Goal: Task Accomplishment & Management: Manage account settings

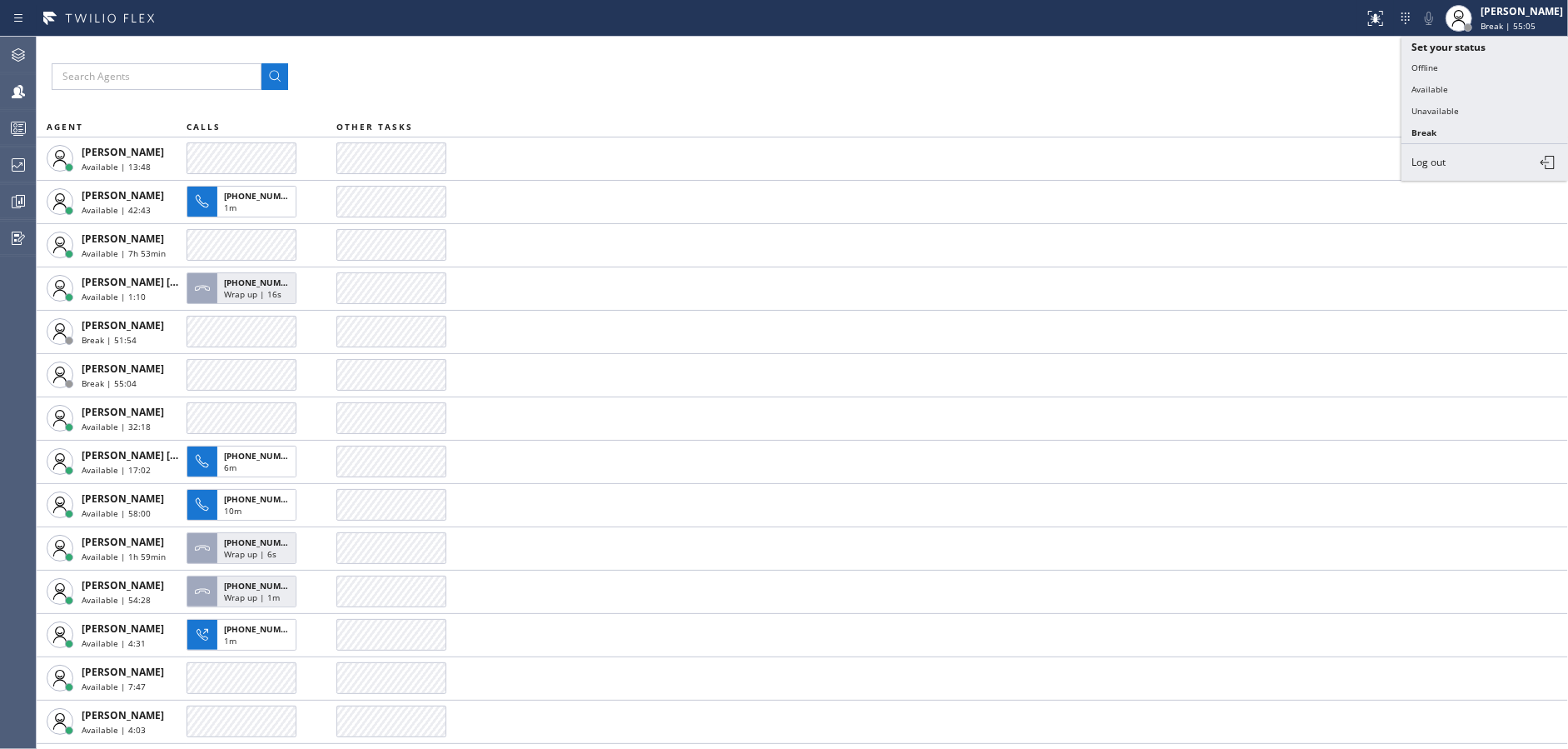
click at [1453, 112] on button "Unavailable" at bounding box center [1484, 111] width 166 height 22
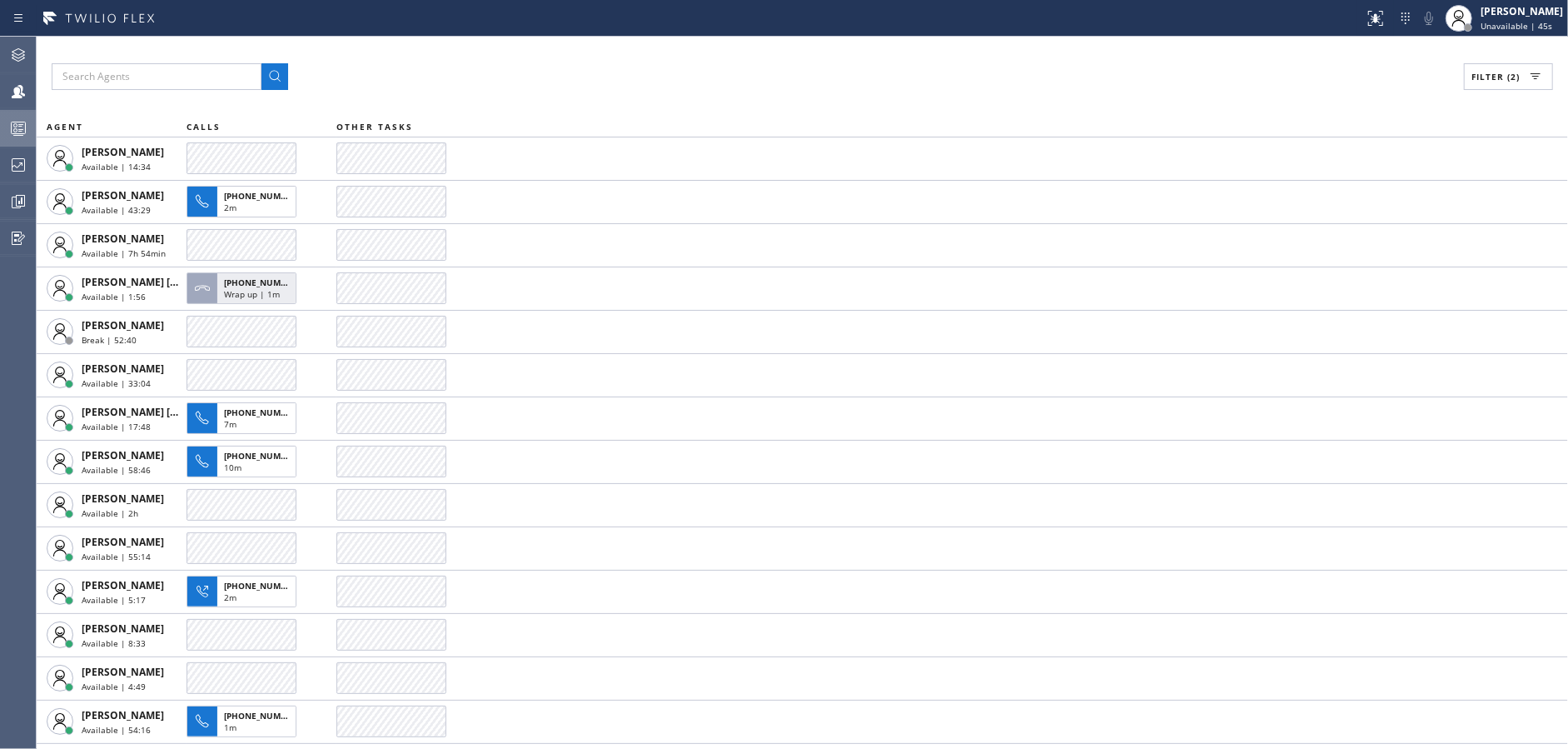
click at [0, 121] on div at bounding box center [18, 128] width 36 height 20
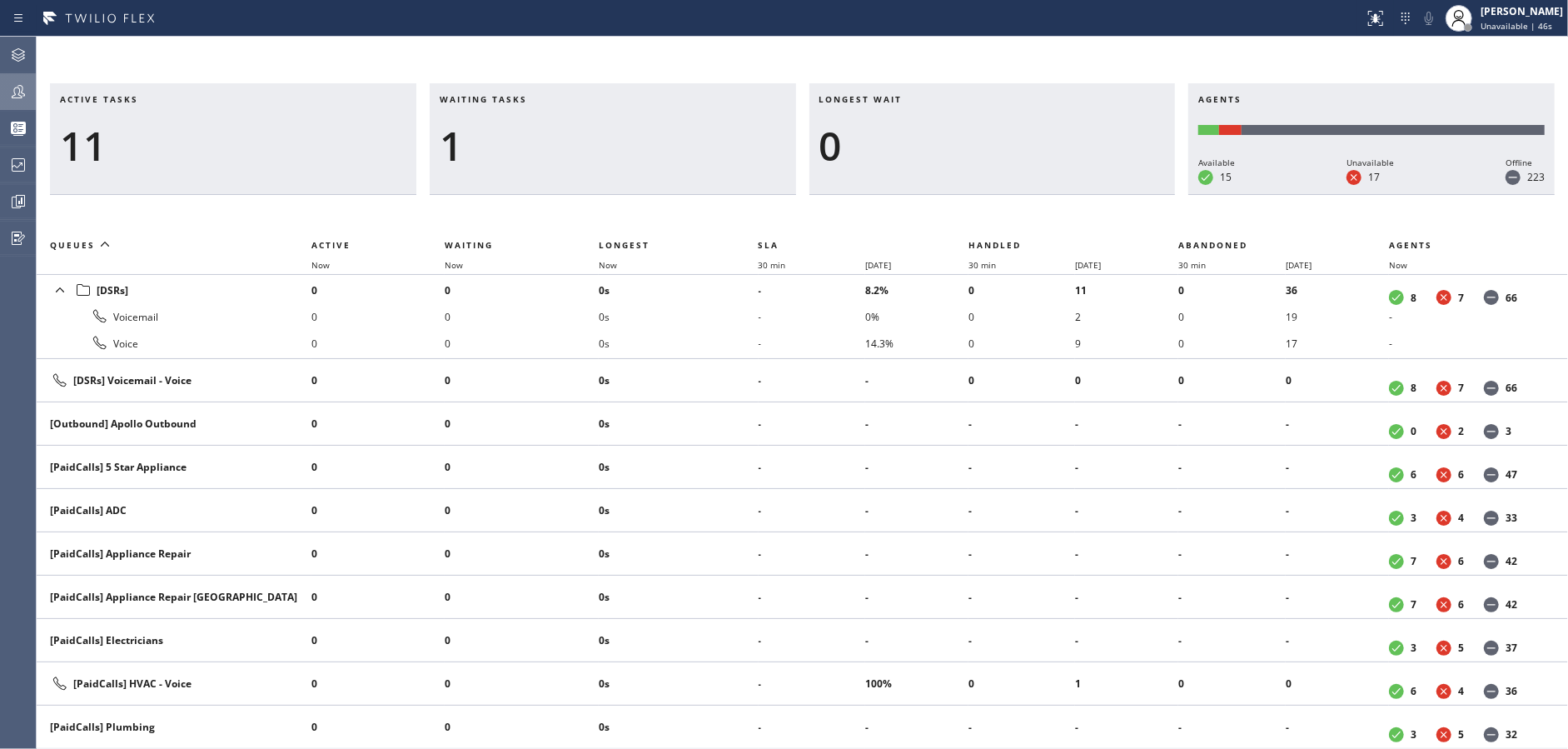
click at [5, 89] on div at bounding box center [18, 92] width 36 height 20
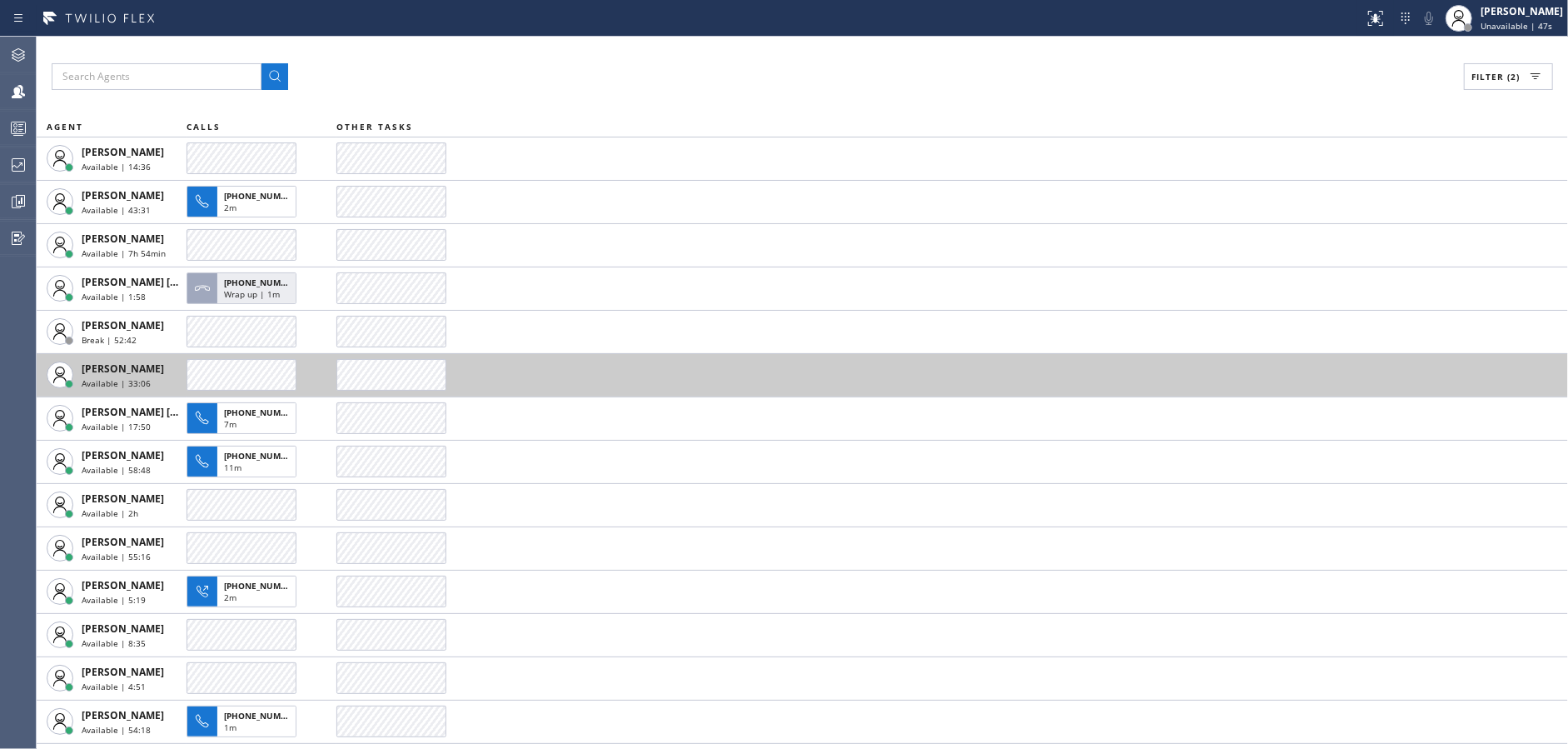
click at [599, 355] on tbody "[PERSON_NAME] Available | 14:36 [PERSON_NAME] Available | 43:31 [PHONE_NUMBER] …" at bounding box center [802, 483] width 1532 height 693
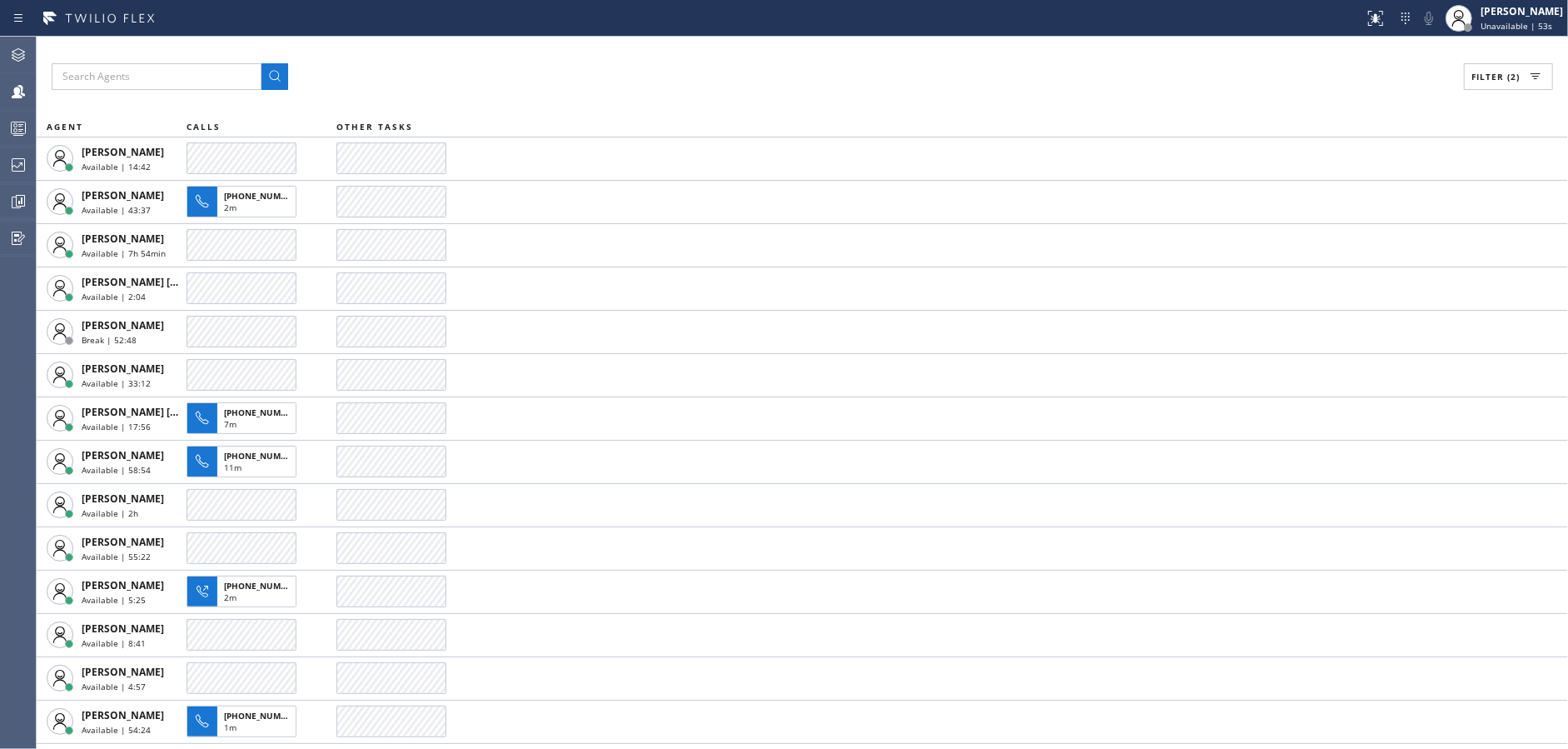
click at [662, 111] on div "Filter (2) AGENT CALLS OTHER TASKS [PERSON_NAME] Available | 14:42 [PERSON_NAME…" at bounding box center [802, 393] width 1532 height 713
click at [673, 105] on div "Filter (2) AGENT CALLS OTHER TASKS [PERSON_NAME] Available | 14:46 [PERSON_NAME…" at bounding box center [802, 393] width 1532 height 713
click at [674, 112] on div "Filter (2) AGENT CALLS OTHER TASKS [PERSON_NAME] Available | 14:56 [PHONE_NUMBE…" at bounding box center [802, 393] width 1532 height 713
click at [674, 112] on div "Filter (2) AGENT CALLS OTHER TASKS [PERSON_NAME] Available | 15:06 [PHONE_NUMBE…" at bounding box center [802, 393] width 1532 height 713
click at [674, 112] on div "Filter (2) AGENT CALLS OTHER TASKS [PERSON_NAME] Available | 15:16 [PHONE_NUMBE…" at bounding box center [802, 393] width 1532 height 713
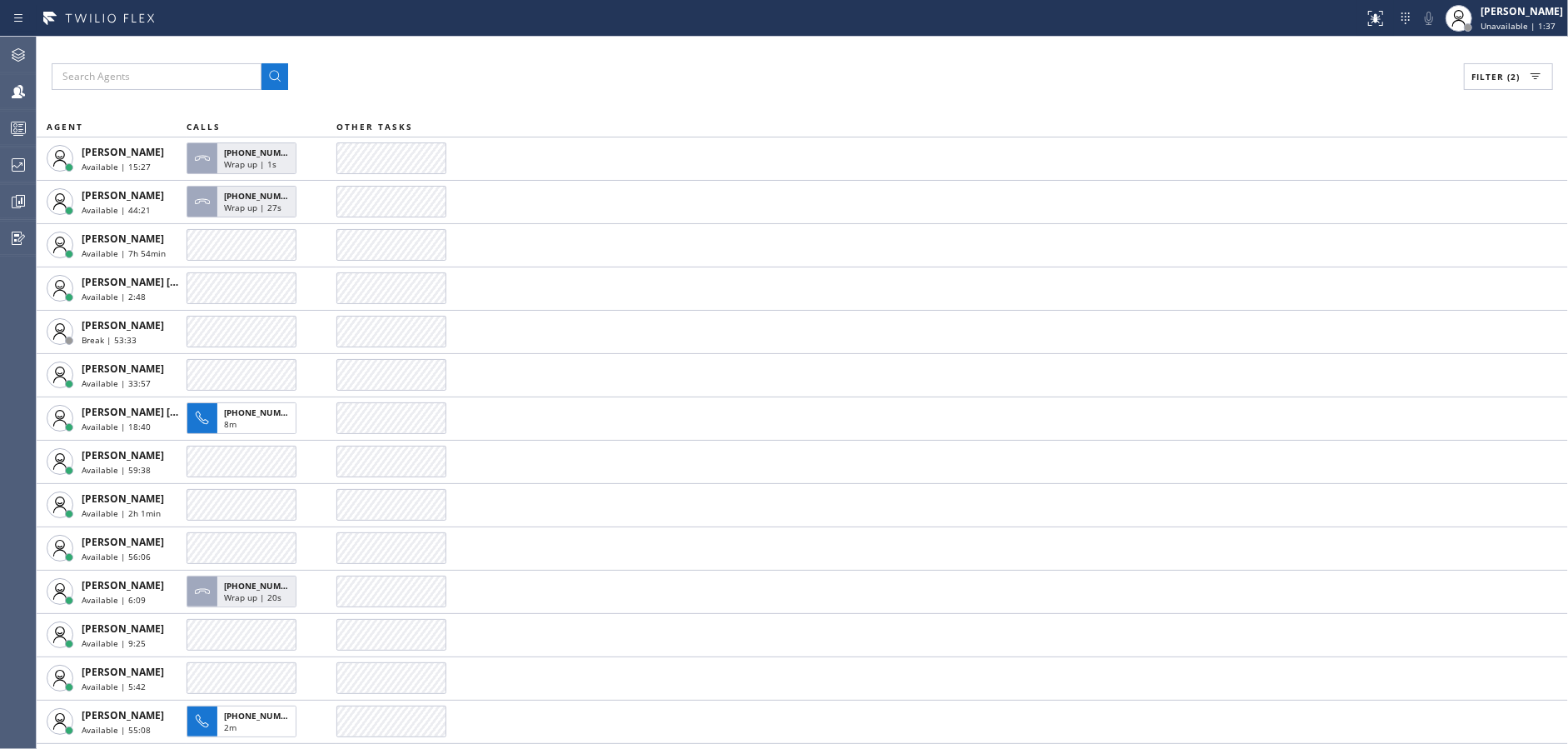
click at [674, 112] on div "Filter (2) AGENT CALLS OTHER TASKS [PERSON_NAME] Available | 15:27 [PHONE_NUMBE…" at bounding box center [802, 393] width 1532 height 713
click at [674, 112] on div "Filter (2) AGENT CALLS OTHER TASKS [PERSON_NAME] Available | 15:37 [PERSON_NAME…" at bounding box center [802, 393] width 1532 height 713
click at [674, 112] on div "Filter (2) AGENT CALLS OTHER TASKS [PERSON_NAME] Available | 15:47 [PERSON_NAME…" at bounding box center [802, 393] width 1532 height 713
click at [674, 112] on div "Filter (2) AGENT CALLS OTHER TASKS [PERSON_NAME] Available | 15:57 [PERSON_NAME…" at bounding box center [802, 393] width 1532 height 713
click at [674, 112] on div "Filter (2) AGENT CALLS OTHER TASKS [PERSON_NAME] Available | 16:08 [PERSON_NAME…" at bounding box center [802, 393] width 1532 height 713
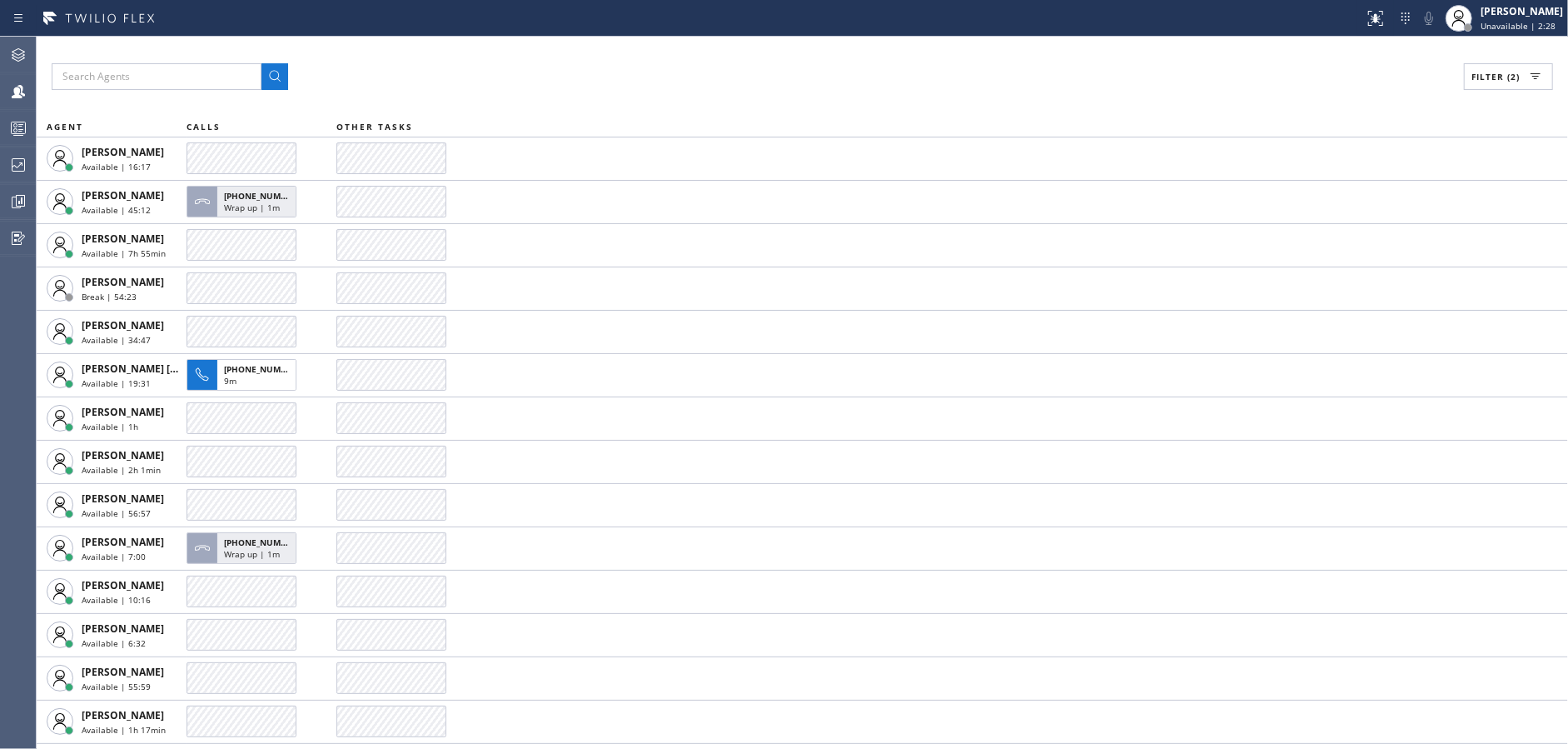
click at [674, 112] on div "Filter (2) AGENT CALLS OTHER TASKS [PERSON_NAME] Available | 16:17 [PERSON_NAME…" at bounding box center [802, 393] width 1532 height 713
click at [674, 112] on div "Filter (2) AGENT CALLS OTHER TASKS [PERSON_NAME] Available | 16:27 [PERSON_NAME…" at bounding box center [802, 393] width 1532 height 713
click at [674, 112] on div "Filter (2) AGENT CALLS OTHER TASKS [PERSON_NAME] Available | 16:38 [PERSON_NAME…" at bounding box center [802, 393] width 1532 height 713
click at [674, 112] on div "Filter (2) AGENT CALLS OTHER TASKS [PERSON_NAME] Available | 16:49 [PERSON_NAME…" at bounding box center [802, 393] width 1532 height 713
click at [674, 112] on div "Filter (2) AGENT CALLS OTHER TASKS [PERSON_NAME] Available | 16:58 [PERSON_NAME…" at bounding box center [802, 393] width 1532 height 713
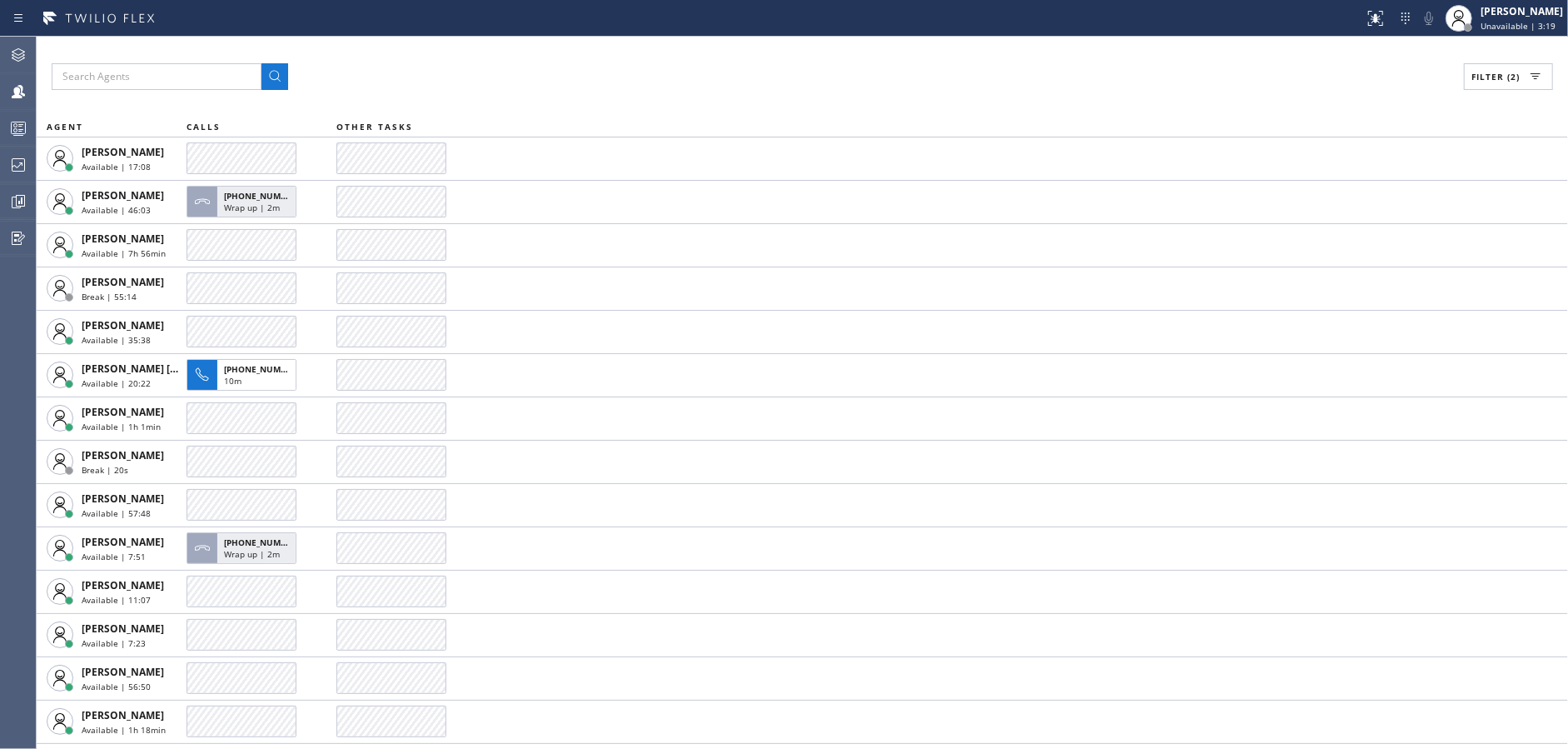
click at [674, 112] on div "Filter (2) AGENT CALLS OTHER TASKS [PERSON_NAME] Available | 17:08 [PERSON_NAME…" at bounding box center [802, 393] width 1532 height 713
click at [674, 112] on div "Filter (2) AGENT CALLS OTHER TASKS [PERSON_NAME] Available | 17:18 [PERSON_NAME…" at bounding box center [802, 393] width 1532 height 713
click at [674, 112] on div "Filter (2) AGENT CALLS OTHER TASKS [PERSON_NAME] Available | 17:29 [PERSON_NAME…" at bounding box center [802, 393] width 1532 height 713
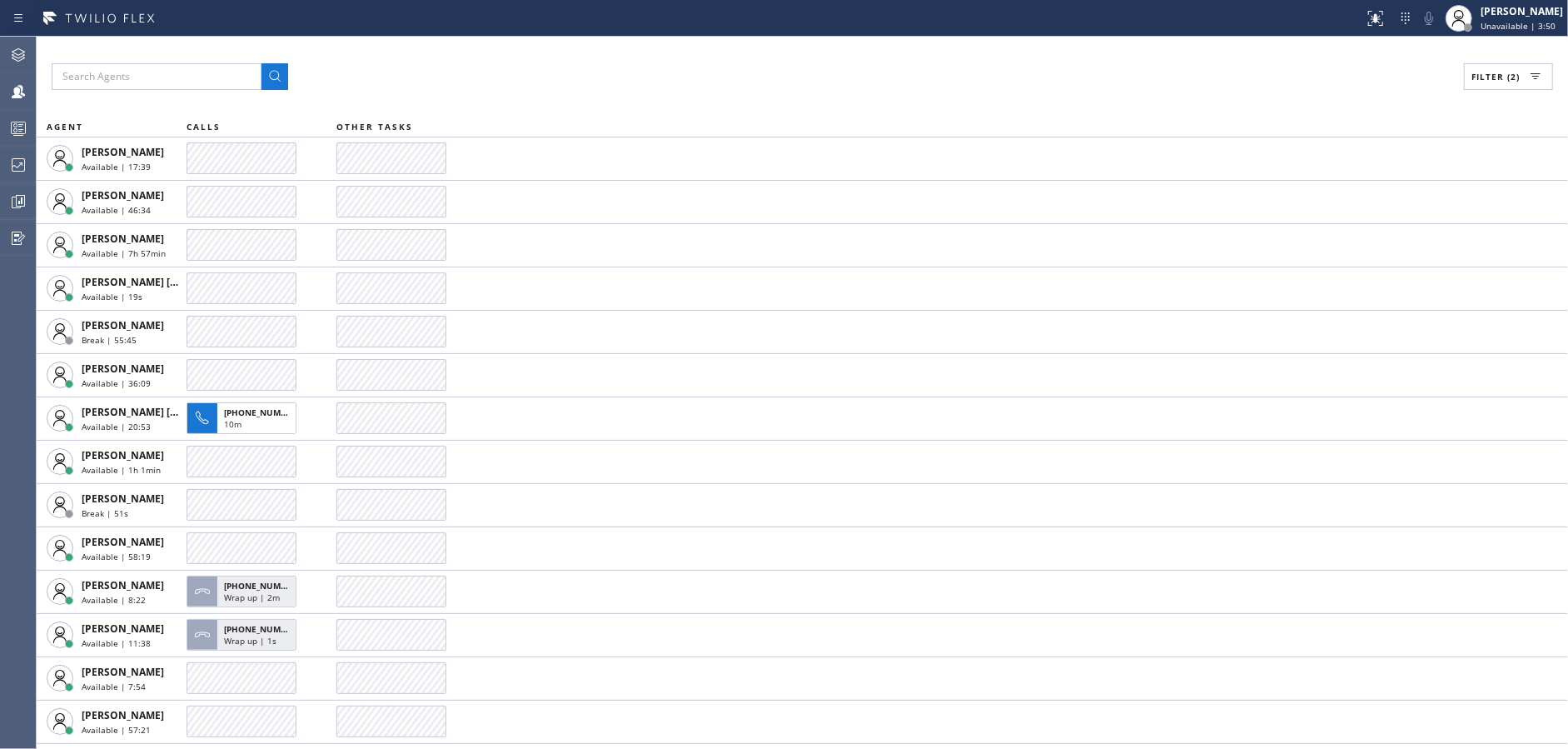
click at [674, 112] on div "Filter (2) AGENT CALLS OTHER TASKS [PERSON_NAME] Available | 17:39 [PERSON_NAME…" at bounding box center [802, 393] width 1532 height 713
click at [674, 112] on div "Filter (2) AGENT CALLS OTHER TASKS [PERSON_NAME] Available | 17:49 [PERSON_NAME…" at bounding box center [802, 393] width 1532 height 713
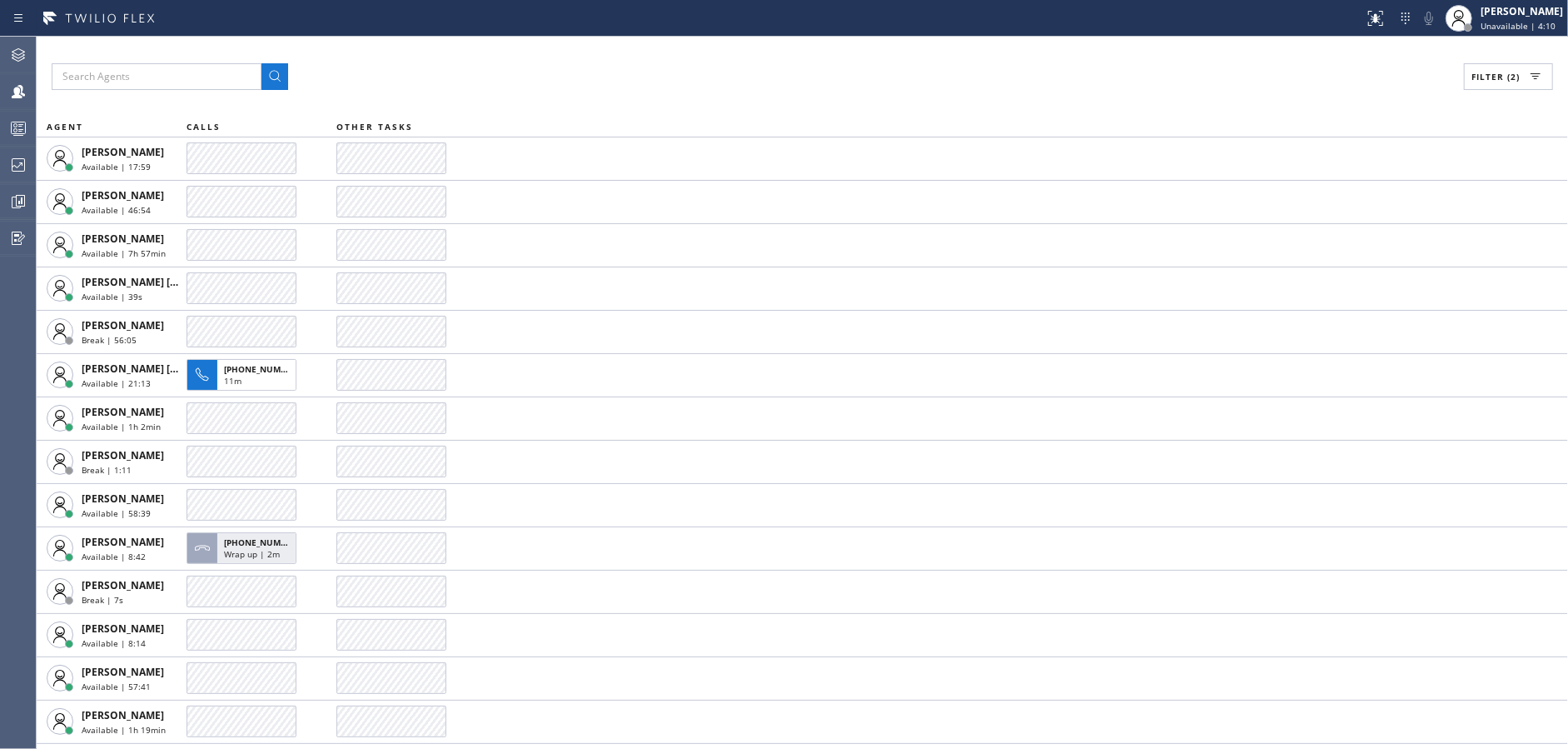
click at [674, 112] on div "Filter (2) AGENT CALLS OTHER TASKS [PERSON_NAME] Available | 17:59 [PERSON_NAME…" at bounding box center [802, 393] width 1532 height 713
click at [674, 112] on div "Filter (2) AGENT CALLS OTHER TASKS [PERSON_NAME] Available | 18:09 [PERSON_NAME…" at bounding box center [802, 393] width 1532 height 713
click at [674, 112] on div "Filter (2) AGENT CALLS OTHER TASKS [PERSON_NAME] Available | 18:19 [PERSON_NAME…" at bounding box center [802, 393] width 1532 height 713
click at [674, 112] on div "Filter (2) AGENT CALLS OTHER TASKS [PERSON_NAME] Available | 18:30 [PERSON_NAME…" at bounding box center [802, 393] width 1532 height 713
click at [674, 112] on div "Filter (2) AGENT CALLS OTHER TASKS [PERSON_NAME] Available | 18:40 [PERSON_NAME…" at bounding box center [802, 393] width 1532 height 713
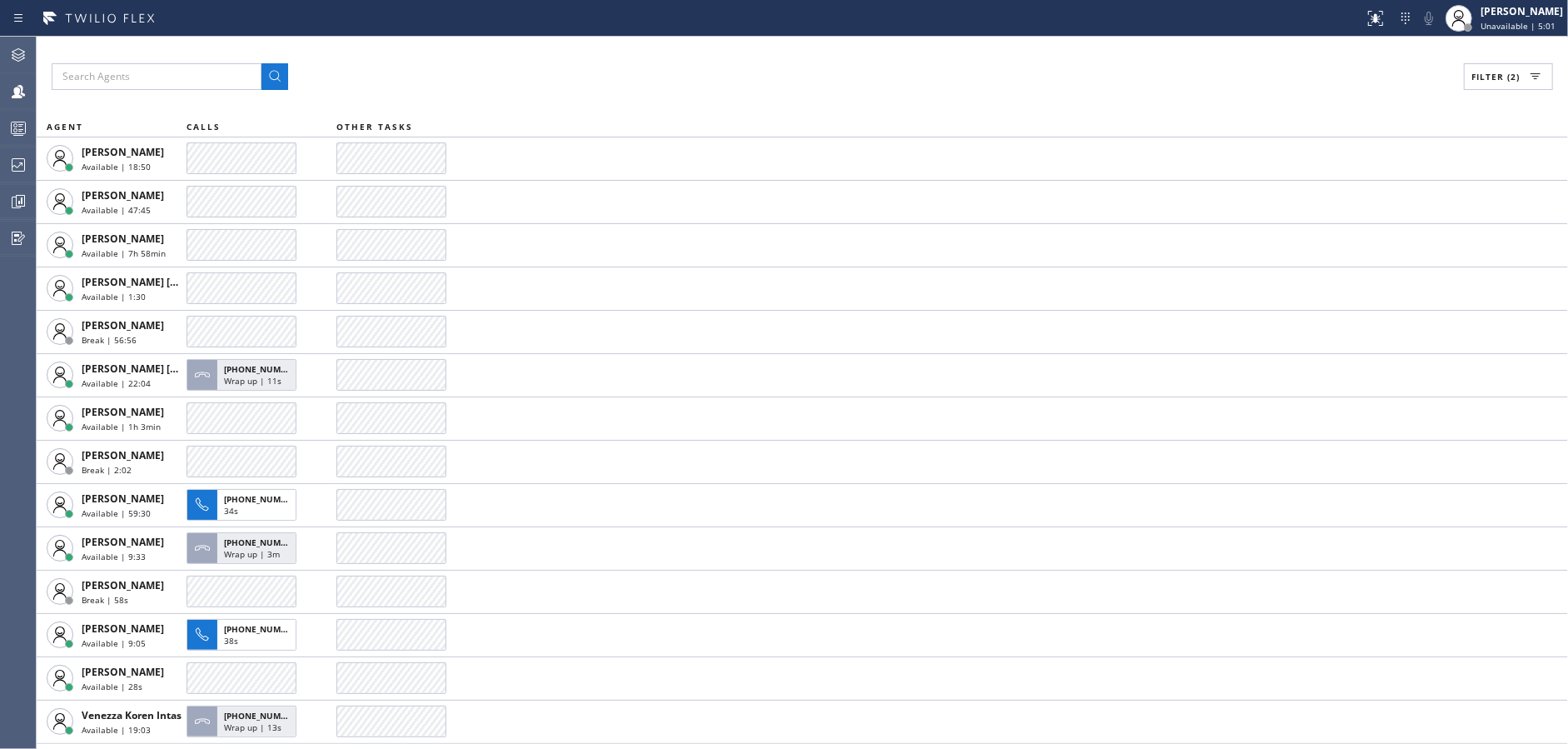
click at [674, 112] on div "Filter (2) AGENT CALLS OTHER TASKS [PERSON_NAME] Available | 18:50 [PERSON_NAME…" at bounding box center [802, 393] width 1532 height 713
click at [674, 112] on div "Filter (2) AGENT CALLS OTHER TASKS [PERSON_NAME] Available | 19:00 [PERSON_NAME…" at bounding box center [802, 393] width 1532 height 713
click at [674, 112] on div "Filter (2) AGENT CALLS OTHER TASKS [PERSON_NAME] Available | 19:10 [PERSON_NAME…" at bounding box center [802, 393] width 1532 height 713
click at [674, 112] on div "Filter (2) AGENT CALLS OTHER TASKS [PERSON_NAME] Available | 19:20 [PERSON_NAME…" at bounding box center [802, 393] width 1532 height 713
click at [674, 112] on div "Filter (2) AGENT CALLS OTHER TASKS [PERSON_NAME] Available | 19:30 [PERSON_NAME…" at bounding box center [802, 393] width 1532 height 713
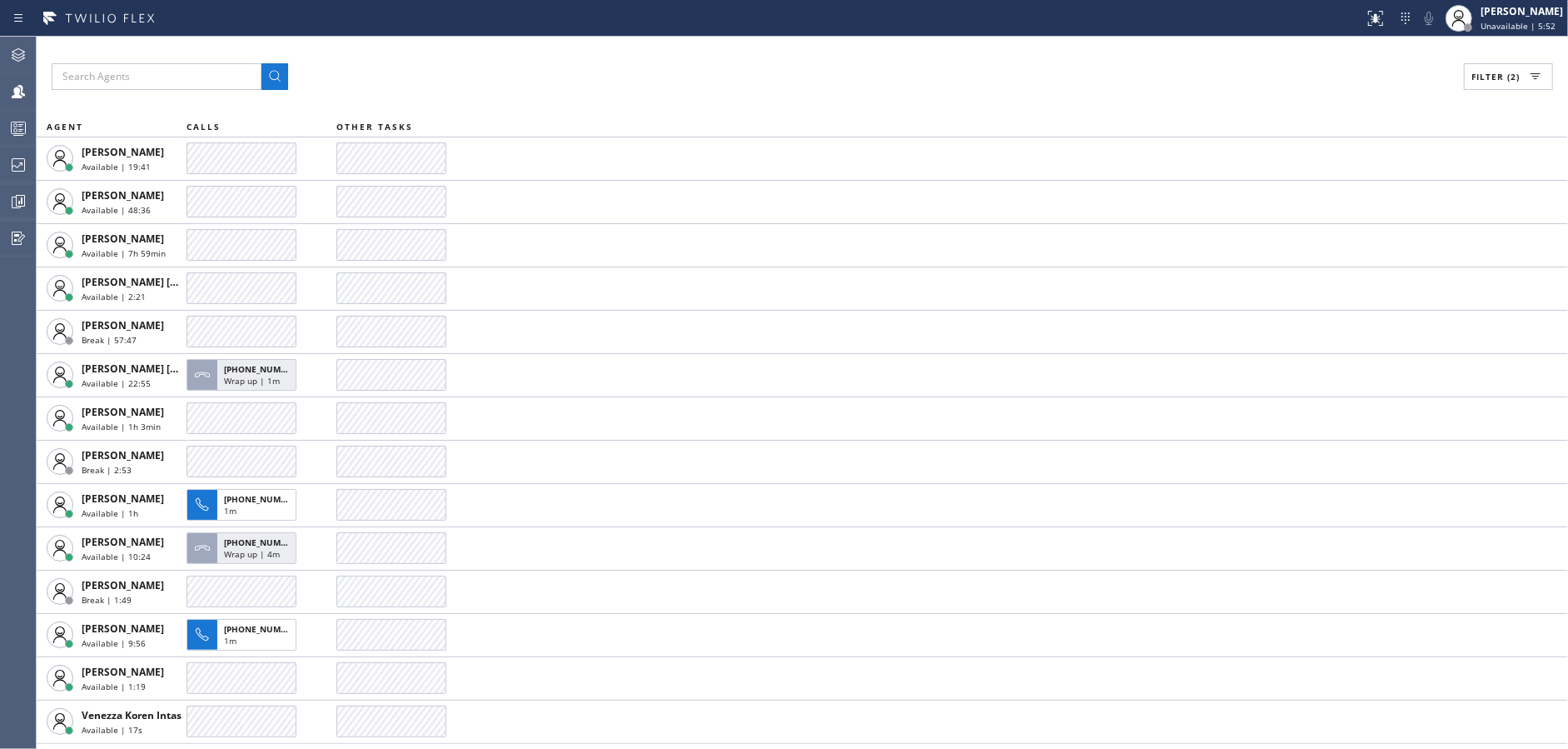
click at [674, 112] on div "Filter (2) AGENT CALLS OTHER TASKS [PERSON_NAME] Available | 19:41 [PERSON_NAME…" at bounding box center [802, 393] width 1532 height 713
click at [674, 112] on div "Filter (2) AGENT CALLS OTHER TASKS [PERSON_NAME] Available | 19:51 [PERSON_NAME…" at bounding box center [802, 393] width 1532 height 713
click at [674, 112] on div "Filter (2) AGENT CALLS OTHER TASKS [PERSON_NAME] Available | 20:01 [PERSON_NAME…" at bounding box center [802, 393] width 1532 height 713
click at [674, 112] on div "Filter (2) AGENT CALLS OTHER TASKS [PERSON_NAME] Available | 20:11 [PERSON_NAME…" at bounding box center [802, 393] width 1532 height 713
click at [674, 112] on div "Filter (2) AGENT CALLS OTHER TASKS [PERSON_NAME] Available | 20:21 [PERSON_NAME…" at bounding box center [802, 393] width 1532 height 713
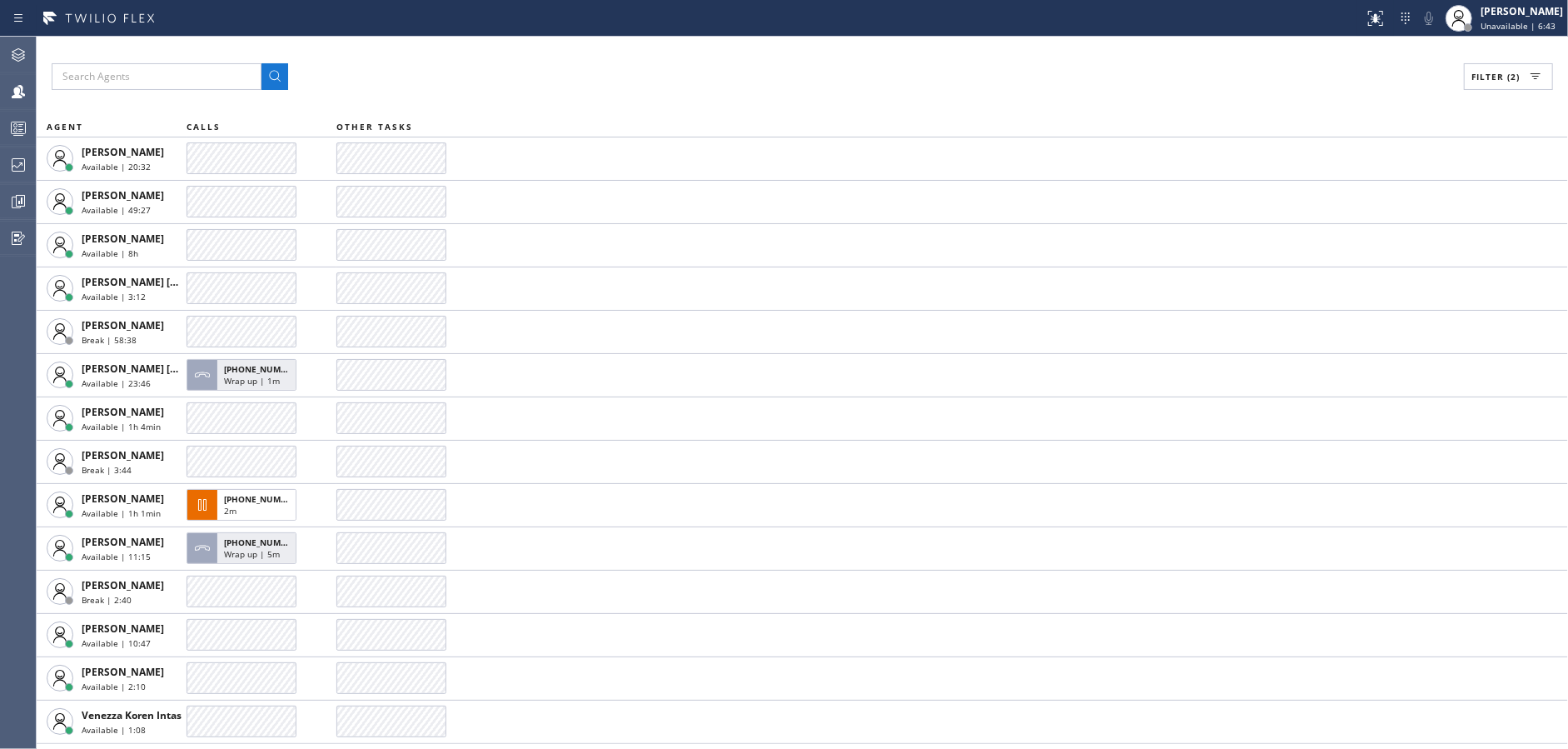
click at [674, 112] on div "Filter (2) AGENT CALLS OTHER TASKS [PERSON_NAME] Available | 20:32 [PERSON_NAME…" at bounding box center [802, 393] width 1532 height 713
click at [674, 112] on div "Filter (2) AGENT CALLS OTHER TASKS [PERSON_NAME] Available | 20:42 [PERSON_NAME…" at bounding box center [802, 393] width 1532 height 713
click at [674, 112] on div "Filter (2) AGENT CALLS OTHER TASKS [PERSON_NAME] Available | 20:52 [PERSON_NAME…" at bounding box center [802, 393] width 1532 height 713
click at [674, 112] on div "Filter (2) AGENT CALLS OTHER TASKS [PERSON_NAME] Available | 21:02 [PERSON_NAME…" at bounding box center [802, 393] width 1532 height 713
click at [674, 112] on div "Filter (2) AGENT CALLS OTHER TASKS [PERSON_NAME] Available | 21:13 [PERSON_NAME…" at bounding box center [802, 393] width 1532 height 713
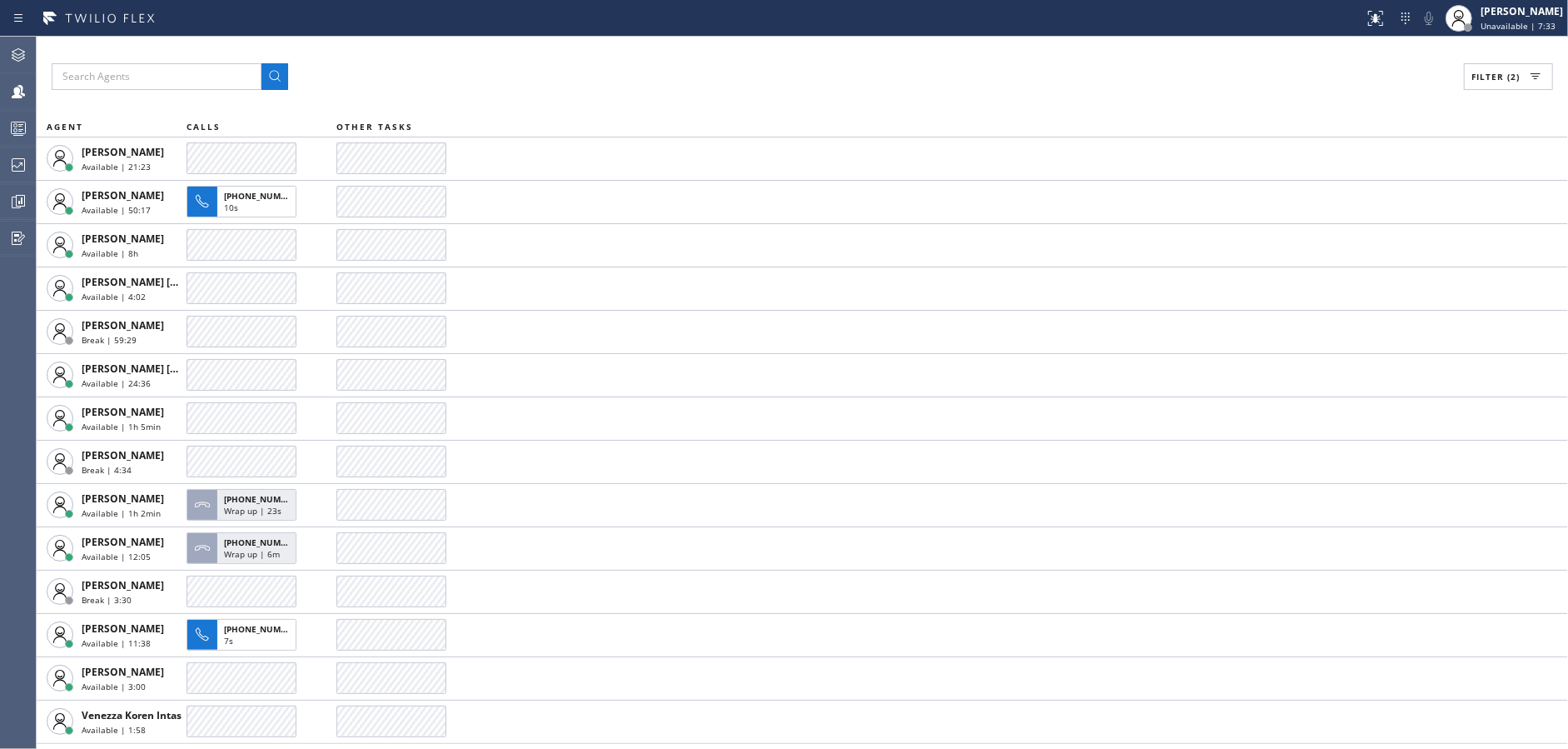
click at [674, 112] on div "Filter (2) AGENT CALLS OTHER TASKS [PERSON_NAME] Available | 21:23 [PERSON_NAME…" at bounding box center [802, 393] width 1532 height 713
click at [674, 112] on div "Filter (2) AGENT CALLS OTHER TASKS [PERSON_NAME] Available | 21:33 [PERSON_NAME…" at bounding box center [802, 393] width 1532 height 713
click at [674, 112] on div "Filter (2) AGENT CALLS OTHER TASKS [PERSON_NAME] Available | 21:43 [PERSON_NAME…" at bounding box center [802, 393] width 1532 height 713
click at [674, 112] on div "Filter (2) AGENT CALLS OTHER TASKS [PERSON_NAME] Available | 21:54 [PERSON_NAME…" at bounding box center [802, 393] width 1532 height 713
click at [674, 112] on div "Filter (2) AGENT CALLS OTHER TASKS [PERSON_NAME] Available | 22:04 [PERSON_NAME…" at bounding box center [802, 393] width 1532 height 713
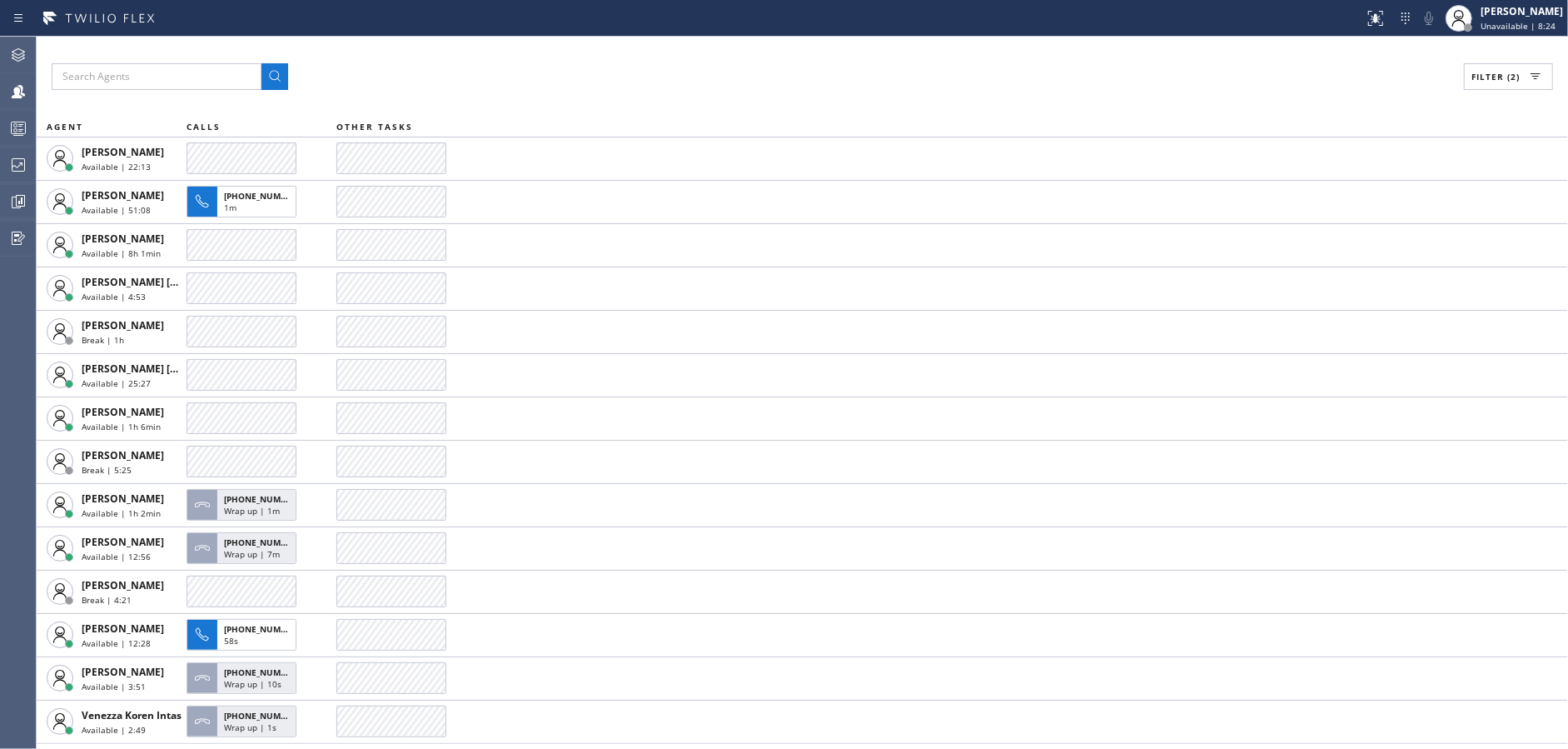
click at [674, 112] on div "Filter (2) AGENT CALLS OTHER TASKS [PERSON_NAME] Available | 22:13 [PERSON_NAME…" at bounding box center [802, 393] width 1532 height 713
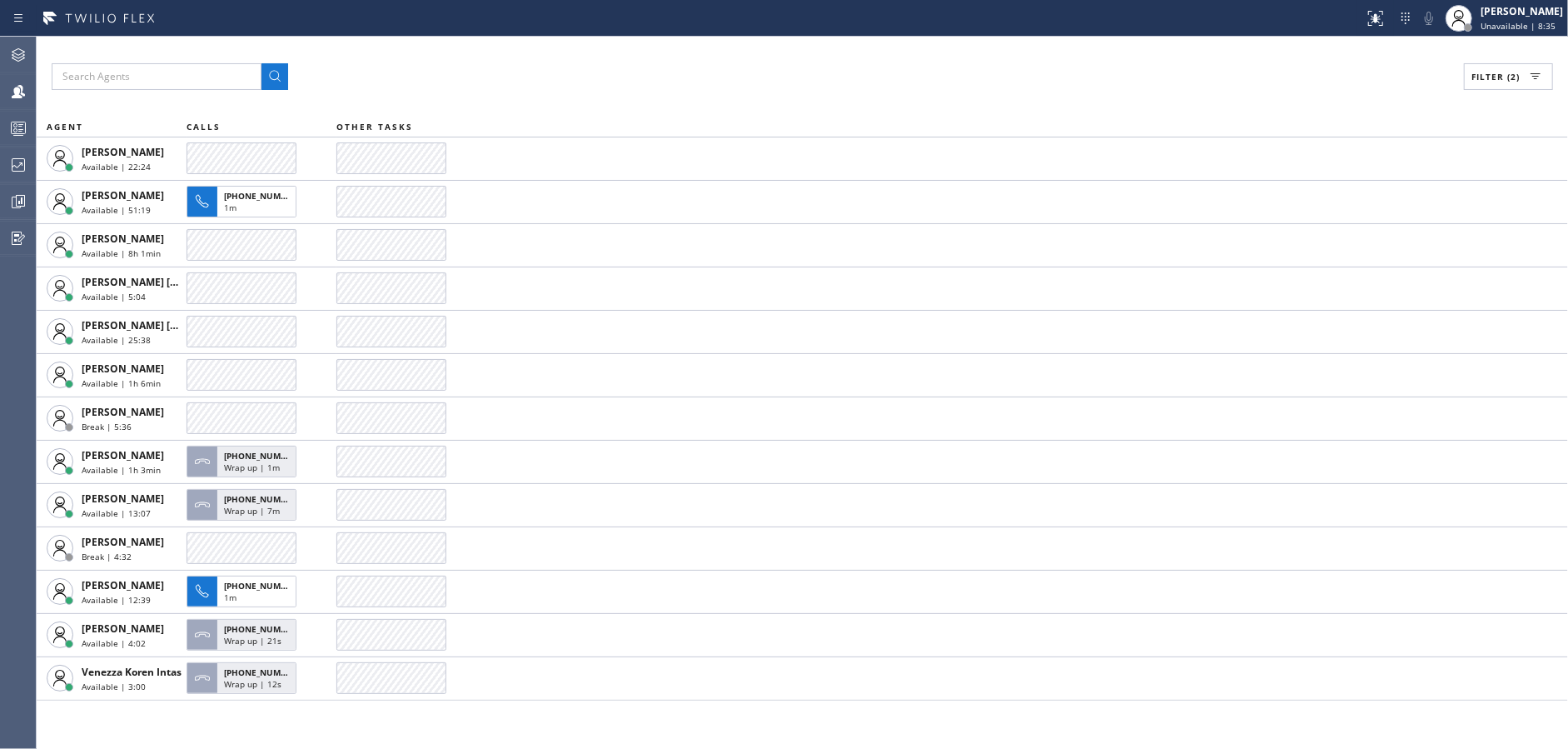
click at [674, 112] on div "Filter (2) AGENT CALLS OTHER TASKS [PERSON_NAME] Available | 22:24 [PERSON_NAME…" at bounding box center [802, 393] width 1532 height 713
click at [674, 112] on div "Filter (2) AGENT CALLS OTHER TASKS [PERSON_NAME] Available | 22:34 [PERSON_NAME…" at bounding box center [802, 393] width 1532 height 713
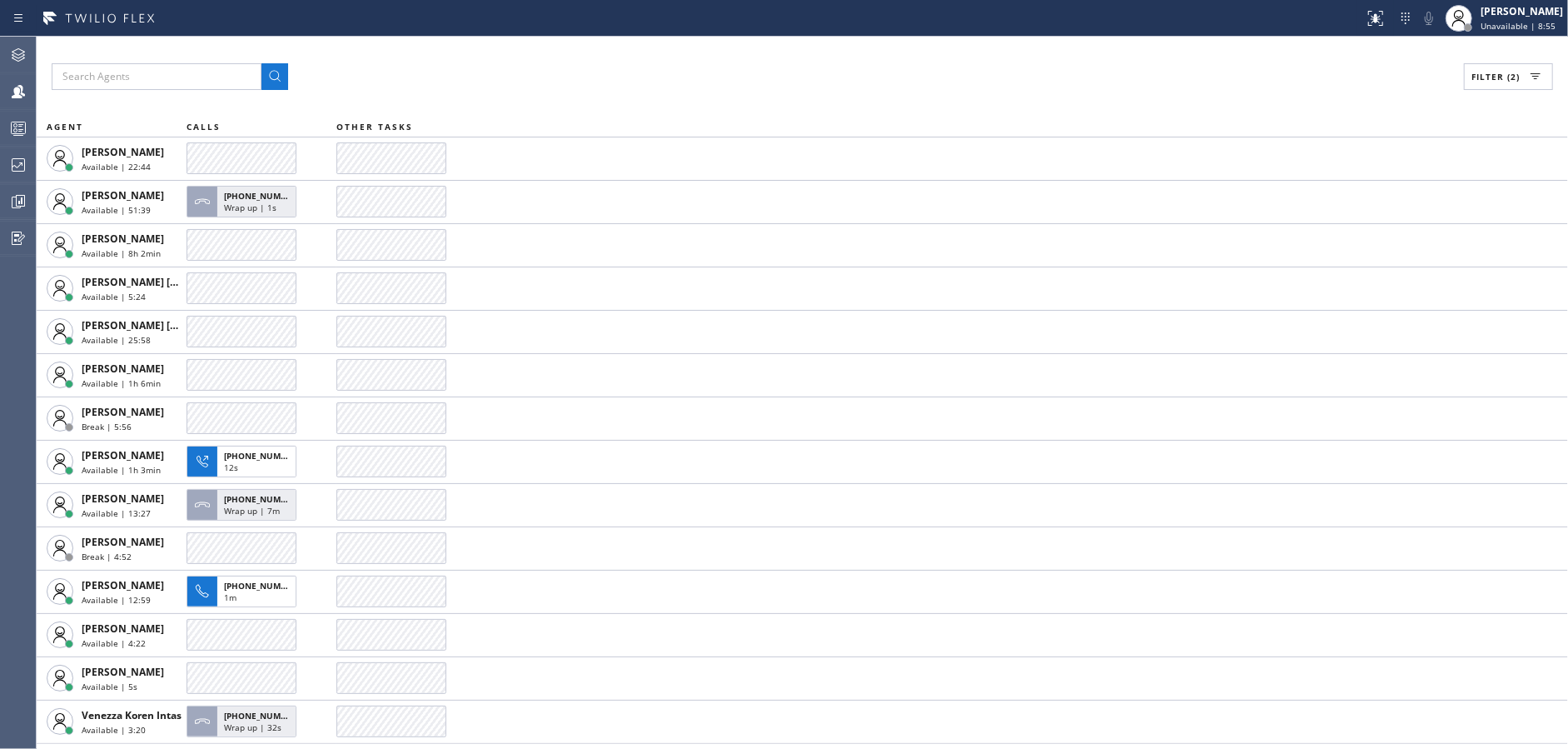
click at [674, 112] on div "Filter (2) AGENT CALLS OTHER TASKS [PERSON_NAME] Available | 22:44 [PERSON_NAME…" at bounding box center [802, 393] width 1532 height 713
click at [674, 112] on div "Filter (2) AGENT CALLS OTHER TASKS [PERSON_NAME] Available | 22:54 [PERSON_NAME…" at bounding box center [802, 393] width 1532 height 713
click at [674, 112] on div "Filter (2) AGENT CALLS OTHER TASKS [PERSON_NAME] Available | 23:05 [PERSON_NAME…" at bounding box center [802, 393] width 1532 height 713
click at [674, 112] on div "Filter (2) AGENT CALLS OTHER TASKS [PERSON_NAME] Available | 23:14 [PERSON_NAME…" at bounding box center [802, 393] width 1532 height 713
click at [674, 112] on div "Filter (2) AGENT CALLS OTHER TASKS [PERSON_NAME] Available | 23:25 [PERSON_NAME…" at bounding box center [802, 393] width 1532 height 713
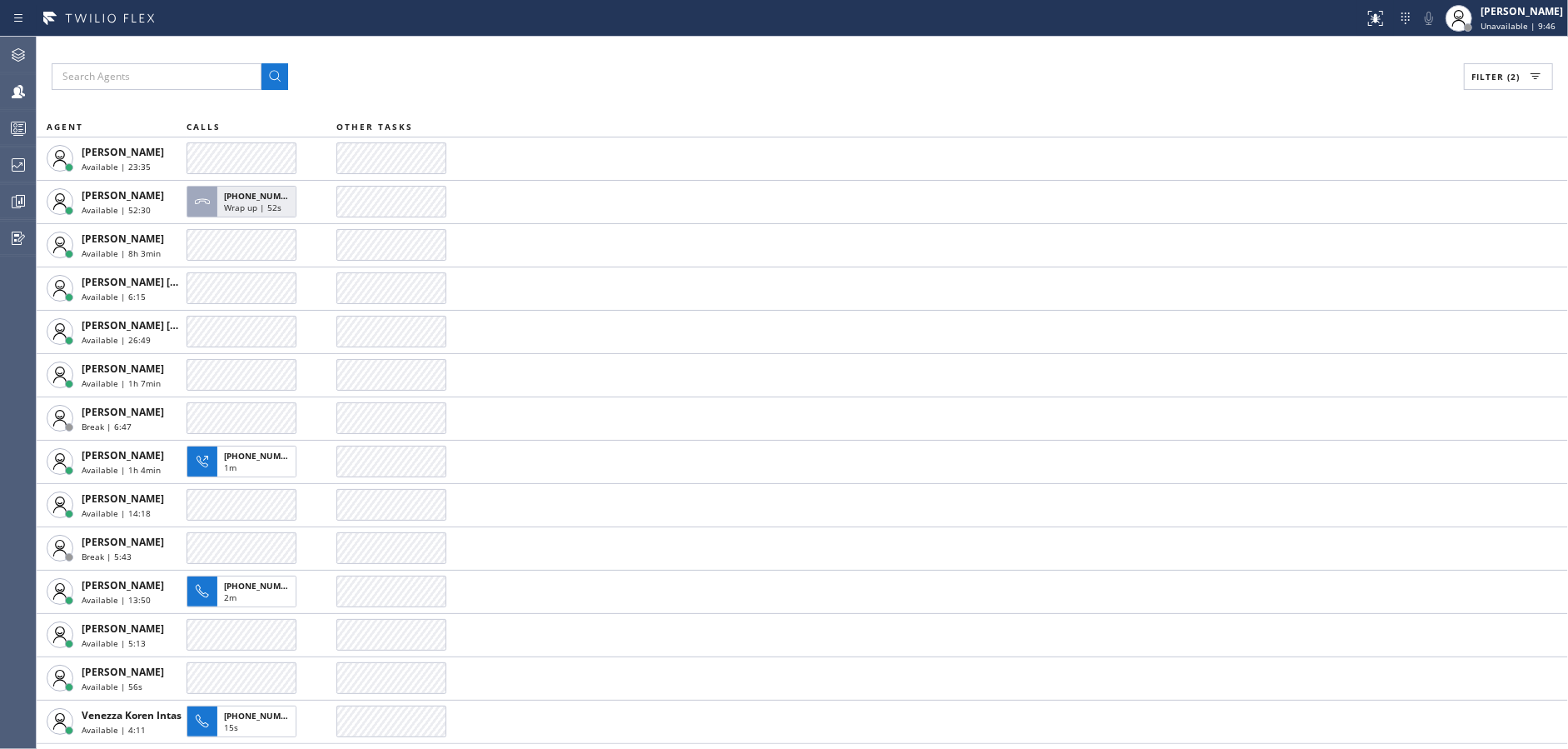
click at [674, 112] on div "Filter (2) AGENT CALLS OTHER TASKS [PERSON_NAME] Available | 23:35 [PERSON_NAME…" at bounding box center [802, 393] width 1532 height 713
click at [674, 112] on div "Filter (2) AGENT CALLS OTHER TASKS [PERSON_NAME] Available | 23:45 [PERSON_NAME…" at bounding box center [802, 393] width 1532 height 713
click at [674, 112] on div "Filter (2) AGENT CALLS OTHER TASKS [PERSON_NAME] Available | 23:55 [PERSON_NAME…" at bounding box center [802, 393] width 1532 height 713
click at [674, 112] on div "Filter (2) AGENT CALLS OTHER TASKS [PERSON_NAME] Available | 24:05 [PERSON_NAME…" at bounding box center [802, 393] width 1532 height 713
click at [674, 112] on div "Filter (2) AGENT CALLS OTHER TASKS [PERSON_NAME] Available | 24:15 [PERSON_NAME…" at bounding box center [802, 393] width 1532 height 713
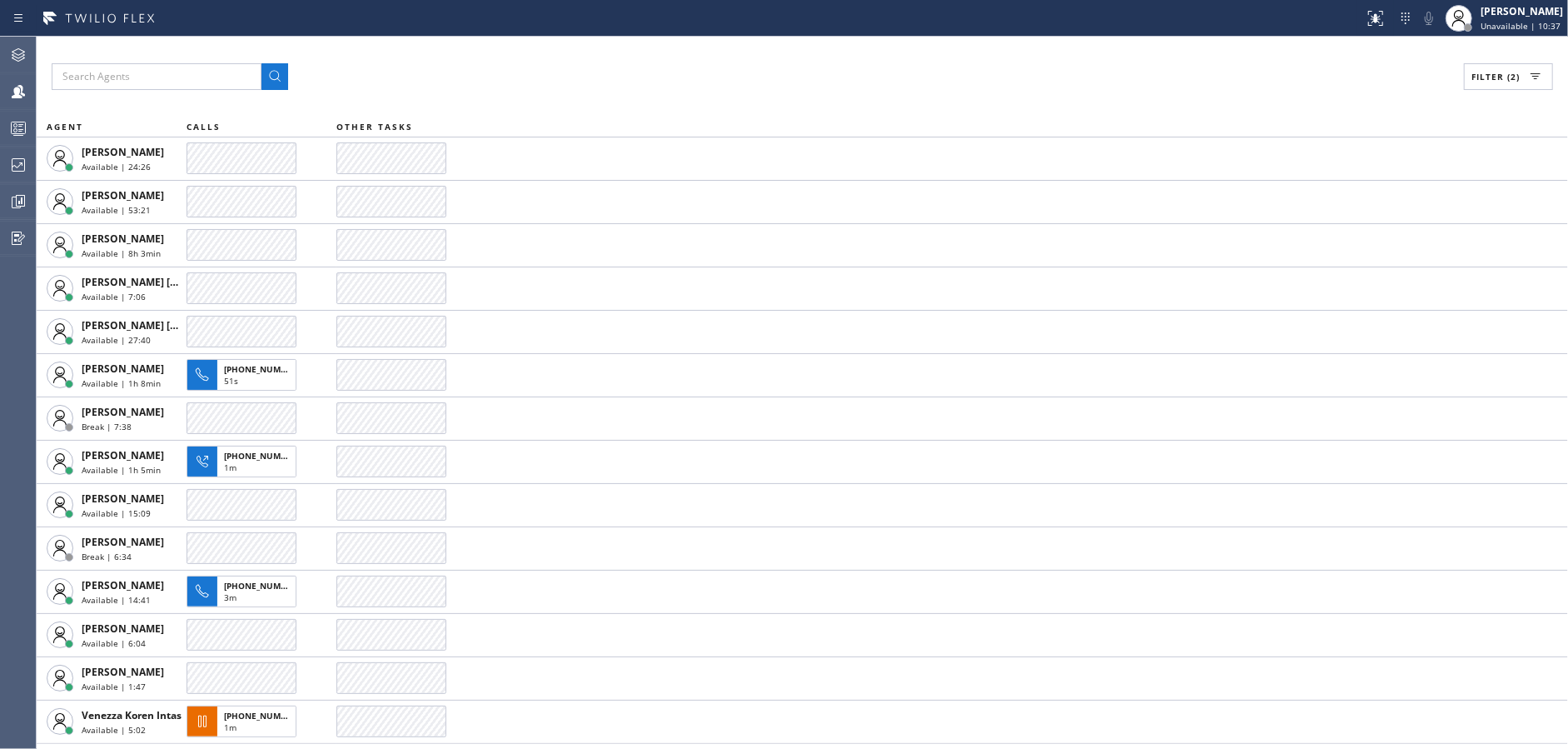
click at [674, 112] on div "Filter (2) AGENT CALLS OTHER TASKS [PERSON_NAME] Available | 24:26 [PERSON_NAME…" at bounding box center [802, 393] width 1532 height 713
click at [674, 112] on div "Filter (2) AGENT CALLS OTHER TASKS [PERSON_NAME] Available | 24:36 [PERSON_NAME…" at bounding box center [802, 393] width 1532 height 713
click at [674, 112] on div "Filter (2) AGENT CALLS OTHER TASKS [PERSON_NAME] Available | 24:46 [PERSON_NAME…" at bounding box center [802, 393] width 1532 height 713
click at [674, 112] on div "Filter (2) AGENT CALLS OTHER TASKS [PERSON_NAME] Available | 24:56 [PERSON_NAME…" at bounding box center [802, 393] width 1532 height 713
click at [674, 112] on div "Filter (2) AGENT CALLS OTHER TASKS [PERSON_NAME] Available | 25:06 [PERSON_NAME…" at bounding box center [802, 393] width 1532 height 713
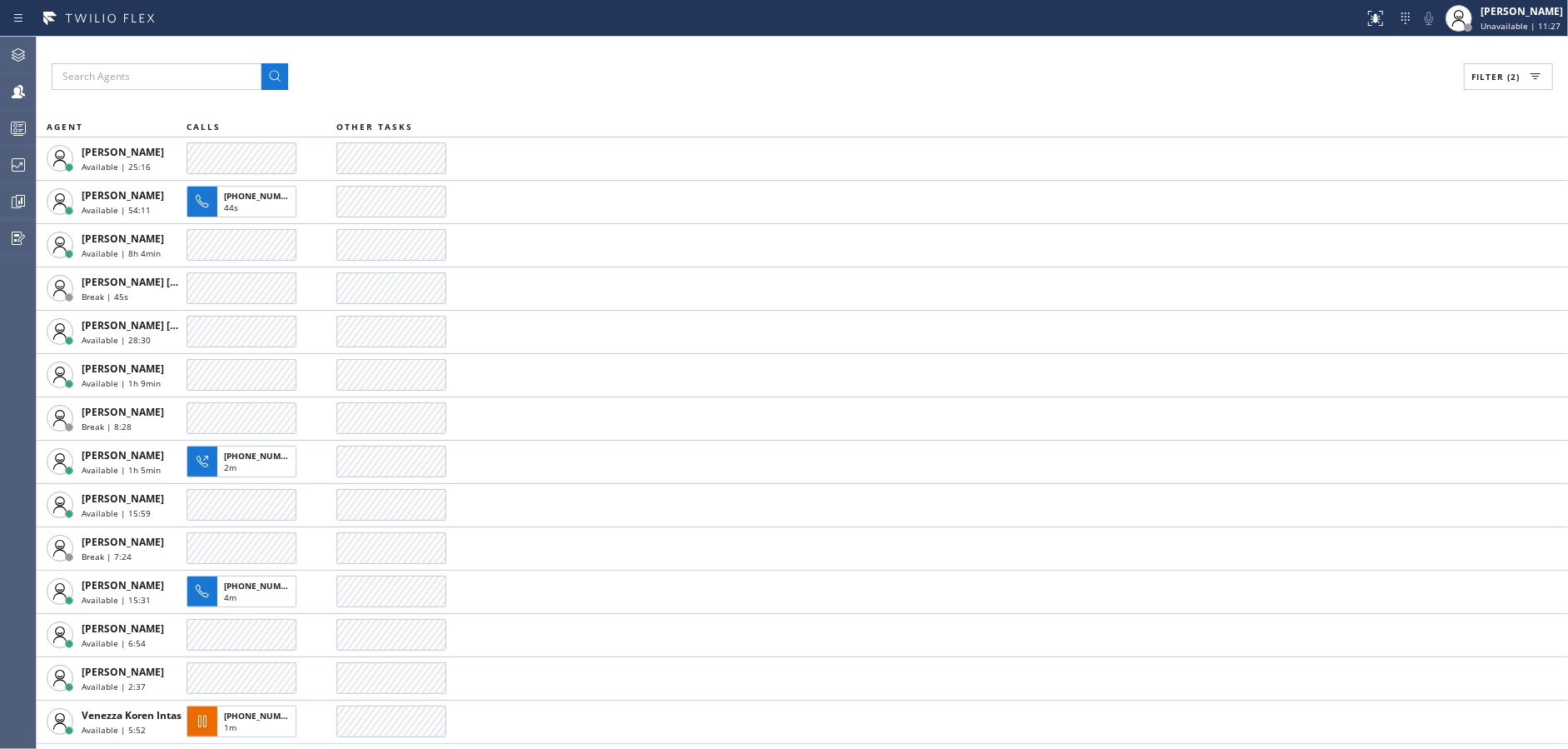
click at [674, 112] on div "Filter (2) AGENT CALLS OTHER TASKS [PERSON_NAME] Available | 25:16 [PERSON_NAME…" at bounding box center [802, 393] width 1532 height 713
click at [674, 112] on div "Filter (2) AGENT CALLS OTHER TASKS [PERSON_NAME] Available | 25:27 [PERSON_NAME…" at bounding box center [802, 393] width 1532 height 713
click at [674, 112] on div "Filter (2) AGENT CALLS OTHER TASKS [PERSON_NAME] Available | 25:37 [PERSON_NAME…" at bounding box center [802, 393] width 1532 height 713
click at [674, 112] on div "Filter (2) AGENT CALLS OTHER TASKS [PERSON_NAME] Available | 25:47 [PERSON_NAME…" at bounding box center [802, 393] width 1532 height 713
click at [674, 112] on div "Filter (2) AGENT CALLS OTHER TASKS [PERSON_NAME] Available | 25:57 [PERSON_NAME…" at bounding box center [802, 393] width 1532 height 713
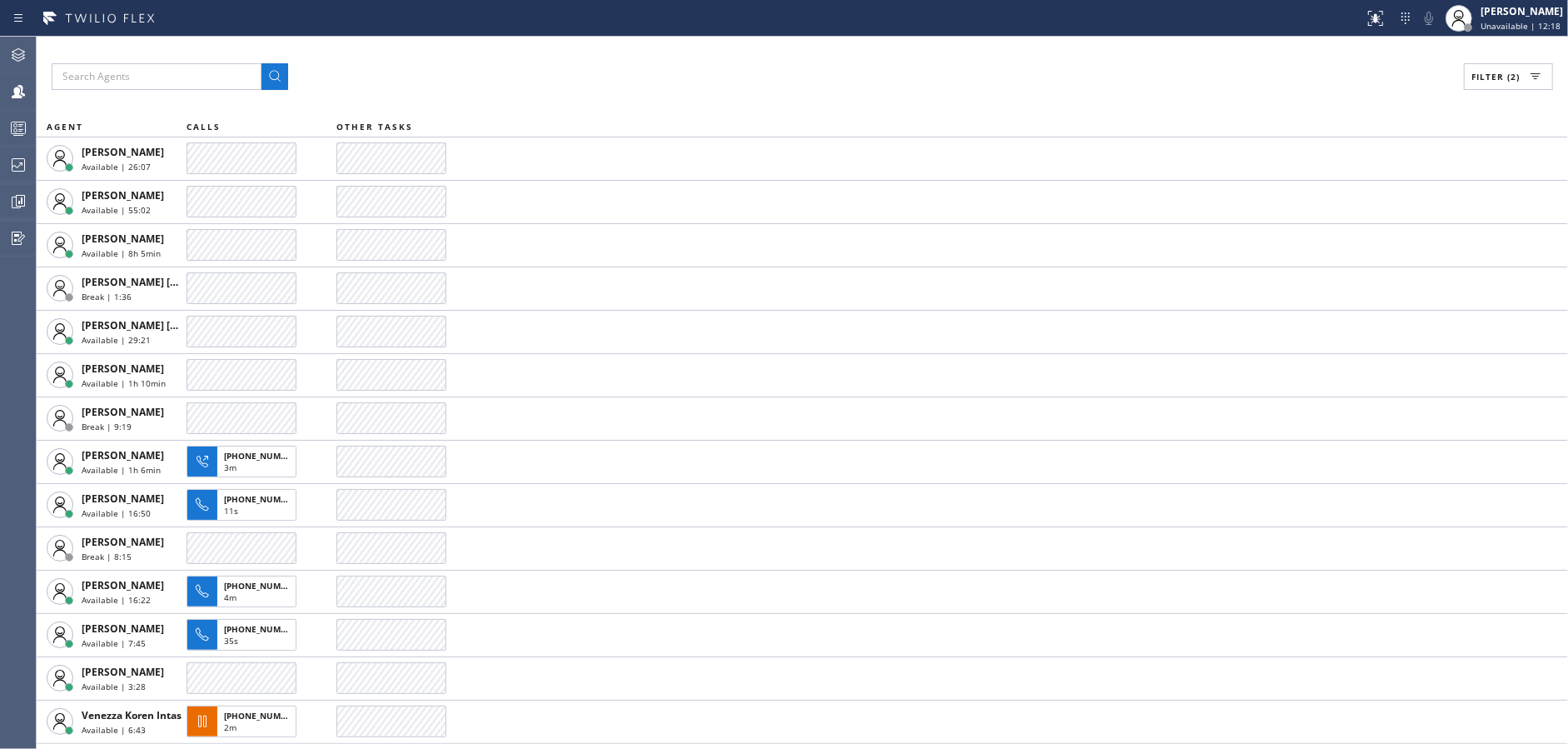
click at [674, 112] on div "Filter (2) AGENT CALLS OTHER TASKS [PERSON_NAME] Available | 26:07 [PERSON_NAME…" at bounding box center [802, 393] width 1532 height 713
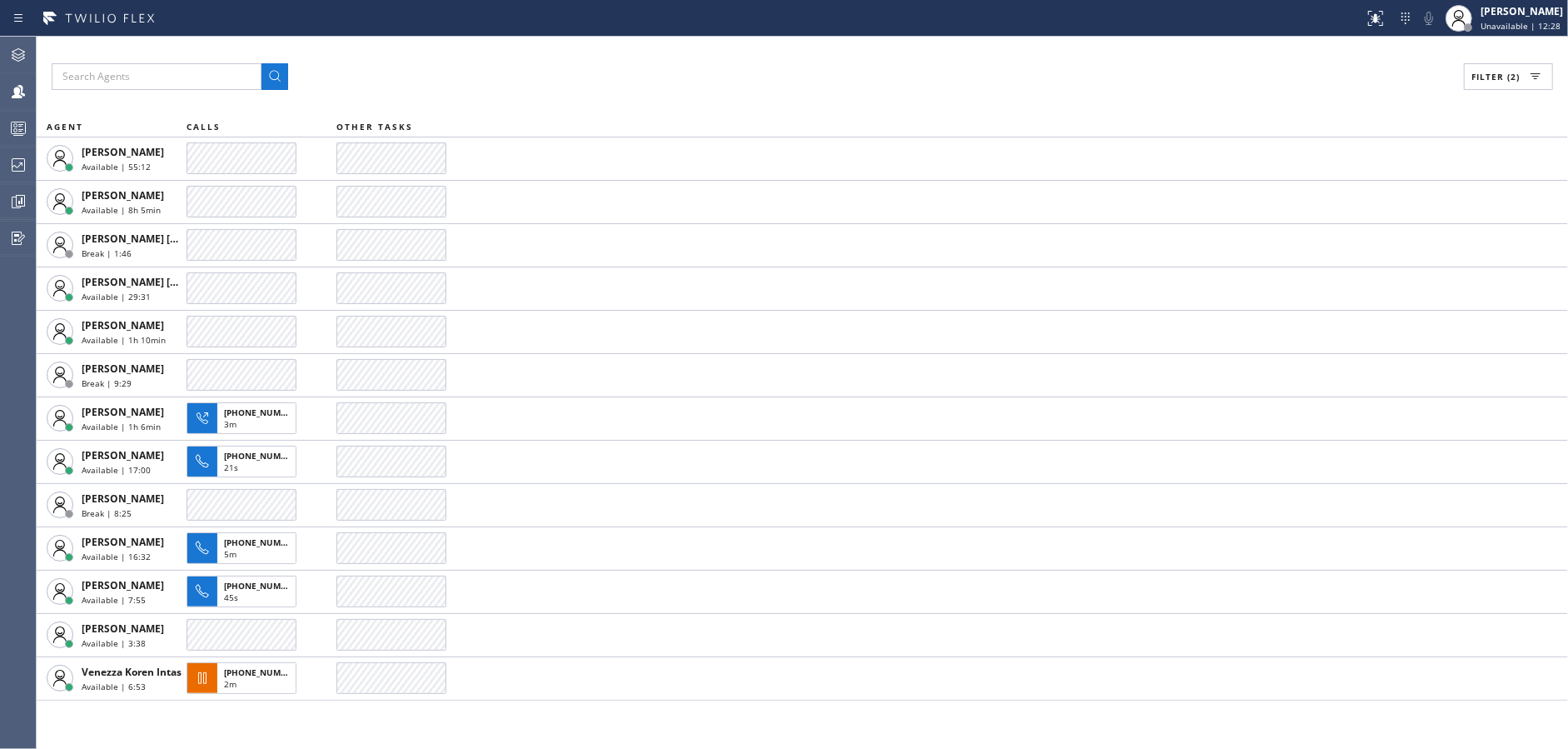
click at [674, 112] on div "Filter (2) AGENT CALLS OTHER TASKS [PERSON_NAME] Available | 55:12 [PERSON_NAME…" at bounding box center [802, 393] width 1532 height 713
click at [674, 112] on div "Filter (2) AGENT CALLS OTHER TASKS [PERSON_NAME] Available | 55:23 [PERSON_NAME…" at bounding box center [802, 393] width 1532 height 713
click at [485, 76] on div "Filter (2)" at bounding box center [802, 76] width 1502 height 27
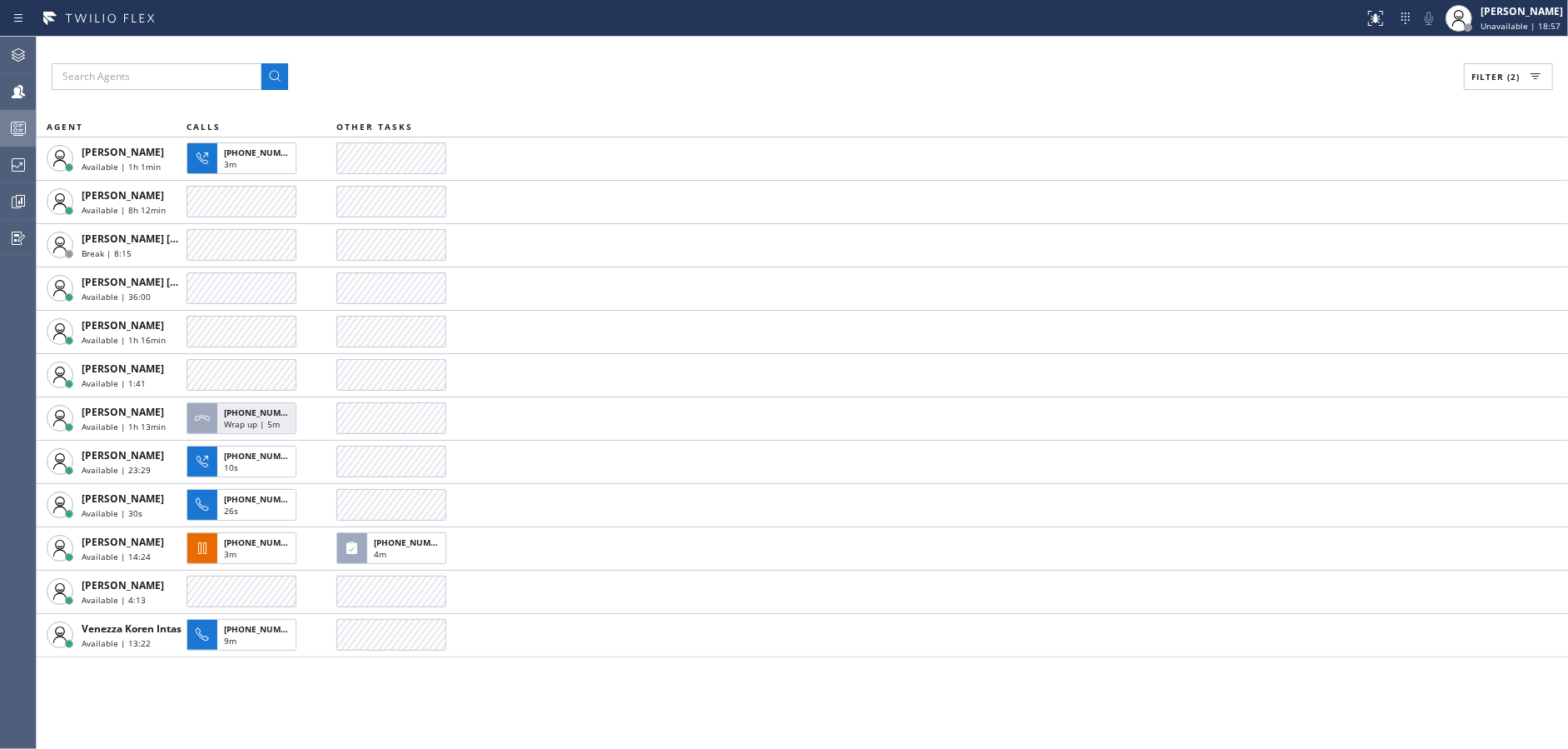
click at [16, 135] on icon at bounding box center [18, 130] width 9 height 11
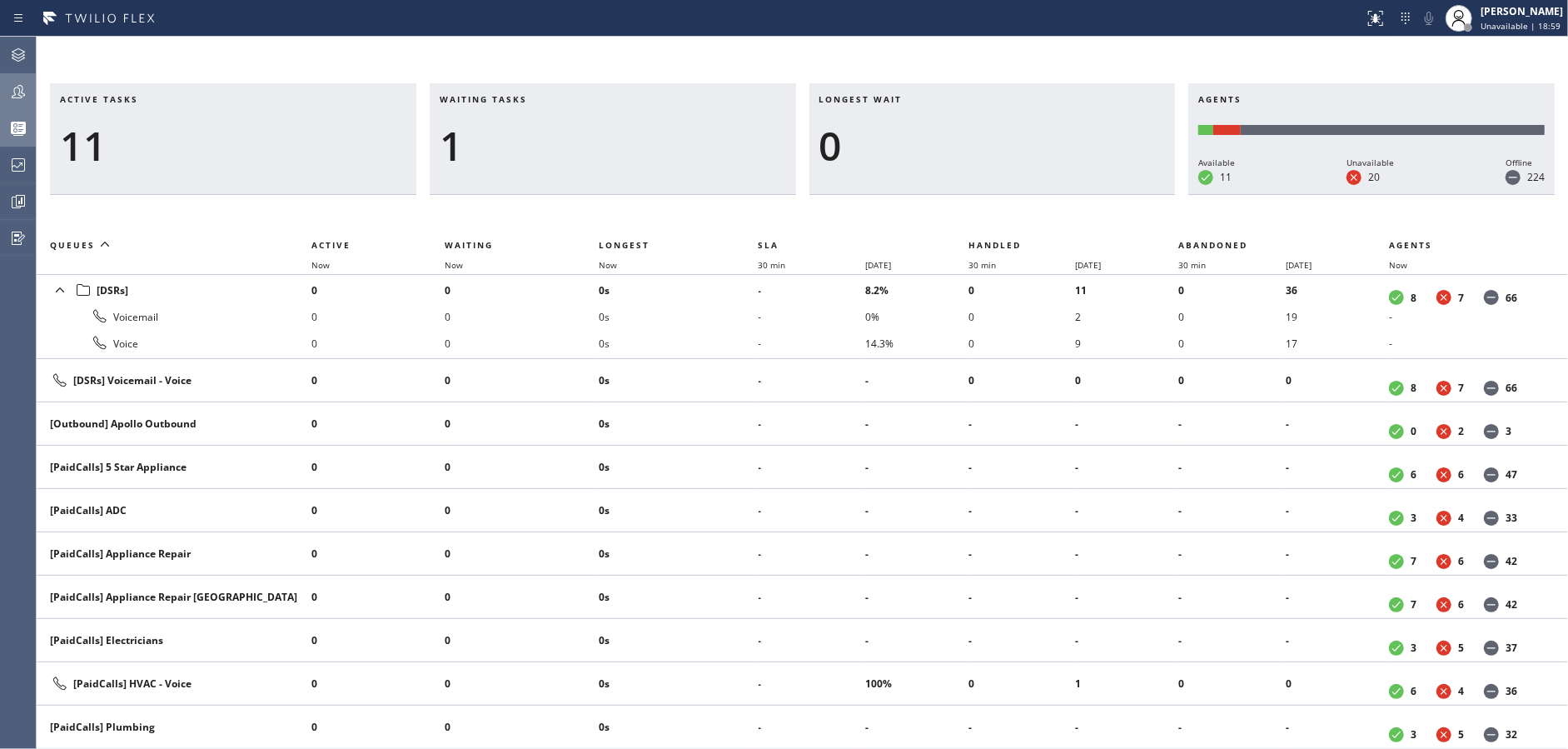
click at [8, 107] on div at bounding box center [18, 92] width 36 height 33
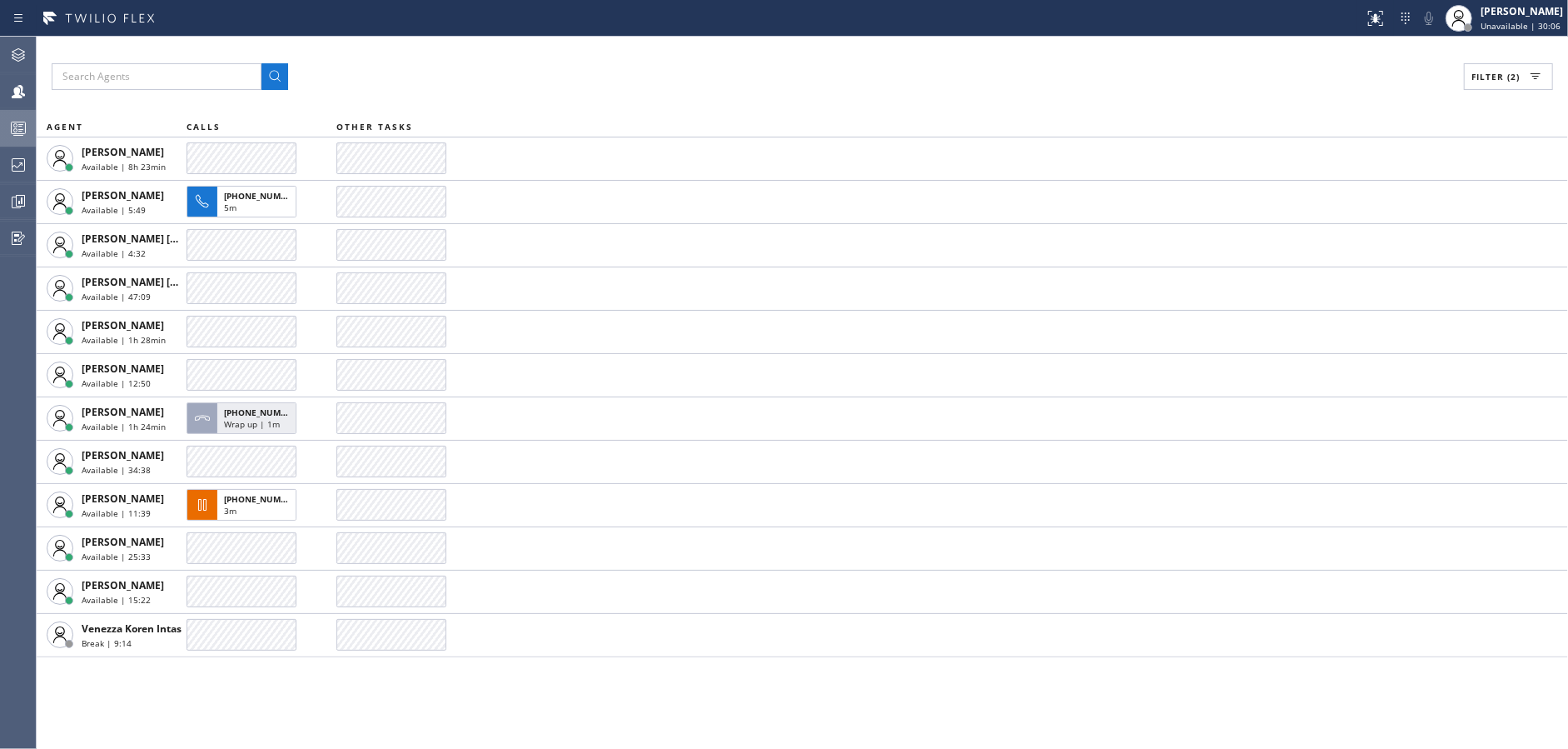
click at [23, 132] on icon at bounding box center [18, 128] width 20 height 20
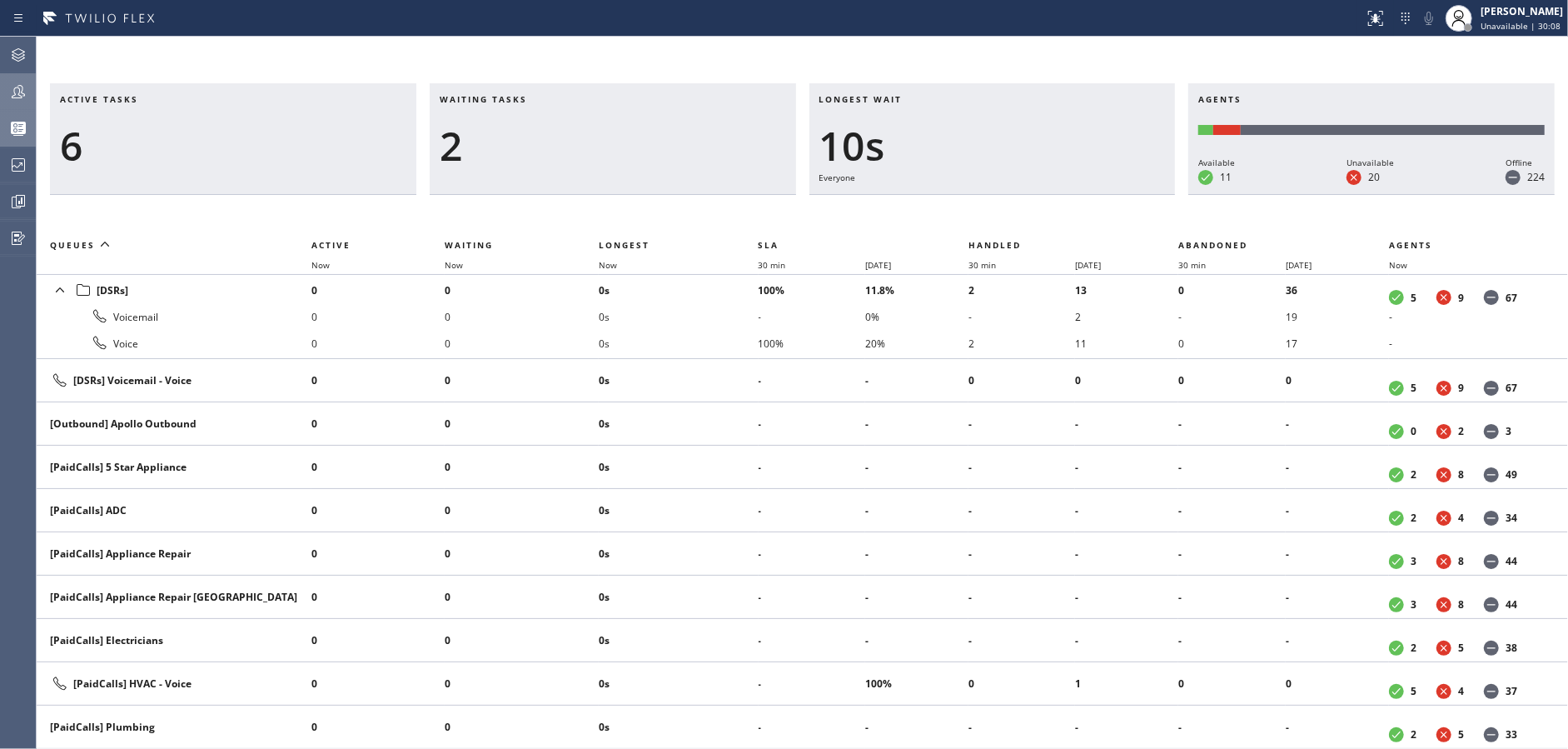
click at [3, 101] on div at bounding box center [18, 92] width 36 height 33
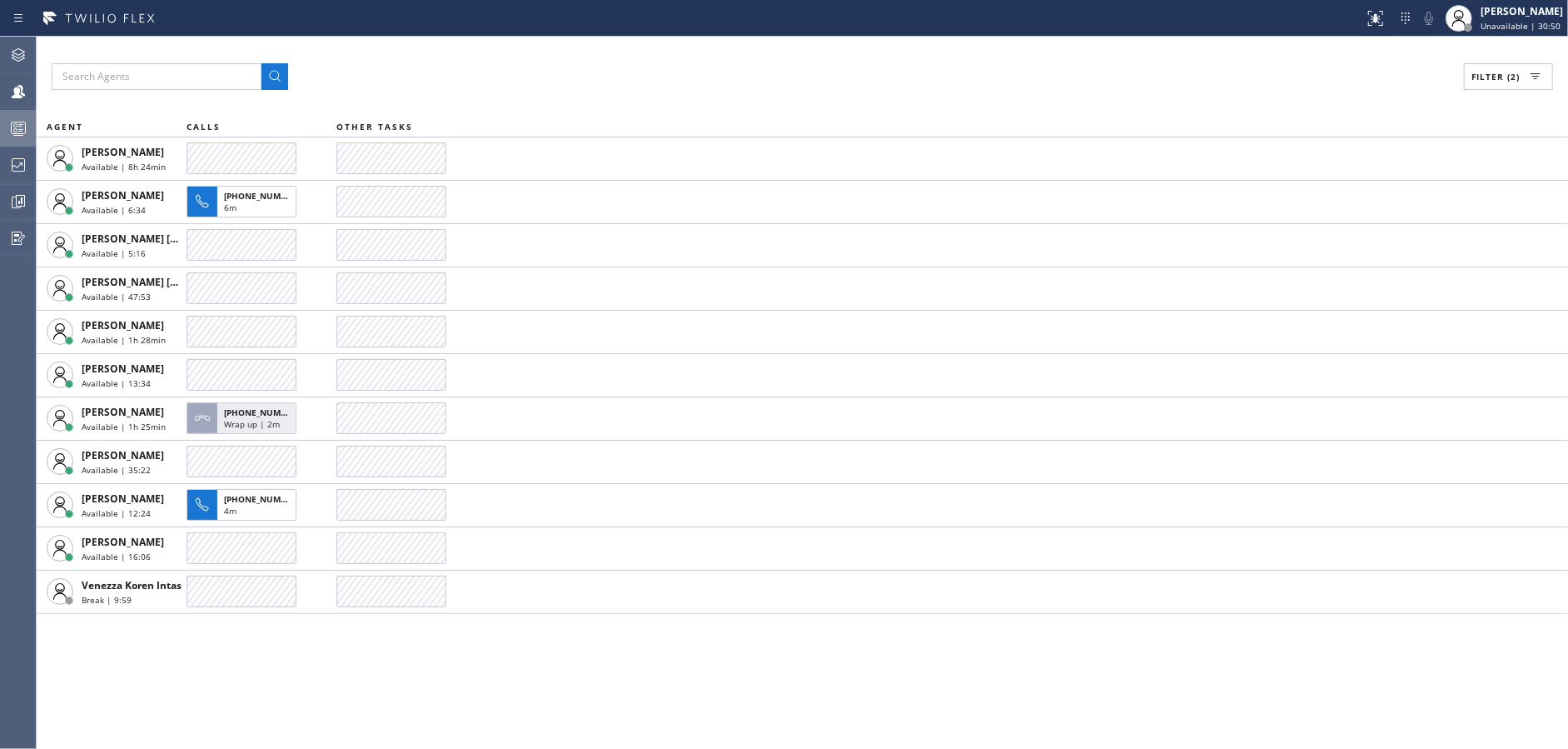
click at [388, 50] on div "Filter (2) AGENT CALLS OTHER TASKS [PERSON_NAME] Available | 8h 24min [PERSON_N…" at bounding box center [802, 393] width 1532 height 713
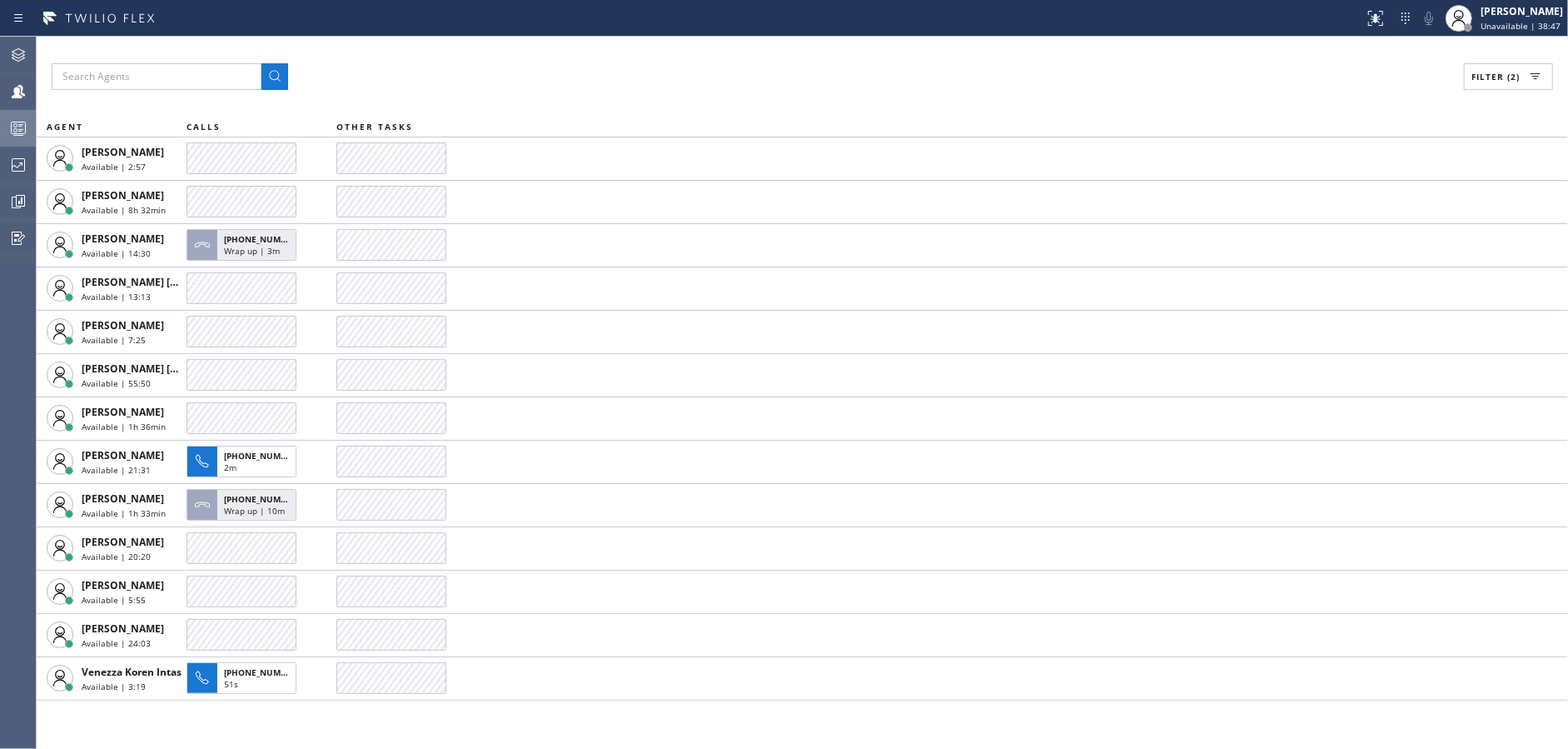
click at [497, 55] on div "Filter (2) AGENT CALLS OTHER TASKS [PERSON_NAME] Available | 2:57 [PERSON_NAME]…" at bounding box center [802, 393] width 1532 height 713
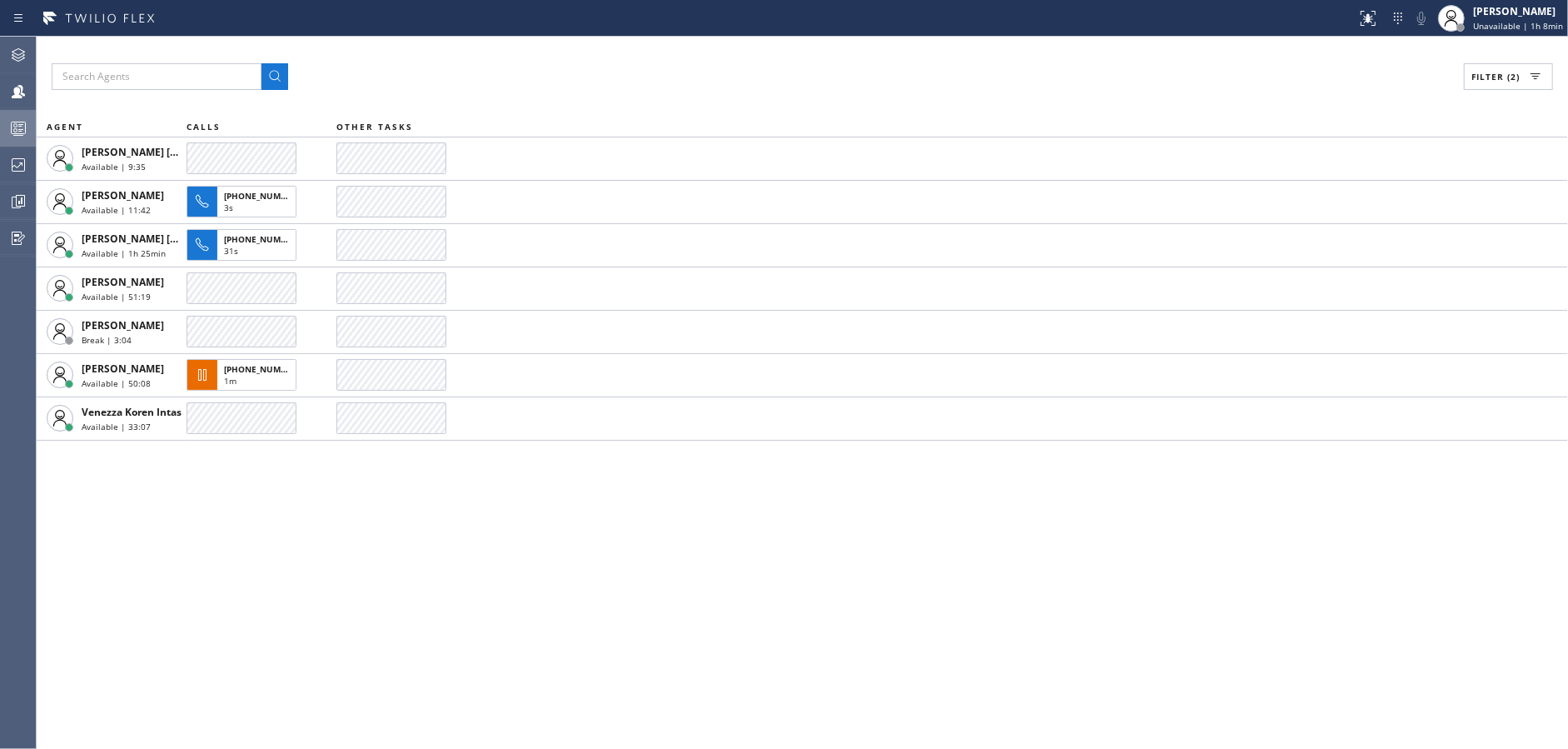
click at [456, 596] on div "Filter (2) AGENT CALLS OTHER TASKS [PERSON_NAME] [PERSON_NAME] Available | 9:35…" at bounding box center [802, 393] width 1532 height 713
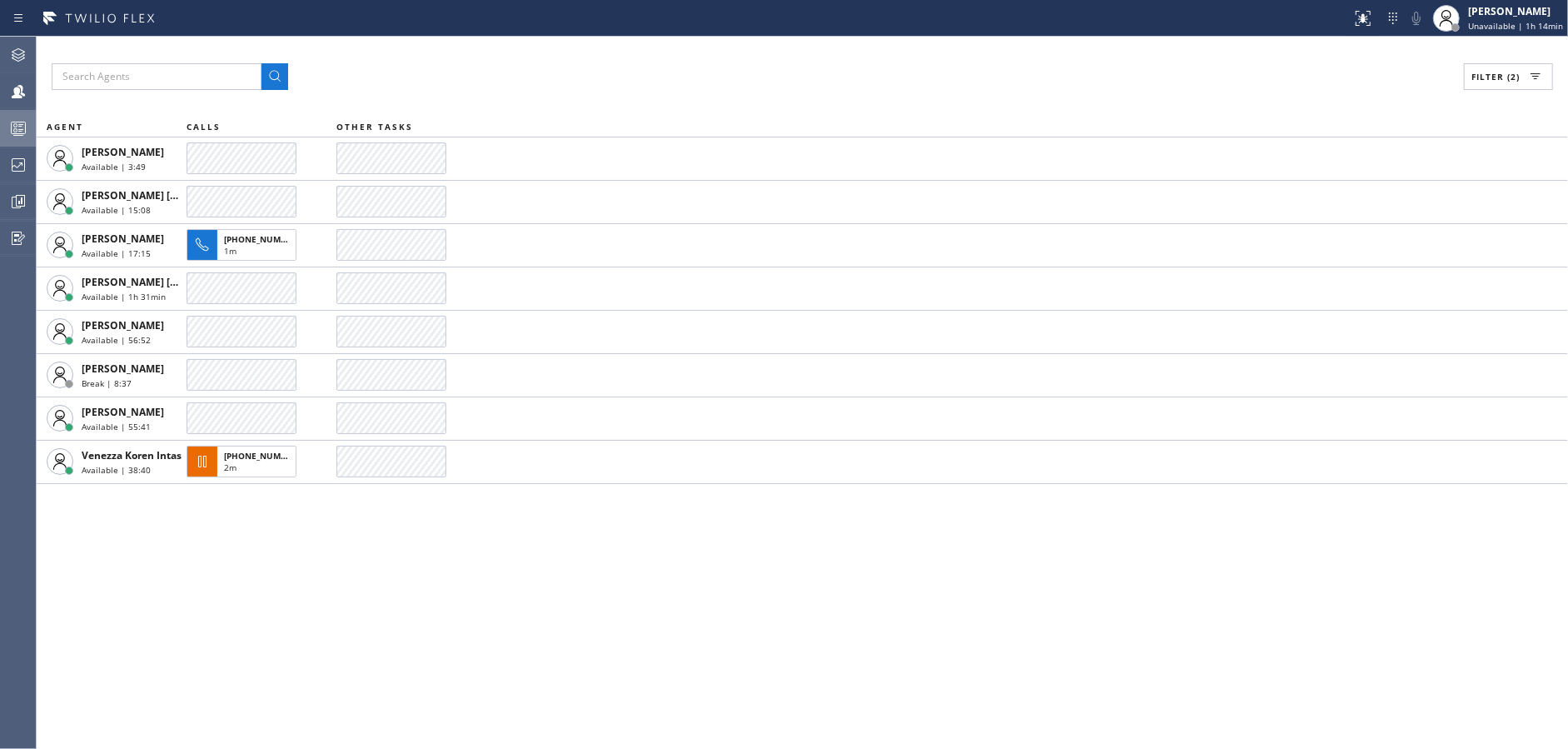
click at [619, 677] on div "Filter (2) AGENT CALLS OTHER TASKS [PERSON_NAME] Available | 3:49 [PERSON_NAME]…" at bounding box center [802, 393] width 1532 height 713
click at [739, 575] on div "Filter (2) AGENT CALLS OTHER TASKS [PERSON_NAME] Available | 3:49 [PERSON_NAME]…" at bounding box center [802, 393] width 1532 height 713
click at [531, 616] on div "Filter (2) AGENT CALLS OTHER TASKS [PERSON_NAME] Available | 14:37 [PERSON_NAME…" at bounding box center [802, 393] width 1532 height 713
click at [754, 64] on div "Filter (2)" at bounding box center [802, 76] width 1502 height 27
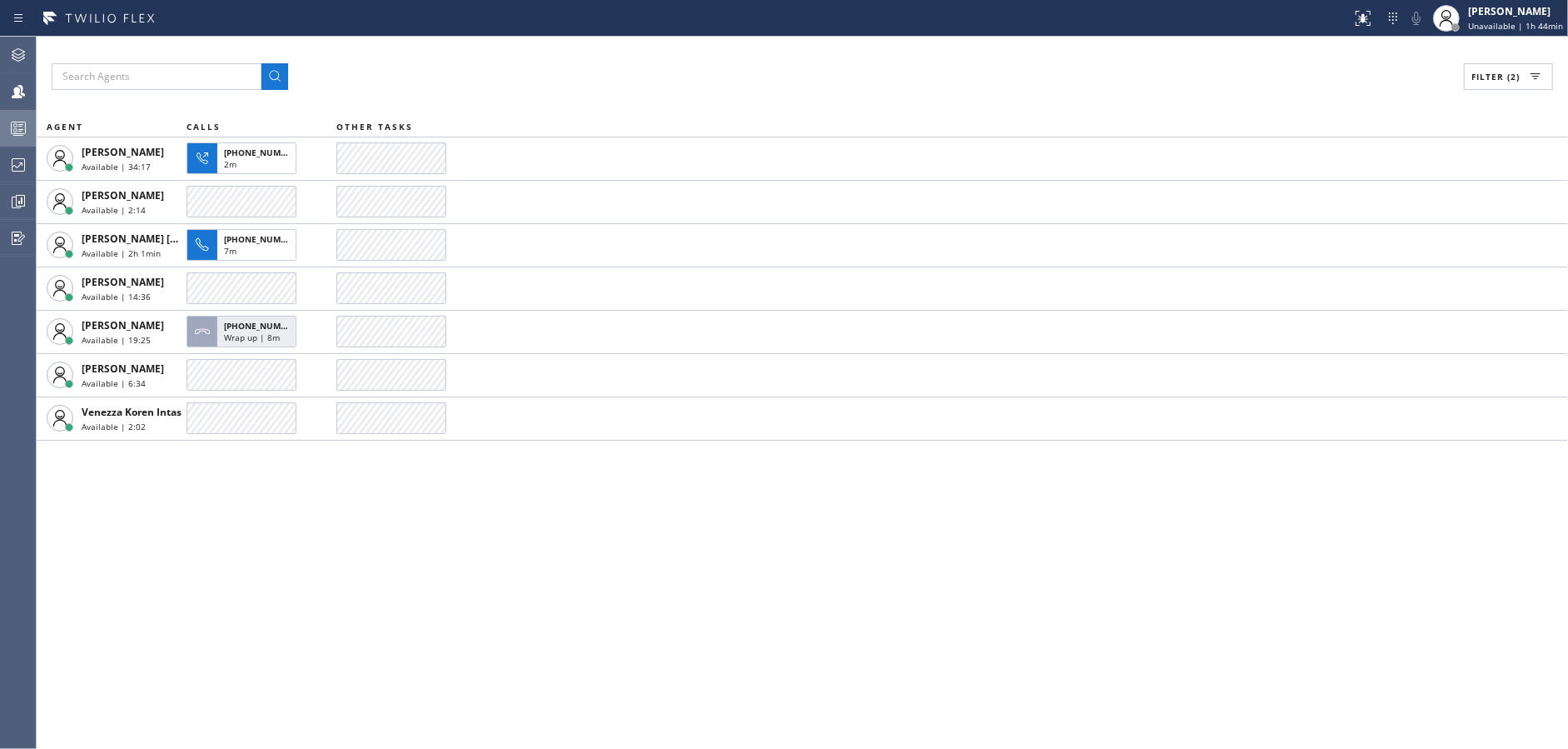
click at [479, 73] on div "Filter (2)" at bounding box center [802, 76] width 1502 height 27
click at [0, 127] on div at bounding box center [18, 128] width 36 height 20
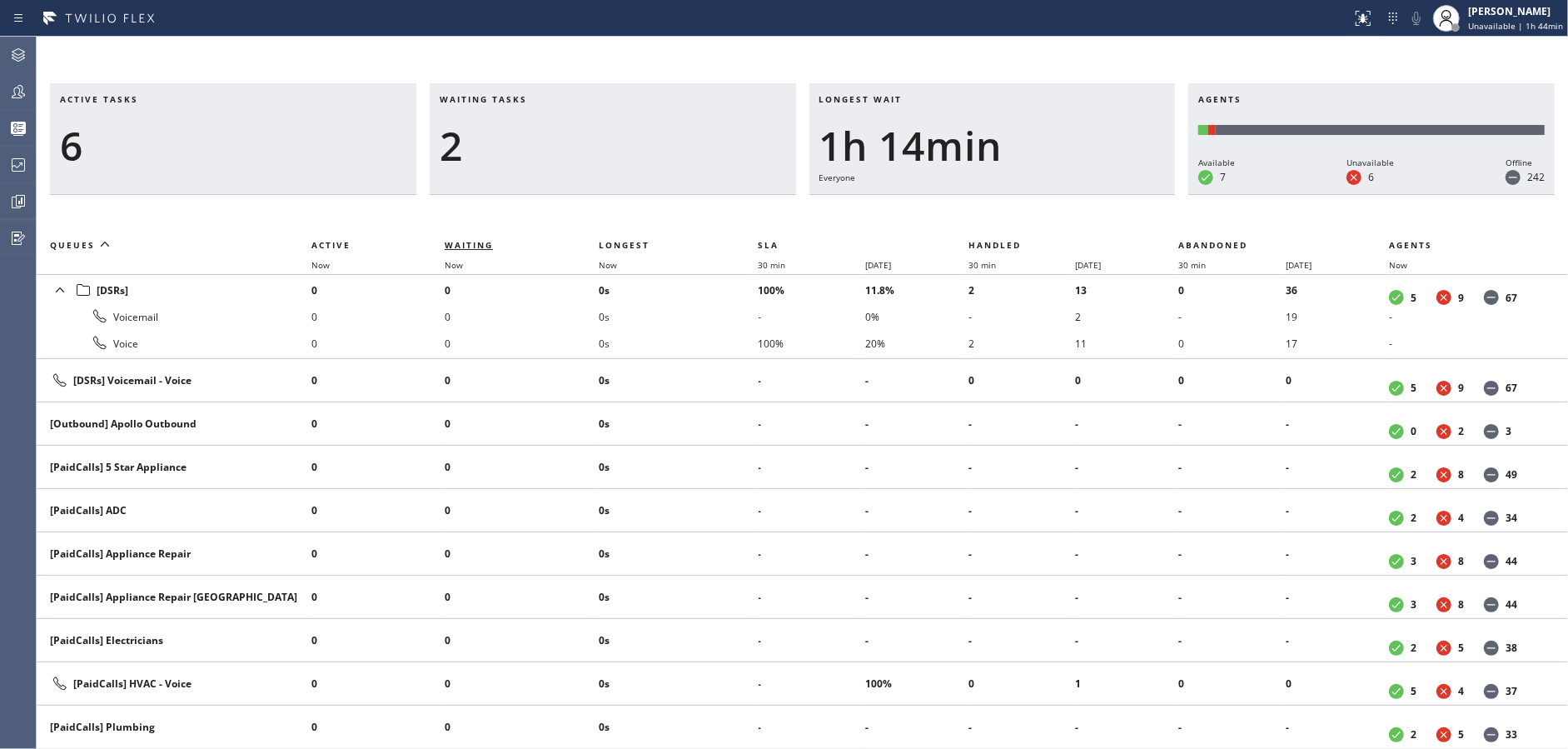
click at [472, 247] on span "Waiting" at bounding box center [468, 245] width 48 height 12
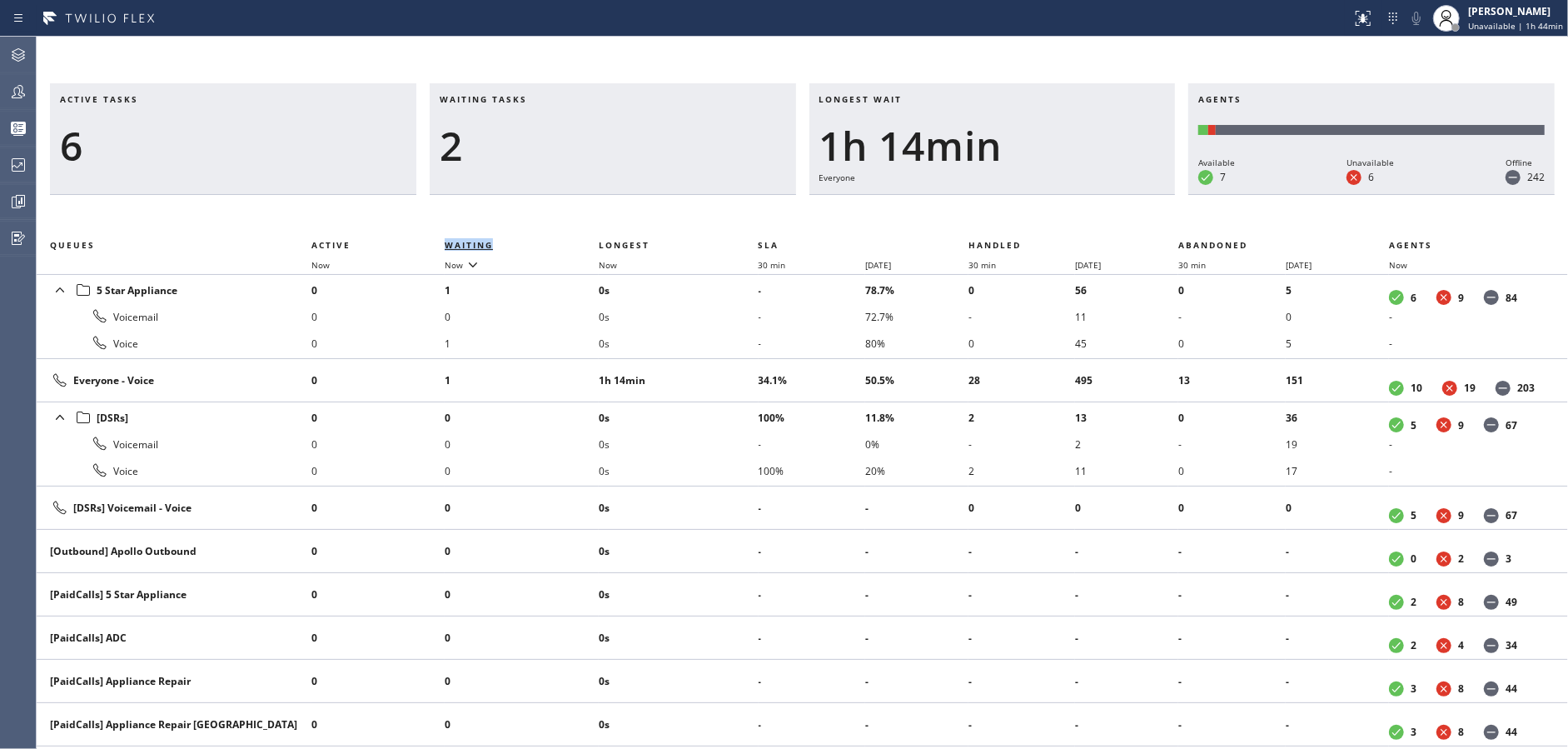
click at [472, 247] on span "Waiting" at bounding box center [468, 245] width 48 height 12
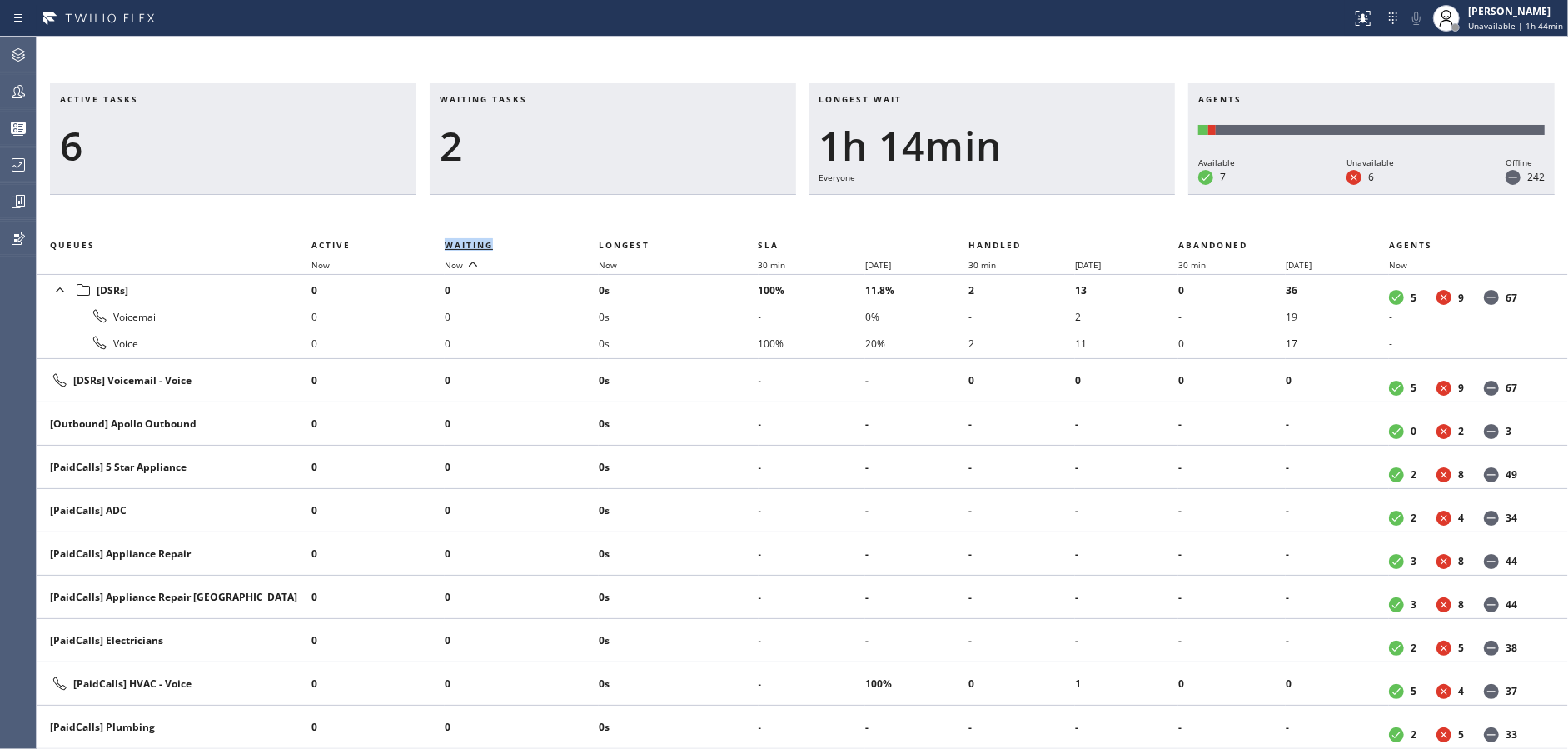
click at [472, 247] on span "Waiting" at bounding box center [468, 245] width 48 height 12
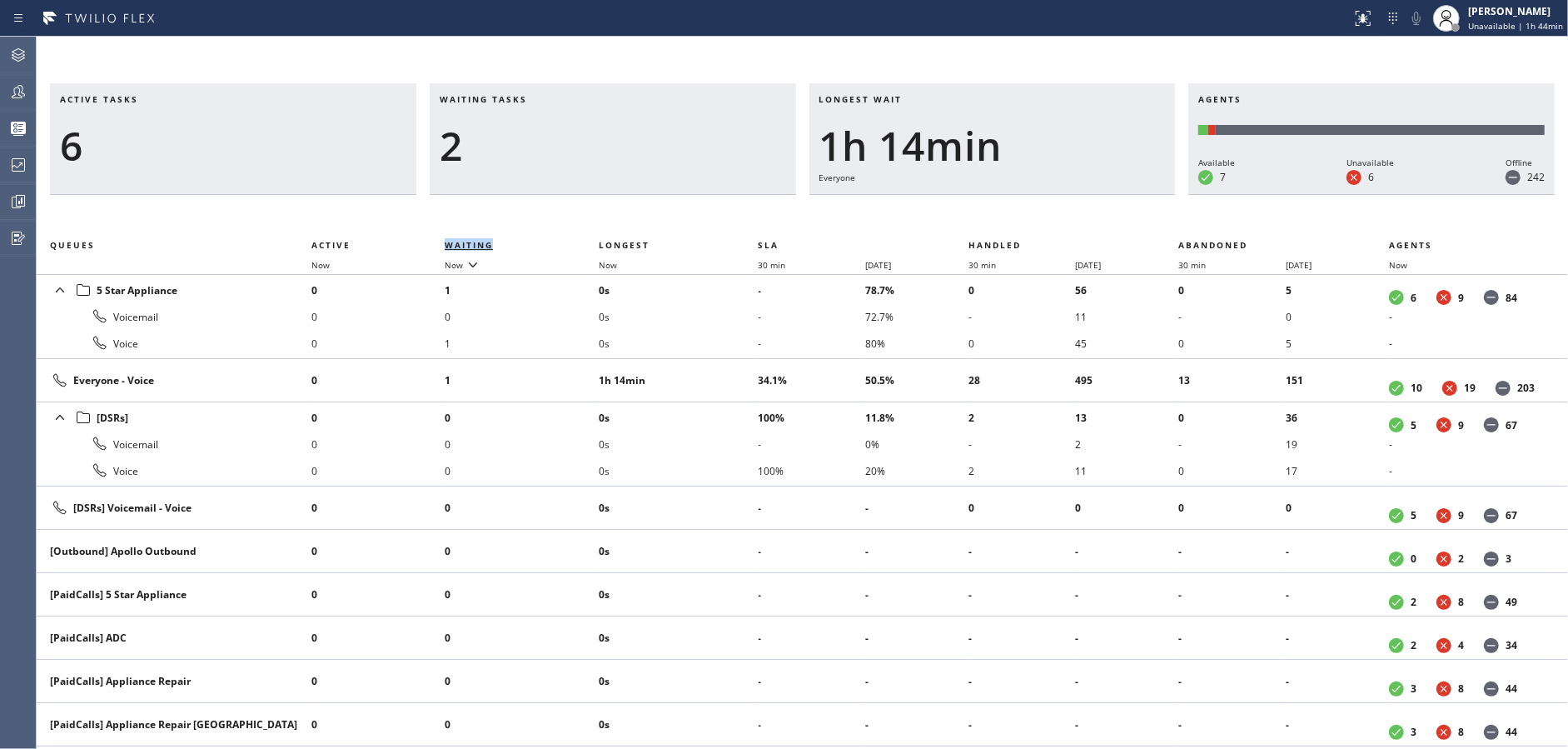
click at [472, 247] on span "Waiting" at bounding box center [468, 245] width 48 height 12
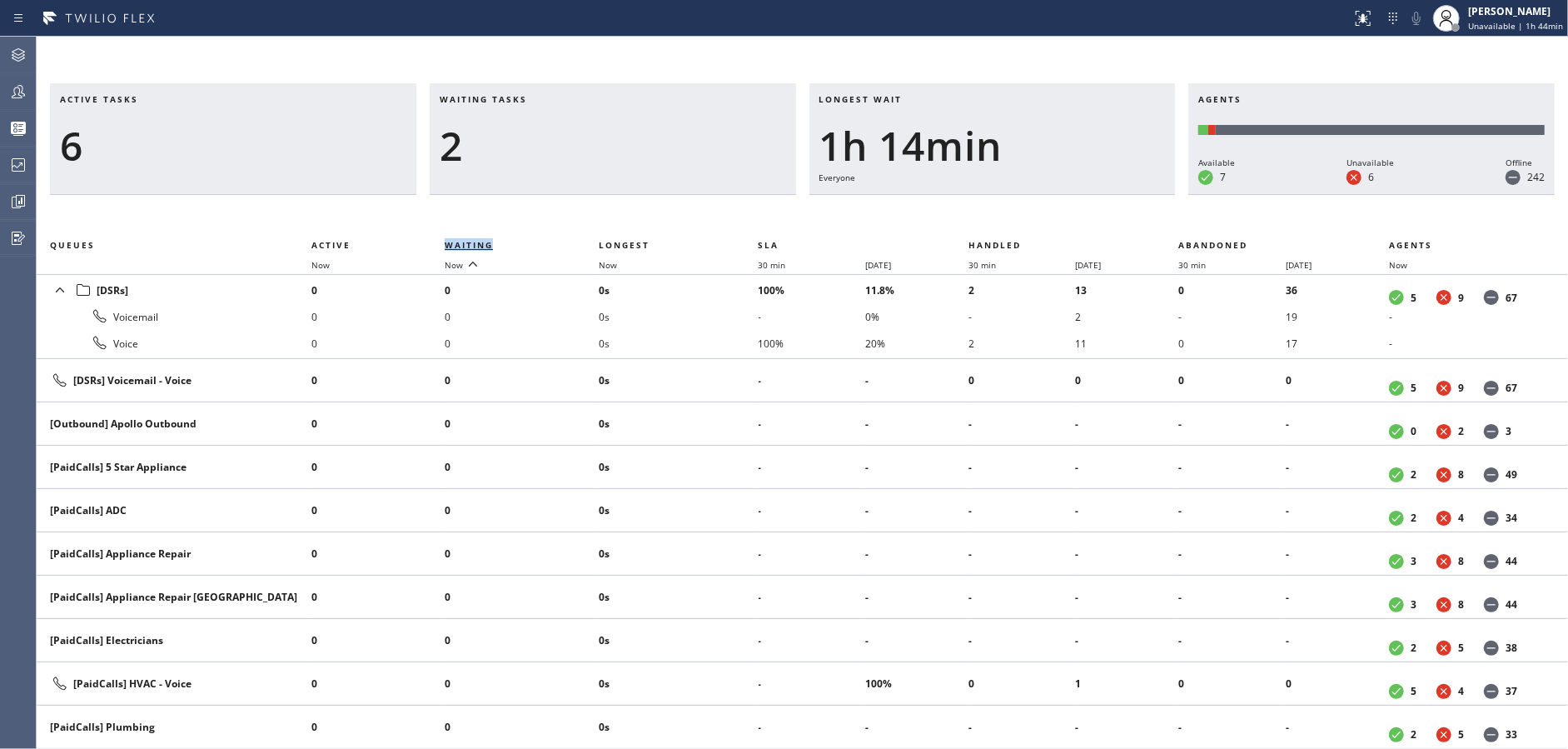
click at [470, 246] on span "Waiting" at bounding box center [468, 245] width 48 height 12
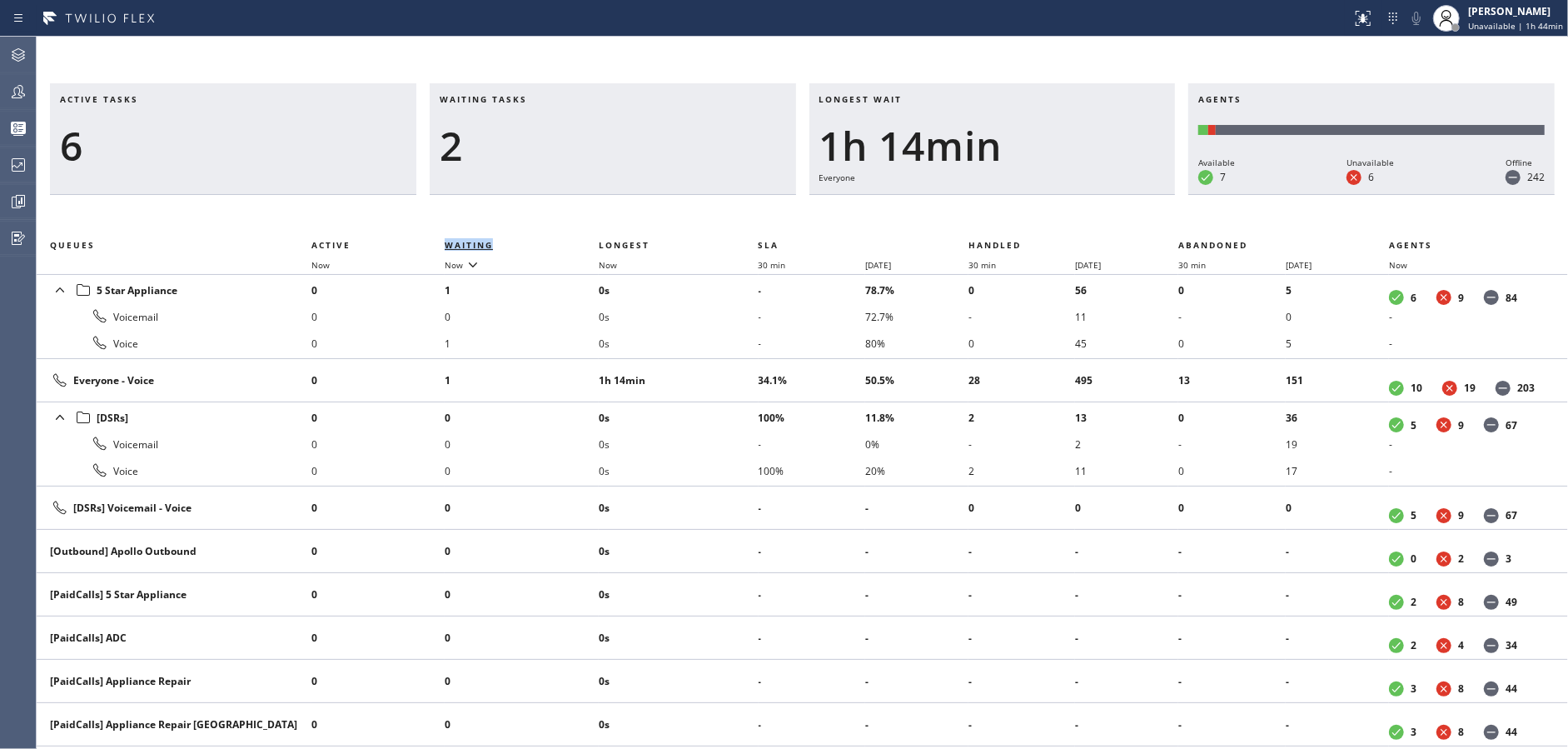
click at [470, 246] on span "Waiting" at bounding box center [468, 245] width 48 height 12
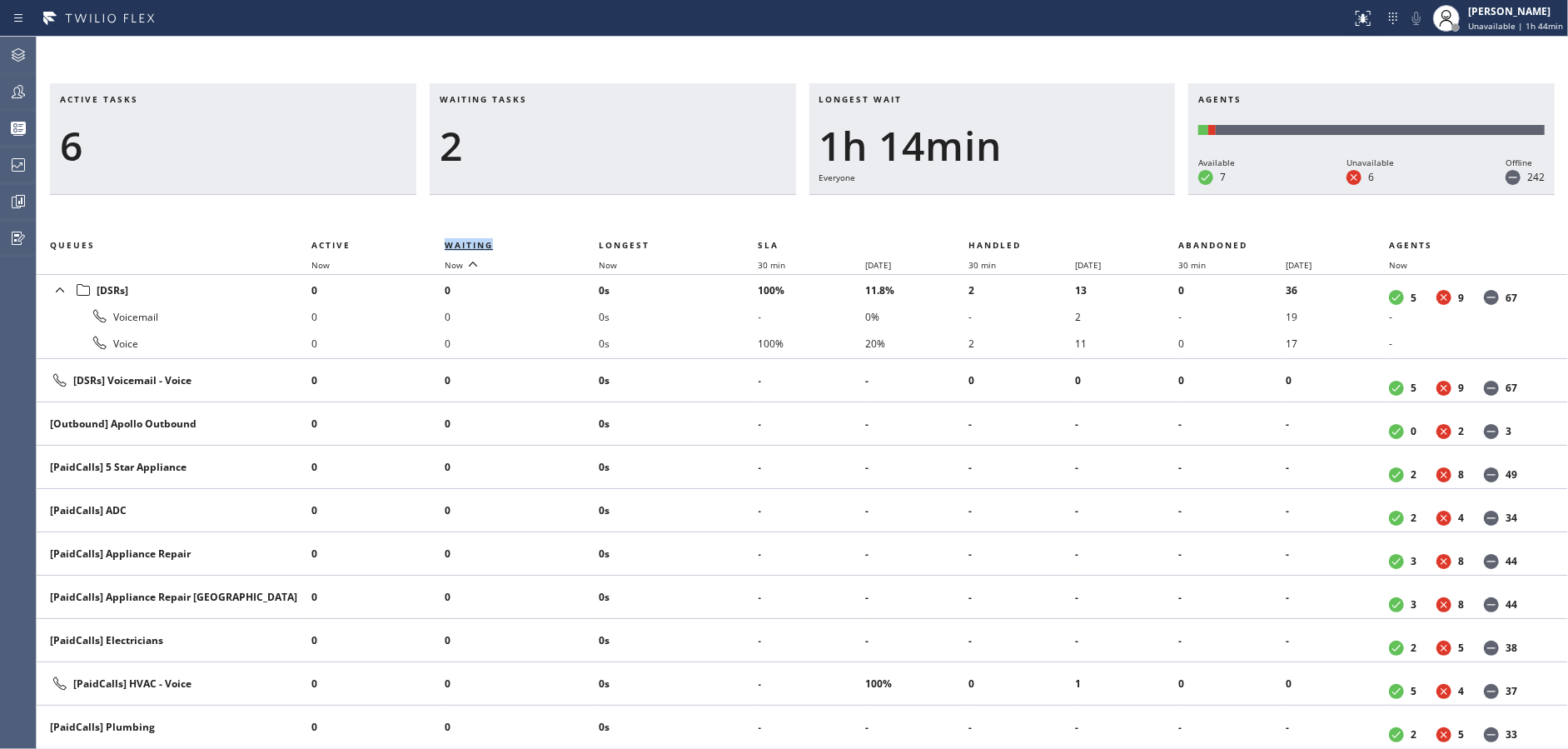
click at [470, 246] on span "Waiting" at bounding box center [468, 245] width 48 height 12
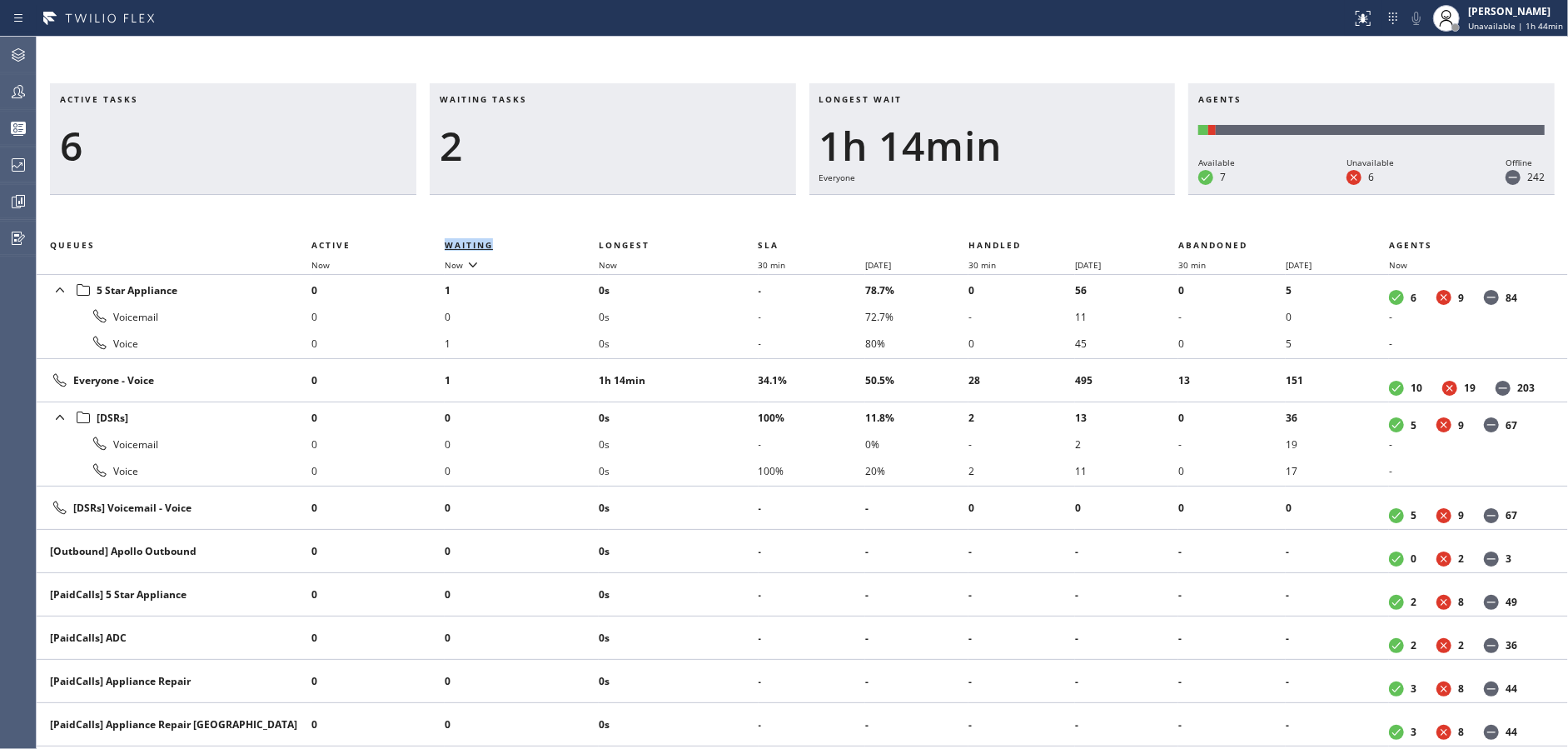
click at [470, 246] on span "Waiting" at bounding box center [468, 245] width 48 height 12
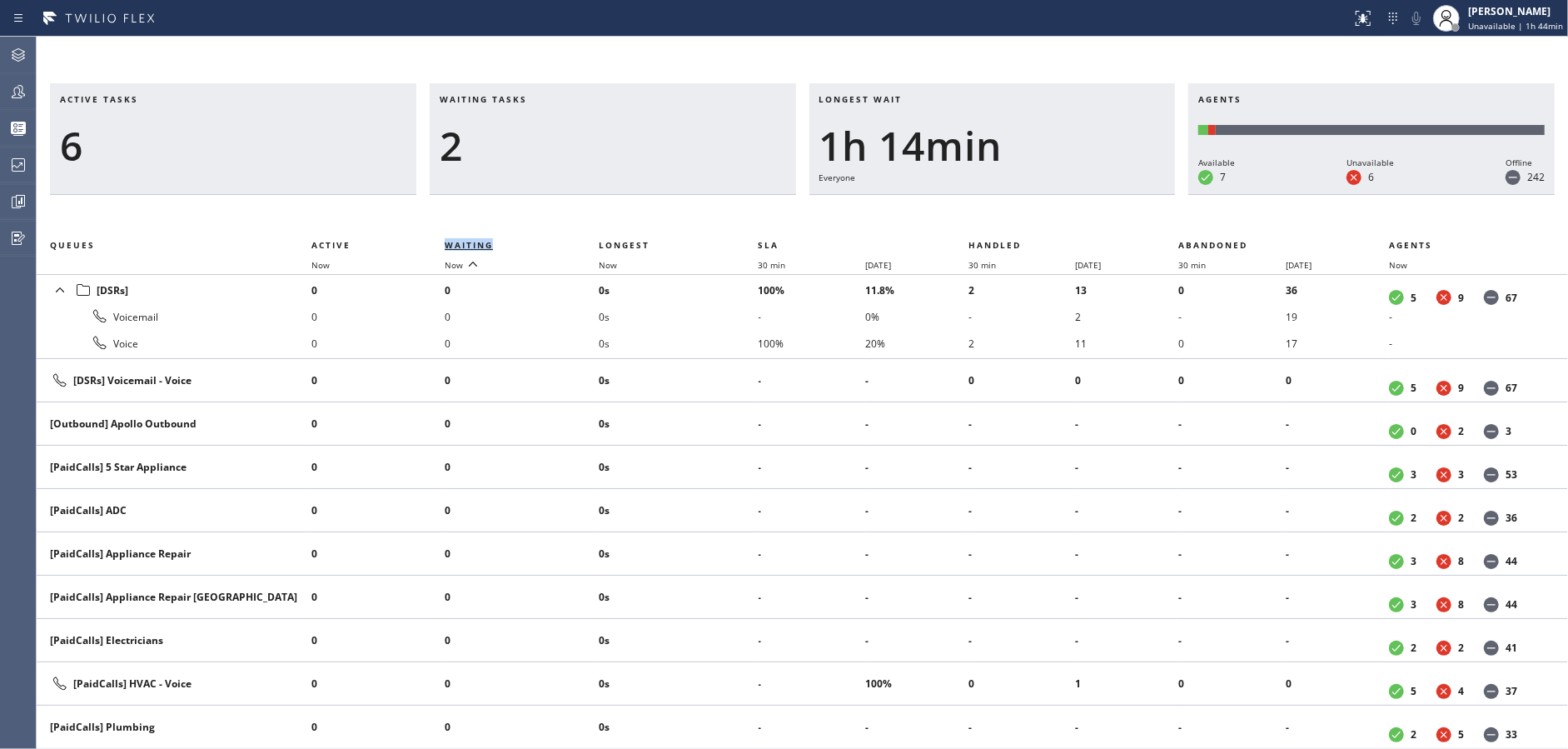
click at [470, 246] on span "Waiting" at bounding box center [468, 245] width 48 height 12
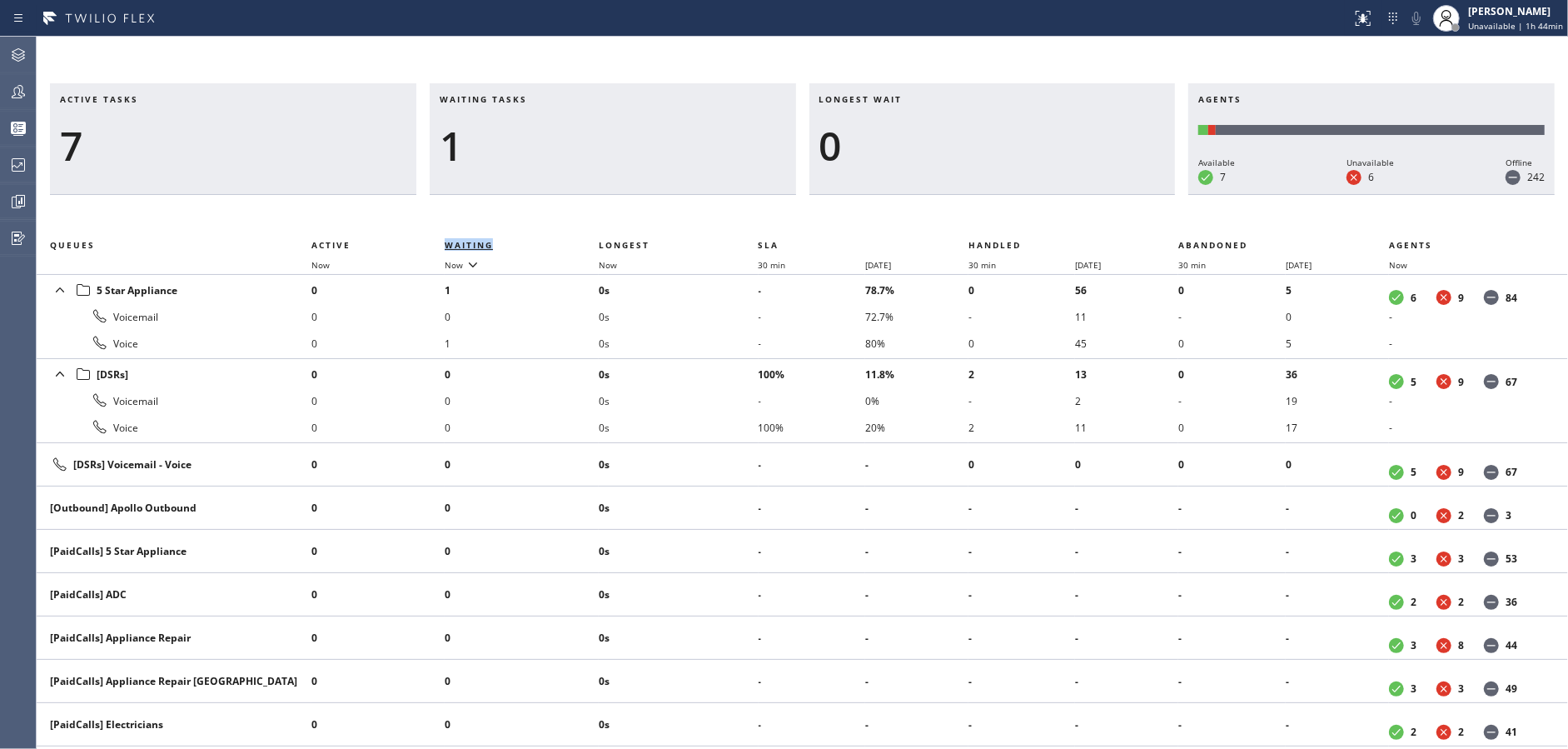
click at [470, 246] on span "Waiting" at bounding box center [468, 245] width 48 height 12
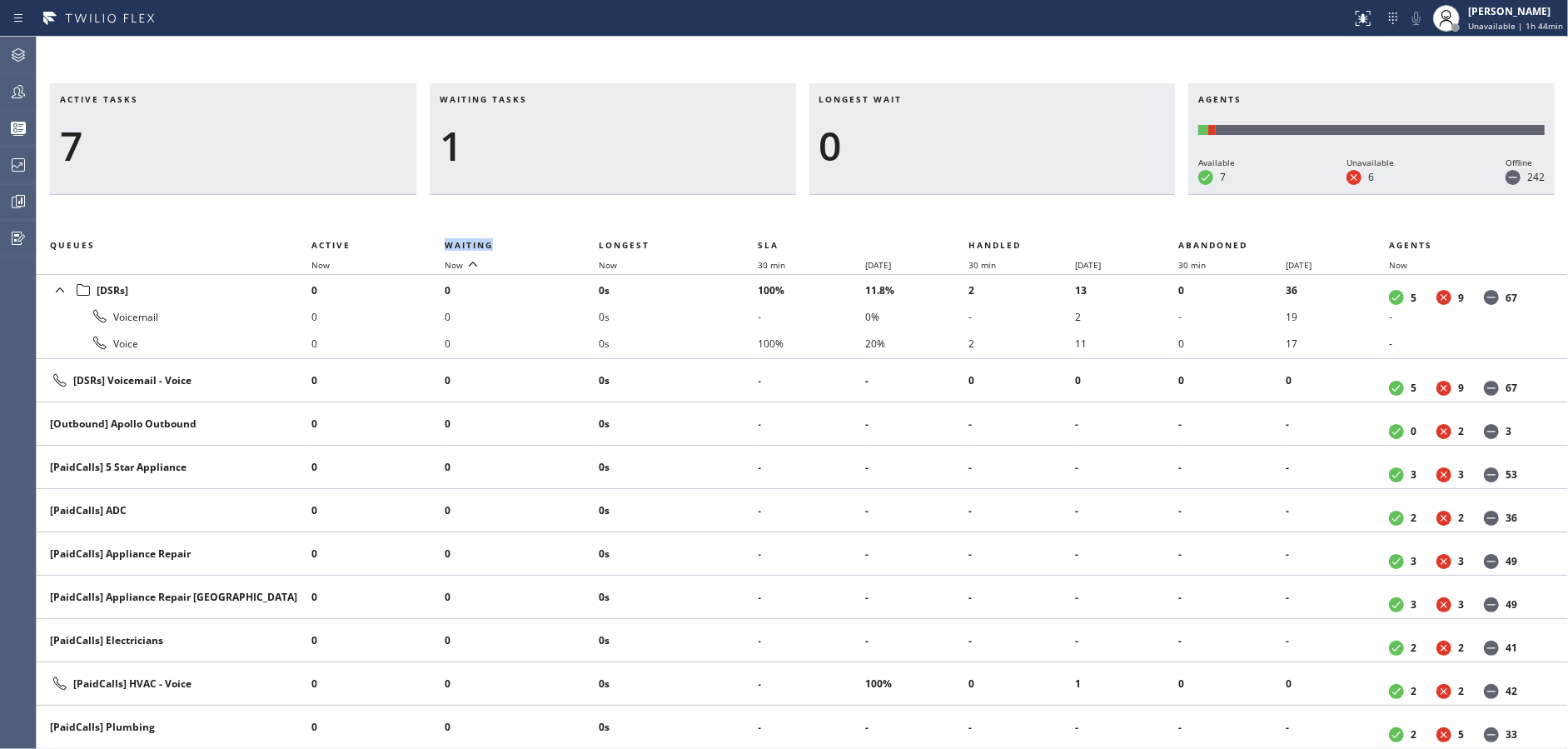
click at [568, 168] on div "1" at bounding box center [613, 146] width 346 height 48
click at [8, 185] on div at bounding box center [18, 202] width 36 height 33
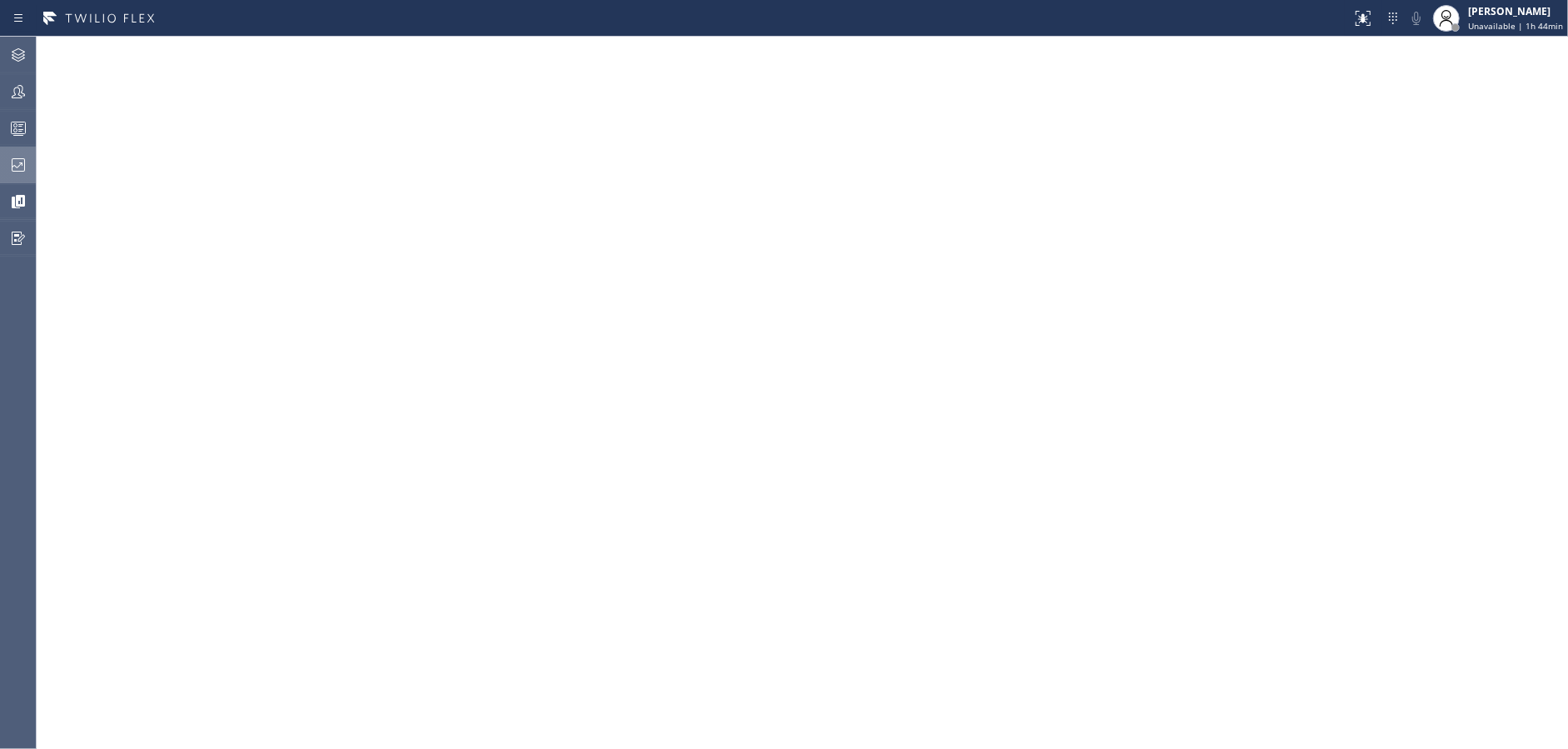
click at [0, 177] on div at bounding box center [18, 165] width 36 height 33
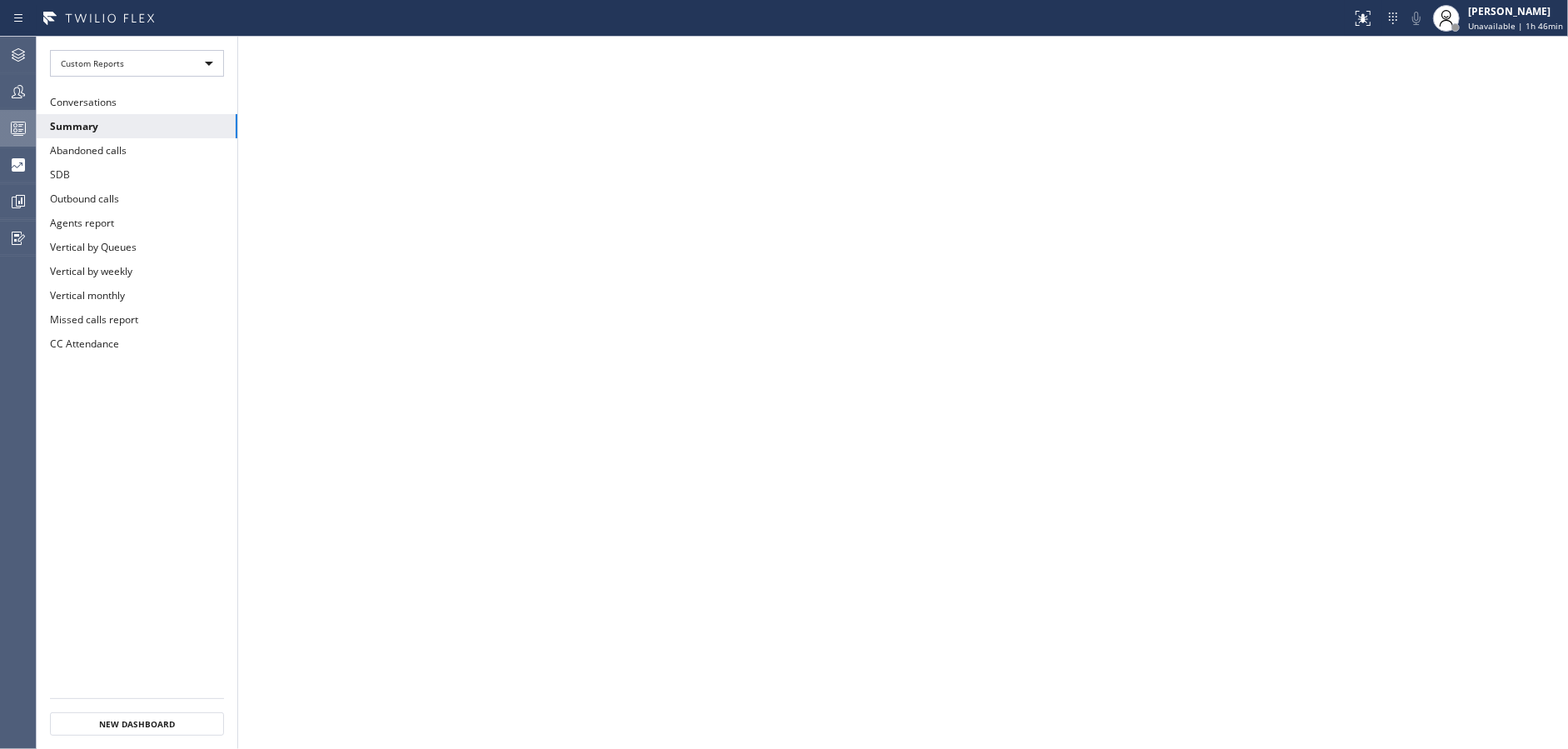
click at [1, 128] on div at bounding box center [18, 128] width 36 height 20
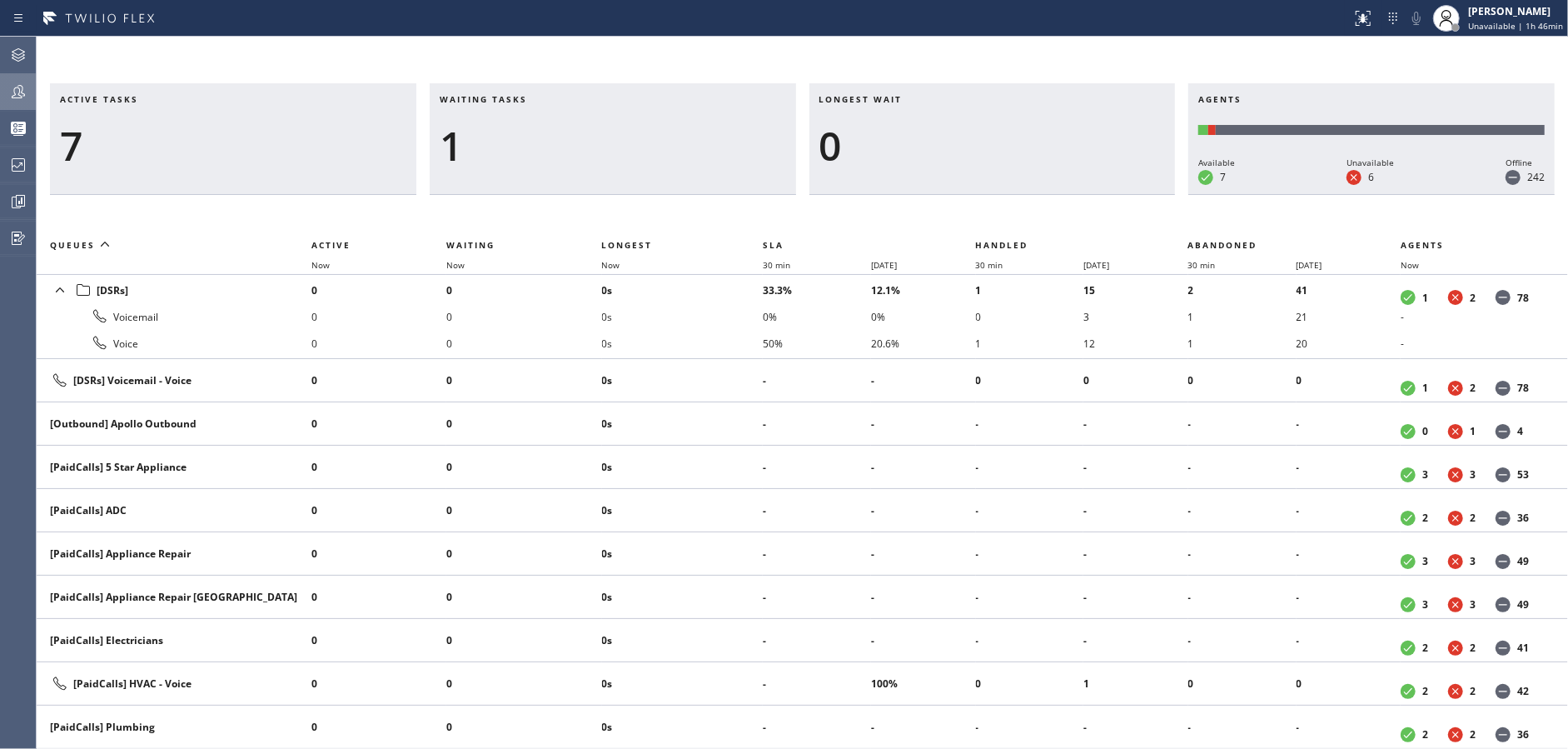
click at [29, 107] on div at bounding box center [18, 92] width 36 height 33
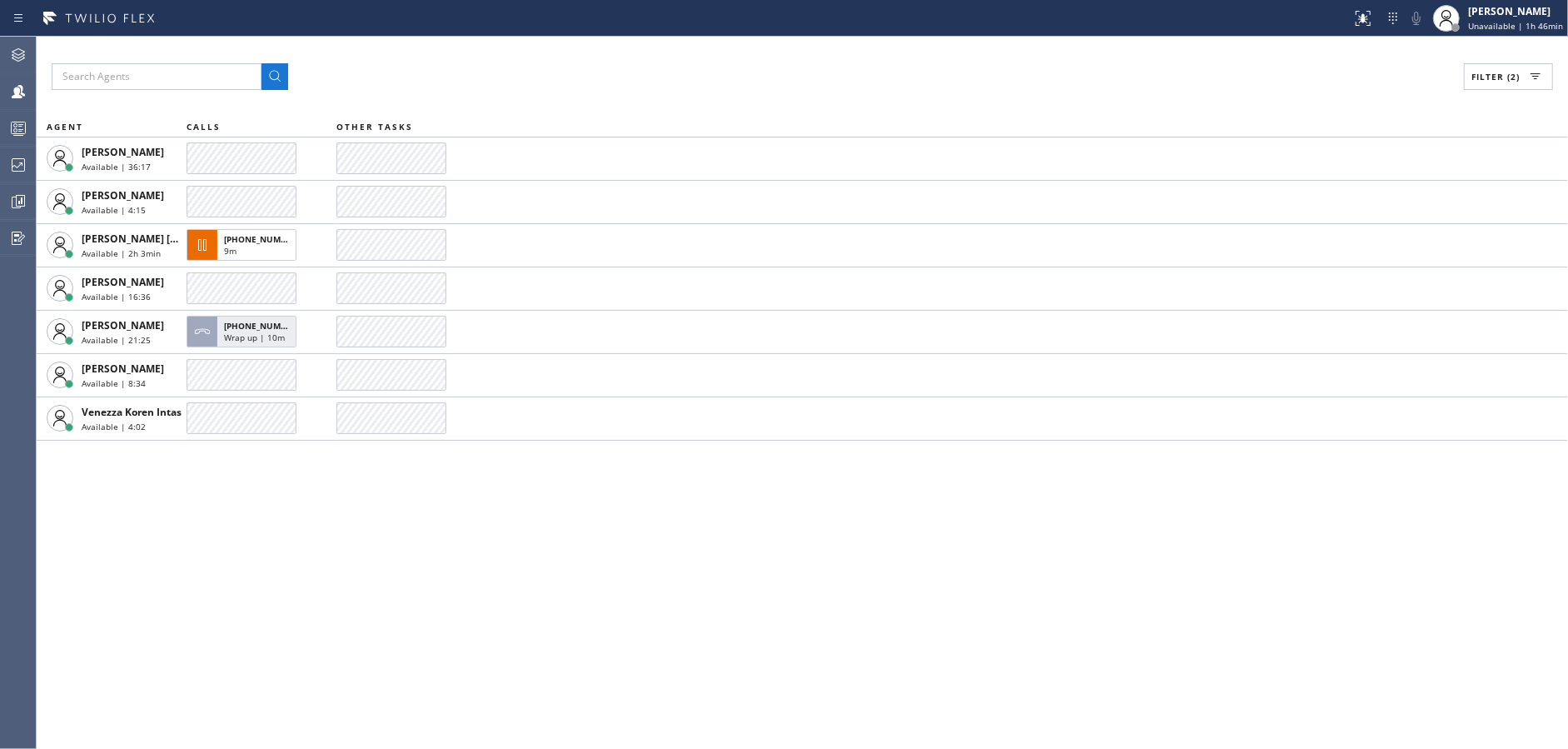
click at [262, 365] on div at bounding box center [242, 375] width 110 height 31
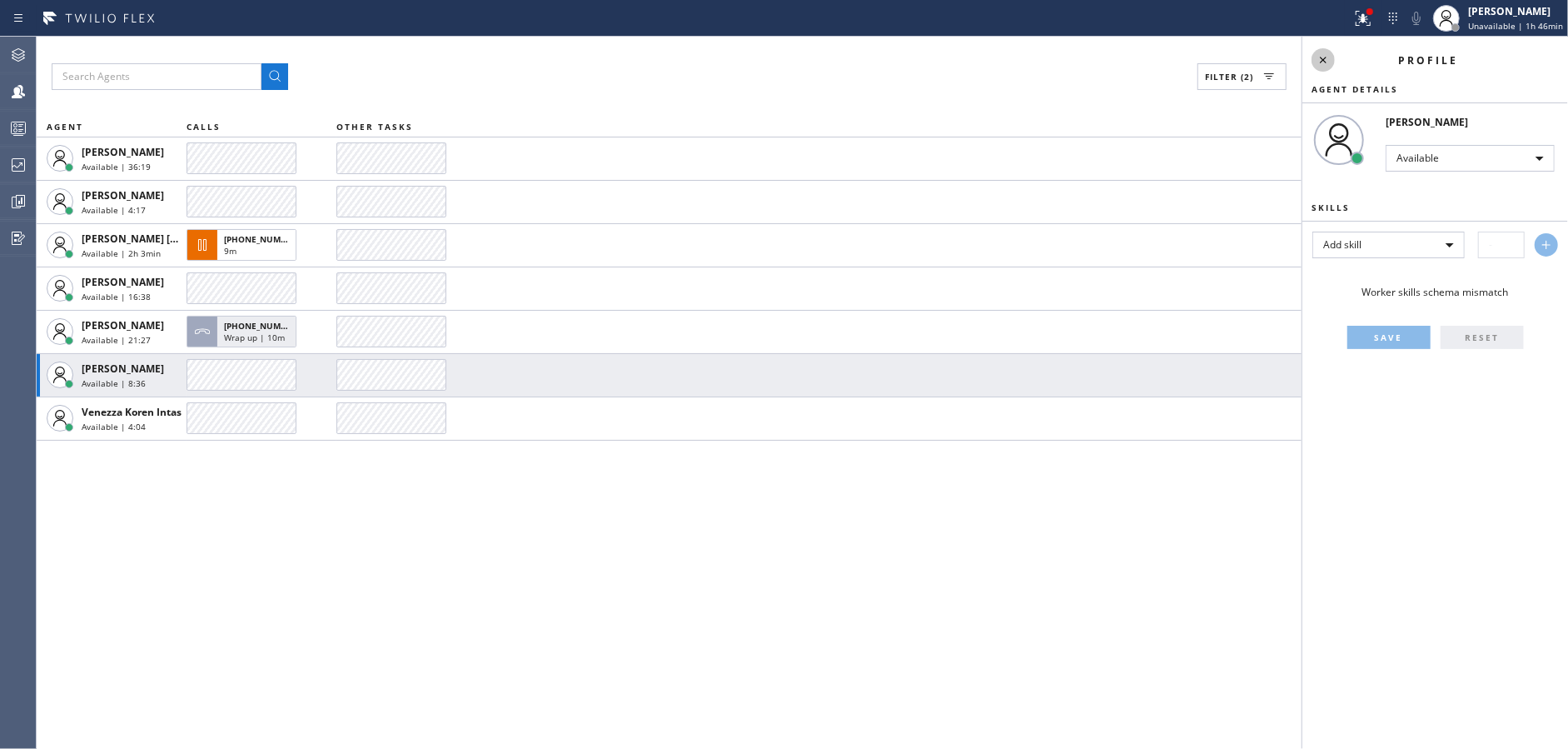
click at [1329, 51] on icon at bounding box center [1323, 60] width 20 height 20
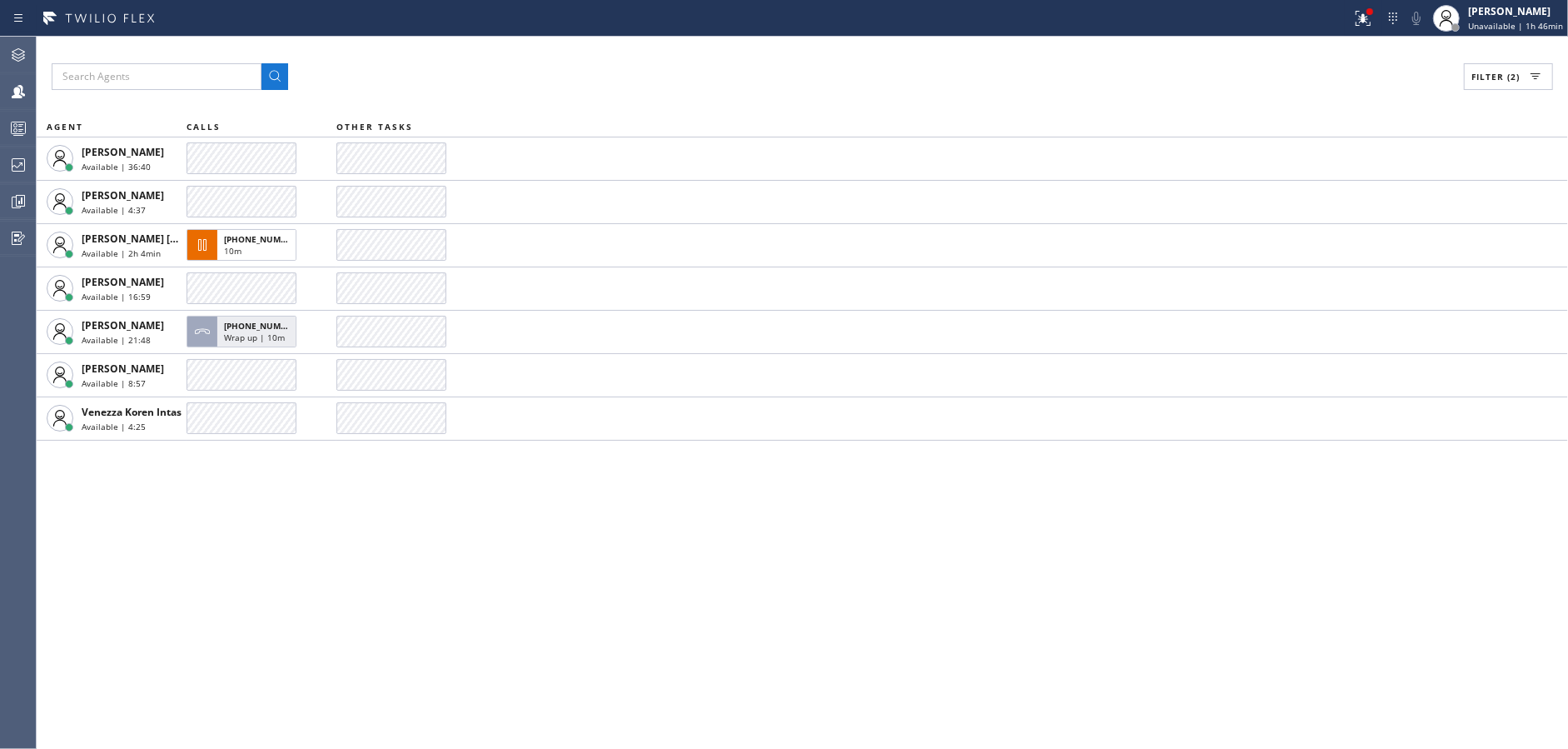
click at [486, 617] on div "Filter (2) AGENT CALLS OTHER TASKS [PERSON_NAME] Available | 36:40 [PERSON_NAME…" at bounding box center [802, 393] width 1532 height 713
click at [517, 566] on div "Filter (2) AGENT CALLS OTHER TASKS [PERSON_NAME] Available | 36:48 [PERSON_NAME…" at bounding box center [802, 393] width 1532 height 713
click at [517, 566] on div "Filter (2) AGENT CALLS OTHER TASKS [PERSON_NAME] Available | 36:58 [PERSON_NAME…" at bounding box center [802, 393] width 1532 height 713
click at [517, 566] on div "Filter (2) AGENT CALLS OTHER TASKS [PERSON_NAME] Available | 37:08 [PHONE_NUMBE…" at bounding box center [802, 393] width 1532 height 713
click at [517, 566] on div "Filter (2) AGENT CALLS OTHER TASKS [PERSON_NAME] Available | 37:18 [PHONE_NUMBE…" at bounding box center [802, 393] width 1532 height 713
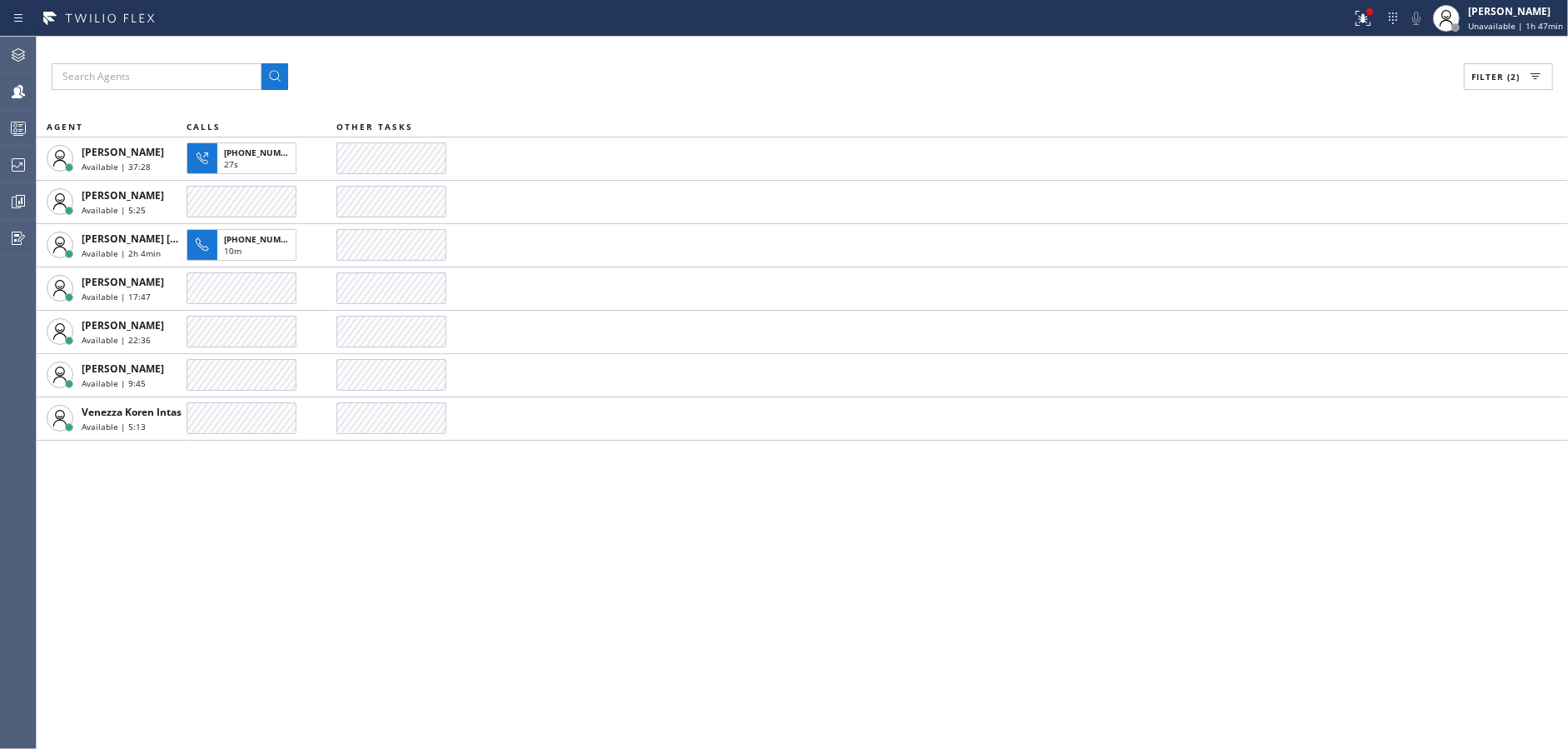
click at [517, 566] on div "Filter (2) AGENT CALLS OTHER TASKS [PERSON_NAME] Available | 37:28 [PHONE_NUMBE…" at bounding box center [802, 393] width 1532 height 713
click at [517, 566] on div "Filter (2) AGENT CALLS OTHER TASKS [PERSON_NAME] Available | 37:39 [PHONE_NUMBE…" at bounding box center [802, 393] width 1532 height 713
click at [517, 566] on div "Filter (2) AGENT CALLS OTHER TASKS [PERSON_NAME] Available | 37:49 [PERSON_NAME…" at bounding box center [802, 393] width 1532 height 713
click at [517, 566] on div "Filter (2) AGENT CALLS OTHER TASKS [PERSON_NAME] Available | 37:59 [PERSON_NAME…" at bounding box center [802, 393] width 1532 height 713
click at [517, 566] on div "Filter (2) AGENT CALLS OTHER TASKS [PERSON_NAME] Available | 38:10 [PHONE_NUMBE…" at bounding box center [802, 393] width 1532 height 713
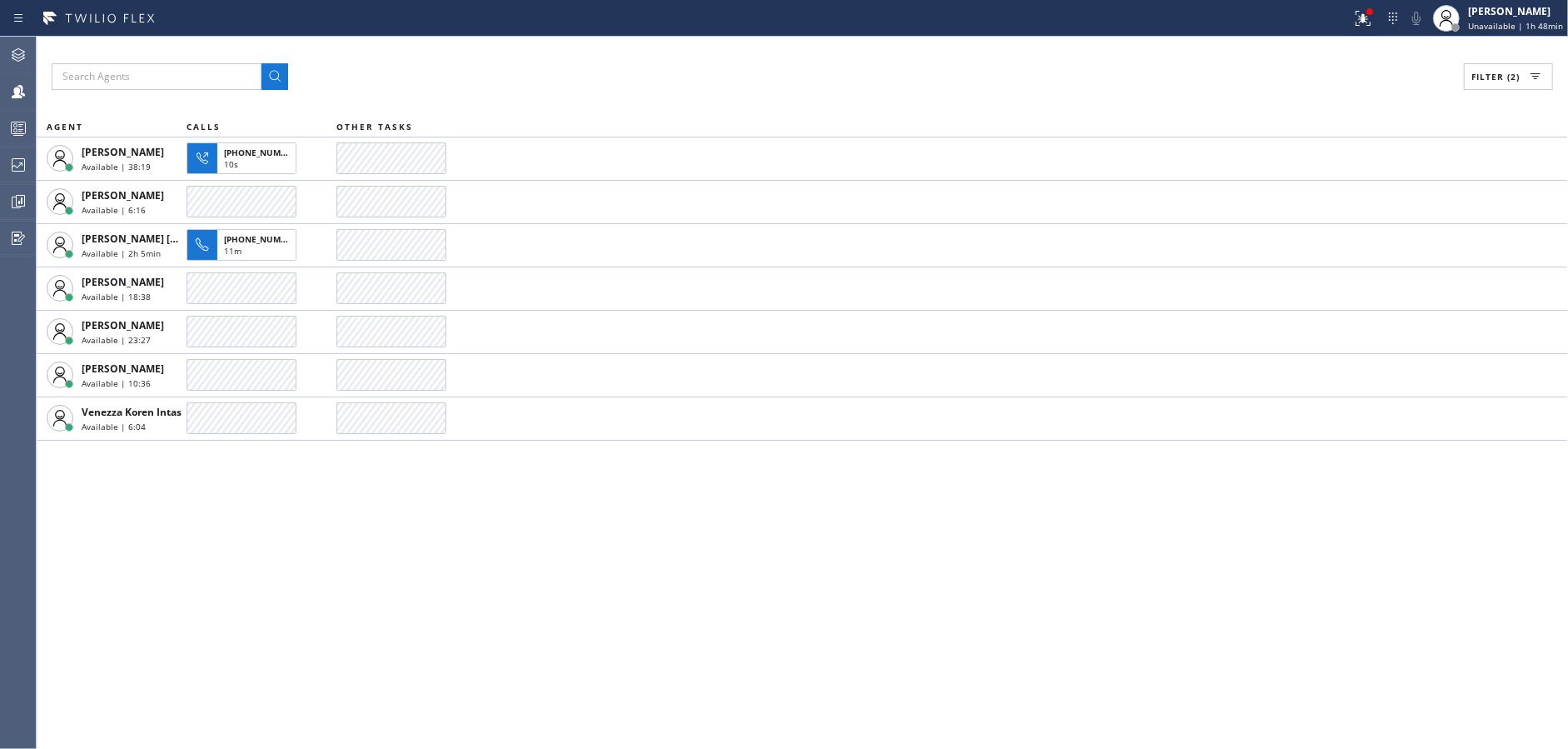
click at [517, 566] on div "Filter (2) AGENT CALLS OTHER TASKS [PERSON_NAME] Available | 38:19 [PHONE_NUMBE…" at bounding box center [802, 393] width 1532 height 713
click at [517, 566] on div "Filter (2) AGENT CALLS OTHER TASKS [PERSON_NAME] Available | 38:30 [PHONE_NUMBE…" at bounding box center [802, 393] width 1532 height 713
click at [517, 566] on div "Filter (2) AGENT CALLS OTHER TASKS [PERSON_NAME] Available | 38:39 [PHONE_NUMBE…" at bounding box center [802, 393] width 1532 height 713
click at [517, 566] on div "Filter (2) AGENT CALLS OTHER TASKS [PERSON_NAME] Available | 38:50 [PHONE_NUMBE…" at bounding box center [802, 393] width 1532 height 713
click at [517, 566] on div "Filter (2) AGENT CALLS OTHER TASKS [PERSON_NAME] Available | 39:00 [PERSON_NAME…" at bounding box center [802, 393] width 1532 height 713
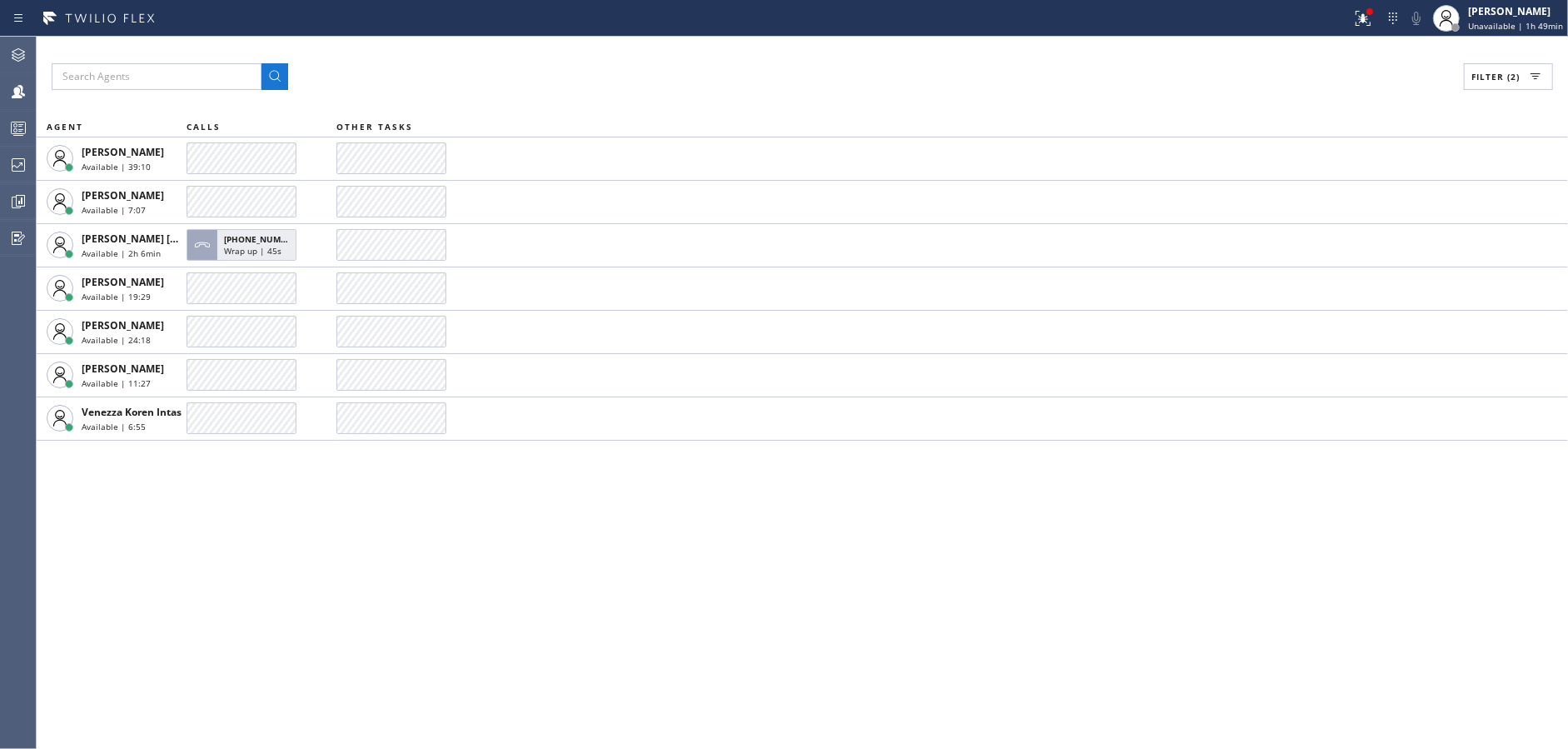
click at [517, 566] on div "Filter (2) AGENT CALLS OTHER TASKS [PERSON_NAME] Available | 39:10 [PERSON_NAME…" at bounding box center [802, 393] width 1532 height 713
click at [517, 566] on div "Filter (2) AGENT CALLS OTHER TASKS [PERSON_NAME] Available | 39:20 [PERSON_NAME…" at bounding box center [802, 393] width 1532 height 713
click at [517, 566] on div "Filter (2) AGENT CALLS OTHER TASKS [PERSON_NAME] Available | 39:30 [PERSON_NAME…" at bounding box center [802, 393] width 1532 height 713
click at [517, 566] on div "Filter (2) AGENT CALLS OTHER TASKS [PERSON_NAME] Available | 39:40 [PERSON_NAME…" at bounding box center [802, 393] width 1532 height 713
click at [517, 566] on div "Filter (2) AGENT CALLS OTHER TASKS [PERSON_NAME] Available | 39:51 [PERSON_NAME…" at bounding box center [802, 393] width 1532 height 713
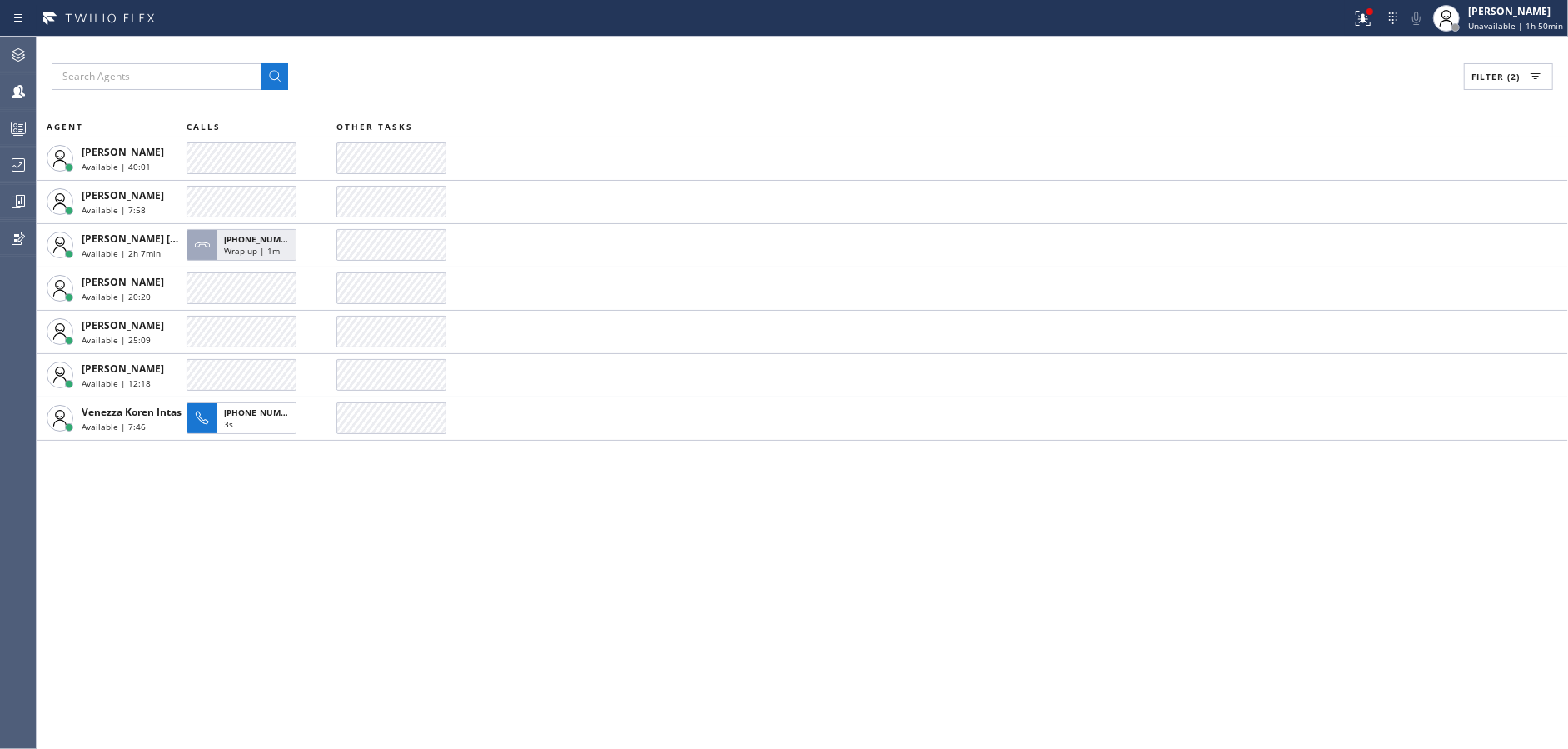
click at [517, 566] on div "Filter (2) AGENT CALLS OTHER TASKS [PERSON_NAME] Available | 40:01 [PERSON_NAME…" at bounding box center [802, 393] width 1532 height 713
click at [517, 566] on div "Filter (2) AGENT CALLS OTHER TASKS [PERSON_NAME] Available | 40:11 [PERSON_NAME…" at bounding box center [802, 393] width 1532 height 713
click at [517, 566] on div "Filter (2) AGENT CALLS OTHER TASKS [PERSON_NAME] Available | 40:22 [PERSON_NAME…" at bounding box center [802, 393] width 1532 height 713
click at [517, 566] on div "Filter (2) AGENT CALLS OTHER TASKS [PERSON_NAME] Available | 40:31 [PERSON_NAME…" at bounding box center [802, 393] width 1532 height 713
click at [517, 566] on div "Filter (2) AGENT CALLS OTHER TASKS [PERSON_NAME] Available | 40:42 [PERSON_NAME…" at bounding box center [802, 393] width 1532 height 713
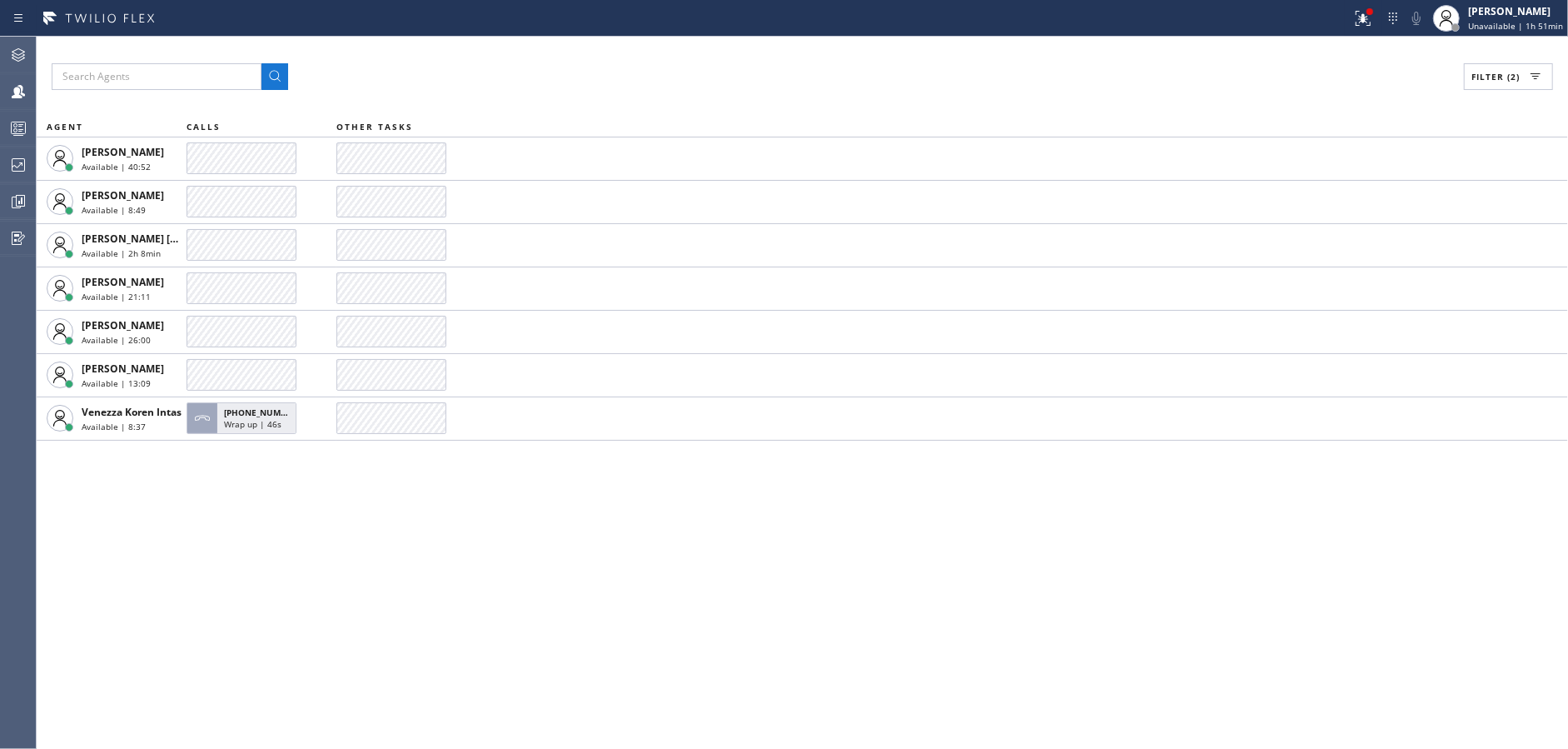
click at [517, 566] on div "Filter (2) AGENT CALLS OTHER TASKS [PERSON_NAME] Available | 40:52 [PERSON_NAME…" at bounding box center [802, 393] width 1532 height 713
click at [517, 566] on div "Filter (2) AGENT CALLS OTHER TASKS [PERSON_NAME] Available | 41:02 [PERSON_NAME…" at bounding box center [802, 393] width 1532 height 713
click at [517, 566] on div "Filter (2) AGENT CALLS OTHER TASKS [PERSON_NAME] Available | 41:12 [PERSON_NAME…" at bounding box center [802, 393] width 1532 height 713
click at [517, 566] on div "Filter (2) AGENT CALLS OTHER TASKS [PERSON_NAME] Available | 41:22 [PERSON_NAME…" at bounding box center [802, 393] width 1532 height 713
click at [517, 566] on div "Filter (2) AGENT CALLS OTHER TASKS [PERSON_NAME] Available | 41:32 [PERSON_NAME…" at bounding box center [802, 393] width 1532 height 713
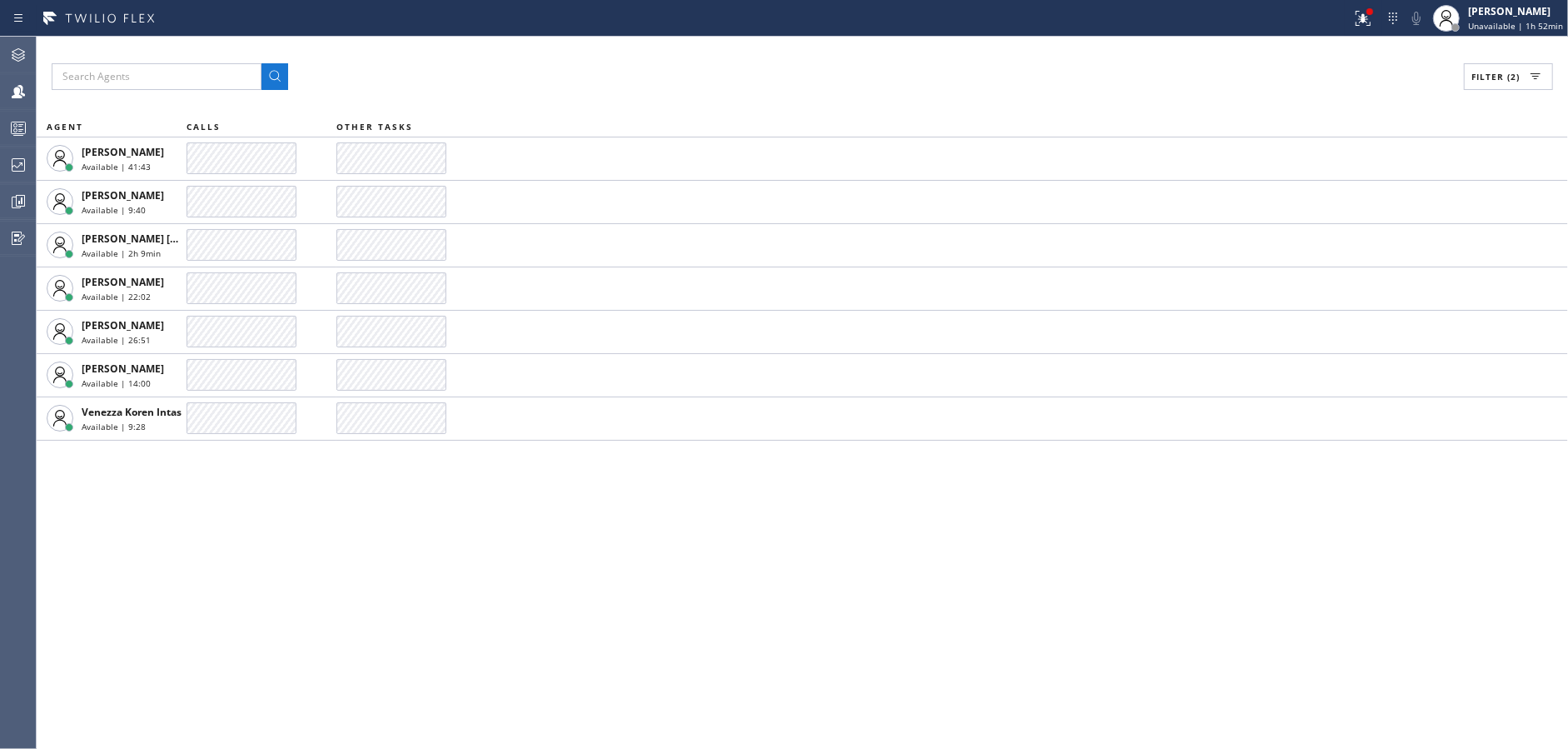
click at [517, 566] on div "Filter (2) AGENT CALLS OTHER TASKS [PERSON_NAME] Available | 41:43 [PERSON_NAME…" at bounding box center [802, 393] width 1532 height 713
click at [517, 566] on div "Filter (2) AGENT CALLS OTHER TASKS [PERSON_NAME] Available | 41:53 [PERSON_NAME…" at bounding box center [802, 393] width 1532 height 713
click at [517, 566] on div "Filter (2) AGENT CALLS OTHER TASKS [PERSON_NAME] Available | 42:03 [PERSON_NAME…" at bounding box center [802, 393] width 1532 height 713
click at [517, 566] on div "Filter (2) AGENT CALLS OTHER TASKS [PERSON_NAME] Available | 42:13 [PERSON_NAME…" at bounding box center [802, 393] width 1532 height 713
click at [517, 566] on div "Filter (2) AGENT CALLS OTHER TASKS [PERSON_NAME] Available | 42:23 [PERSON_NAME…" at bounding box center [802, 393] width 1532 height 713
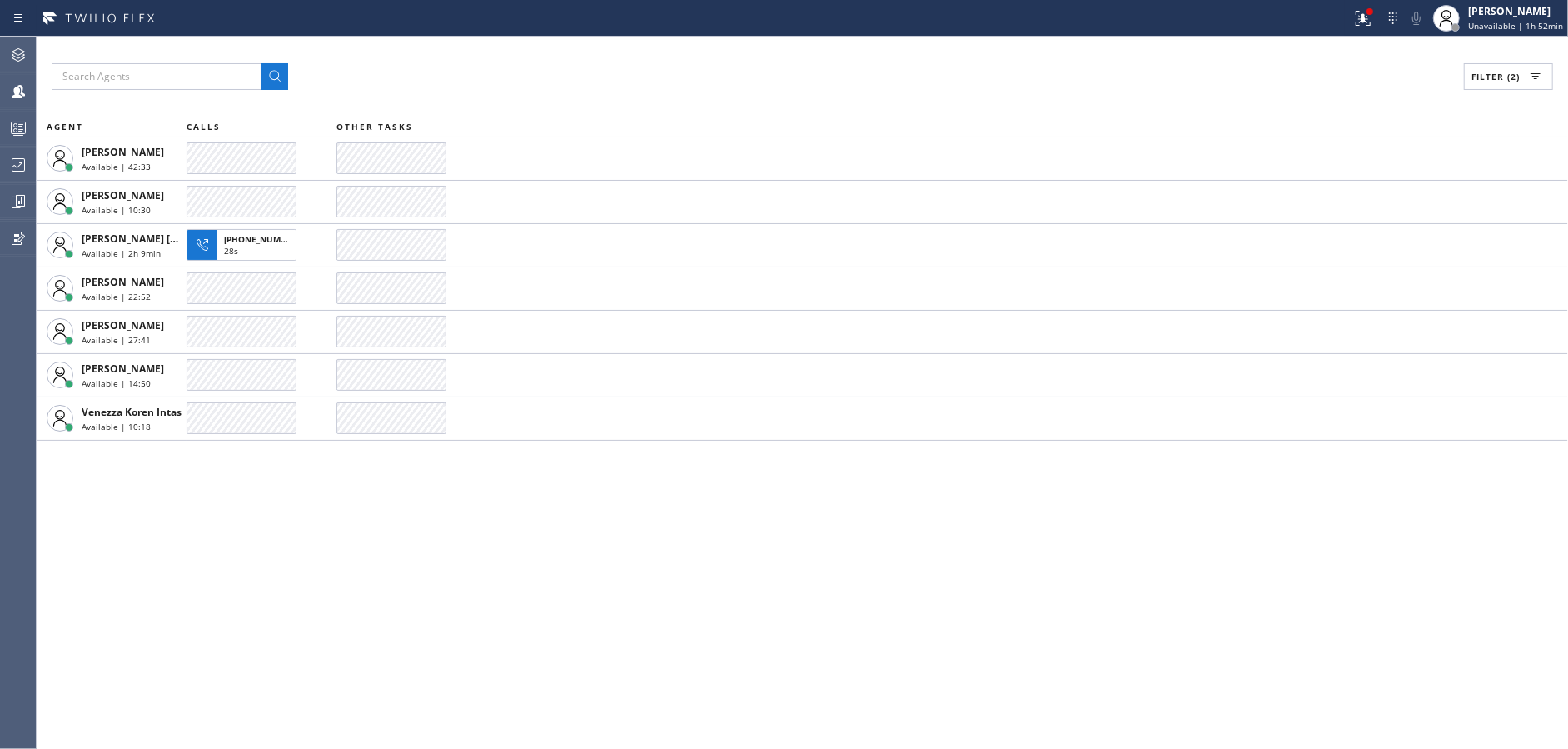
click at [517, 566] on div "Filter (2) AGENT CALLS OTHER TASKS [PERSON_NAME] Available | 42:33 [PERSON_NAME…" at bounding box center [802, 393] width 1532 height 713
click at [517, 566] on div "Filter (2) AGENT CALLS OTHER TASKS [PERSON_NAME] Available | 42:44 [PERSON_NAME…" at bounding box center [802, 393] width 1532 height 713
click at [517, 566] on div "Filter (2) AGENT CALLS OTHER TASKS [PERSON_NAME] Available | 42:54 [PERSON_NAME…" at bounding box center [802, 393] width 1532 height 713
click at [517, 566] on div "Filter (2) AGENT CALLS OTHER TASKS [PERSON_NAME] Available | 43:04 [PERSON_NAME…" at bounding box center [802, 393] width 1532 height 713
click at [517, 566] on div "Filter (2) AGENT CALLS OTHER TASKS [PERSON_NAME] Available | 43:14 [PERSON_NAME…" at bounding box center [802, 393] width 1532 height 713
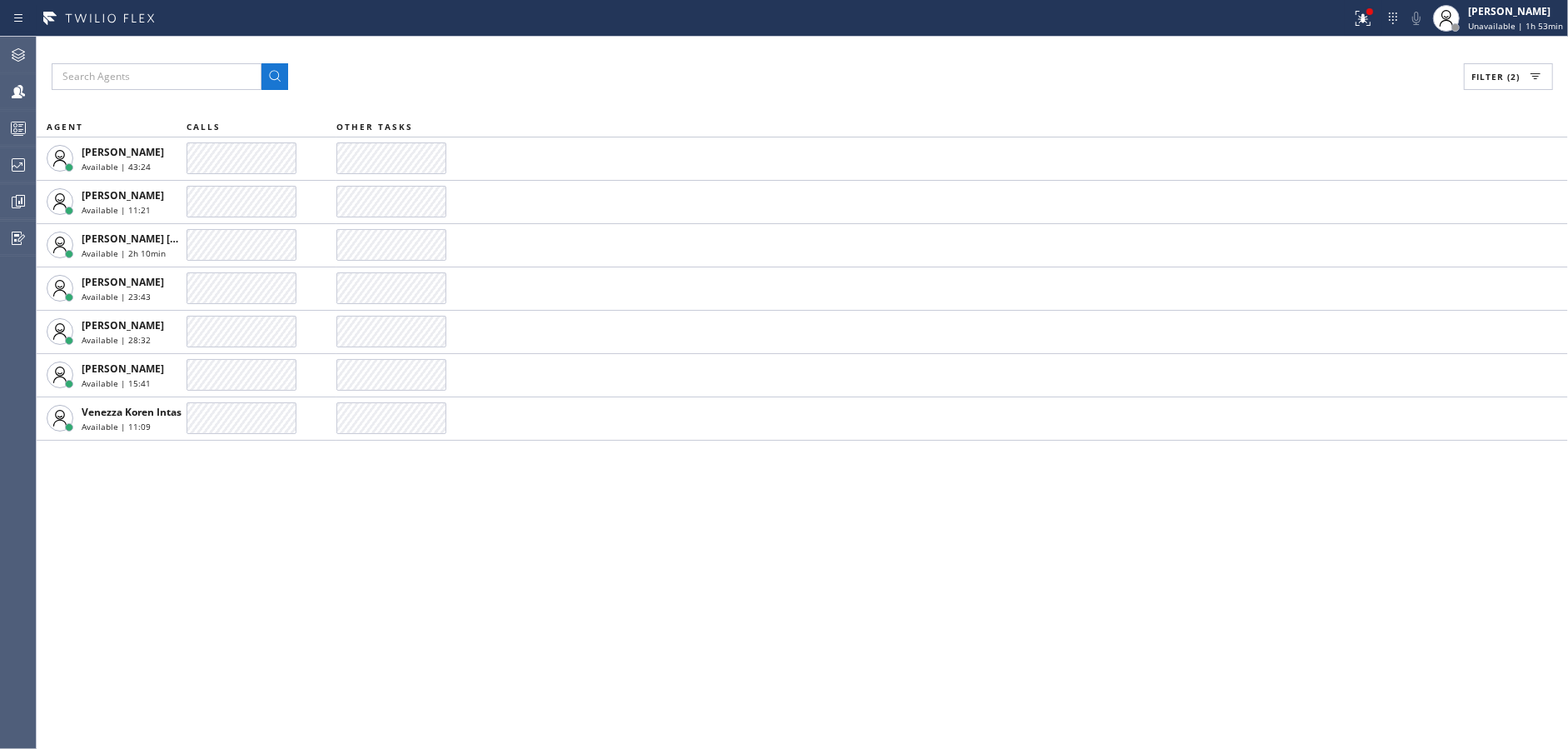
click at [517, 566] on div "Filter (2) AGENT CALLS OTHER TASKS [PERSON_NAME] Available | 43:24 [PERSON_NAME…" at bounding box center [802, 393] width 1532 height 713
click at [517, 566] on div "Filter (2) AGENT CALLS OTHER TASKS [PERSON_NAME] Available | 43:34 [PERSON_NAME…" at bounding box center [802, 393] width 1532 height 713
click at [517, 566] on div "Filter (2) AGENT CALLS OTHER TASKS [PERSON_NAME] Available | 43:45 [PERSON_NAME…" at bounding box center [802, 393] width 1532 height 713
click at [517, 566] on div "Filter (2) AGENT CALLS OTHER TASKS [PERSON_NAME] Available | 43:55 [PERSON_NAME…" at bounding box center [802, 393] width 1532 height 713
click at [517, 566] on div "Filter (2) AGENT CALLS OTHER TASKS [PERSON_NAME] Available | 44:05 [PERSON_NAME…" at bounding box center [802, 393] width 1532 height 713
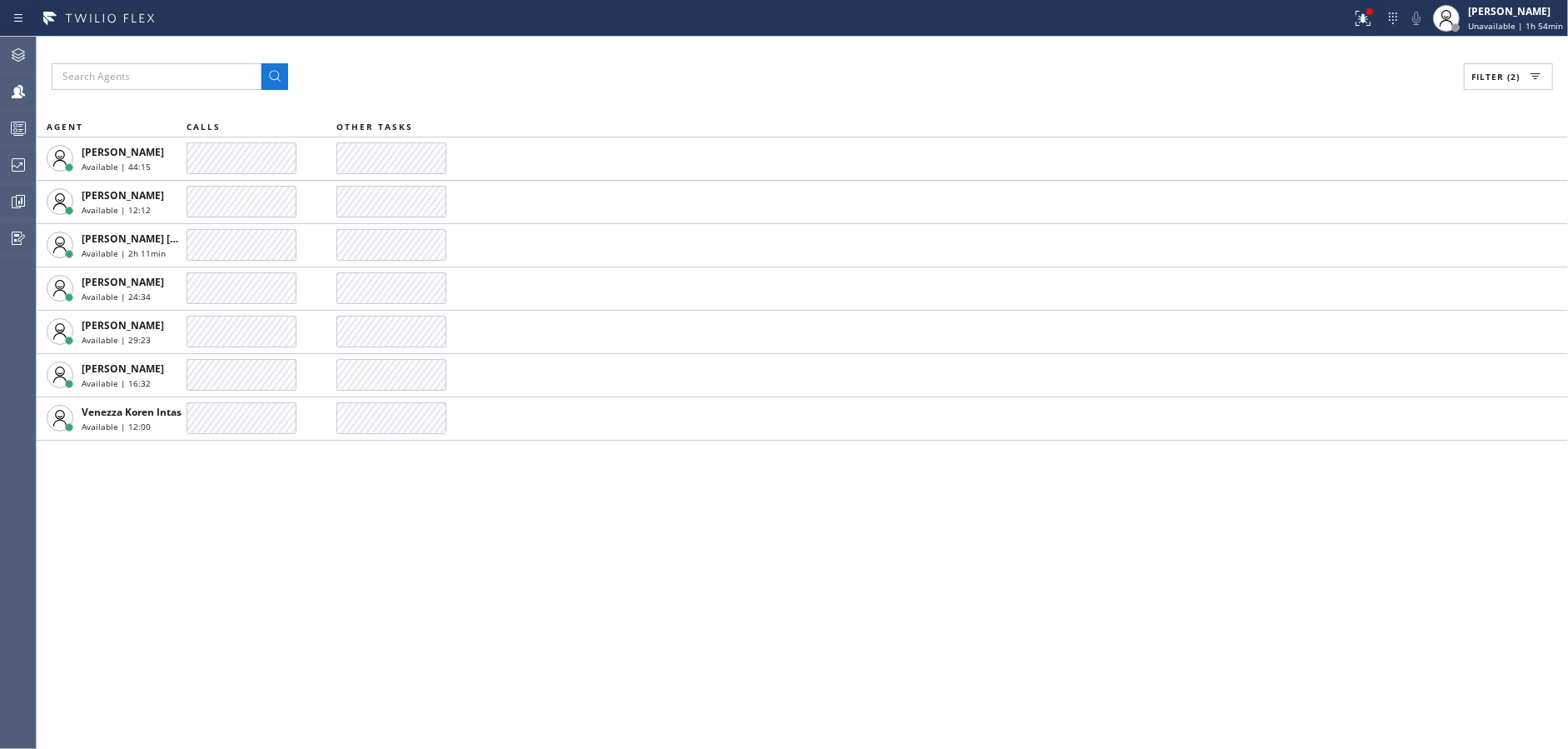
click at [517, 566] on div "Filter (2) AGENT CALLS OTHER TASKS [PERSON_NAME] Available | 44:15 [PERSON_NAME…" at bounding box center [802, 393] width 1532 height 713
click at [517, 566] on div "Filter (2) AGENT CALLS OTHER TASKS [PERSON_NAME] Available | 44:25 [PHONE_NUMBE…" at bounding box center [802, 393] width 1532 height 713
click at [517, 566] on div "Filter (2) AGENT CALLS OTHER TASKS [PERSON_NAME] Available | 44:36 [PHONE_NUMBE…" at bounding box center [802, 393] width 1532 height 713
click at [517, 566] on div "Filter (2) AGENT CALLS OTHER TASKS [PERSON_NAME] Available | 44:46 [PHONE_NUMBE…" at bounding box center [802, 393] width 1532 height 713
click at [517, 566] on div "Filter (2) AGENT CALLS OTHER TASKS [PERSON_NAME] Available | 44:56 [PHONE_NUMBE…" at bounding box center [802, 393] width 1532 height 713
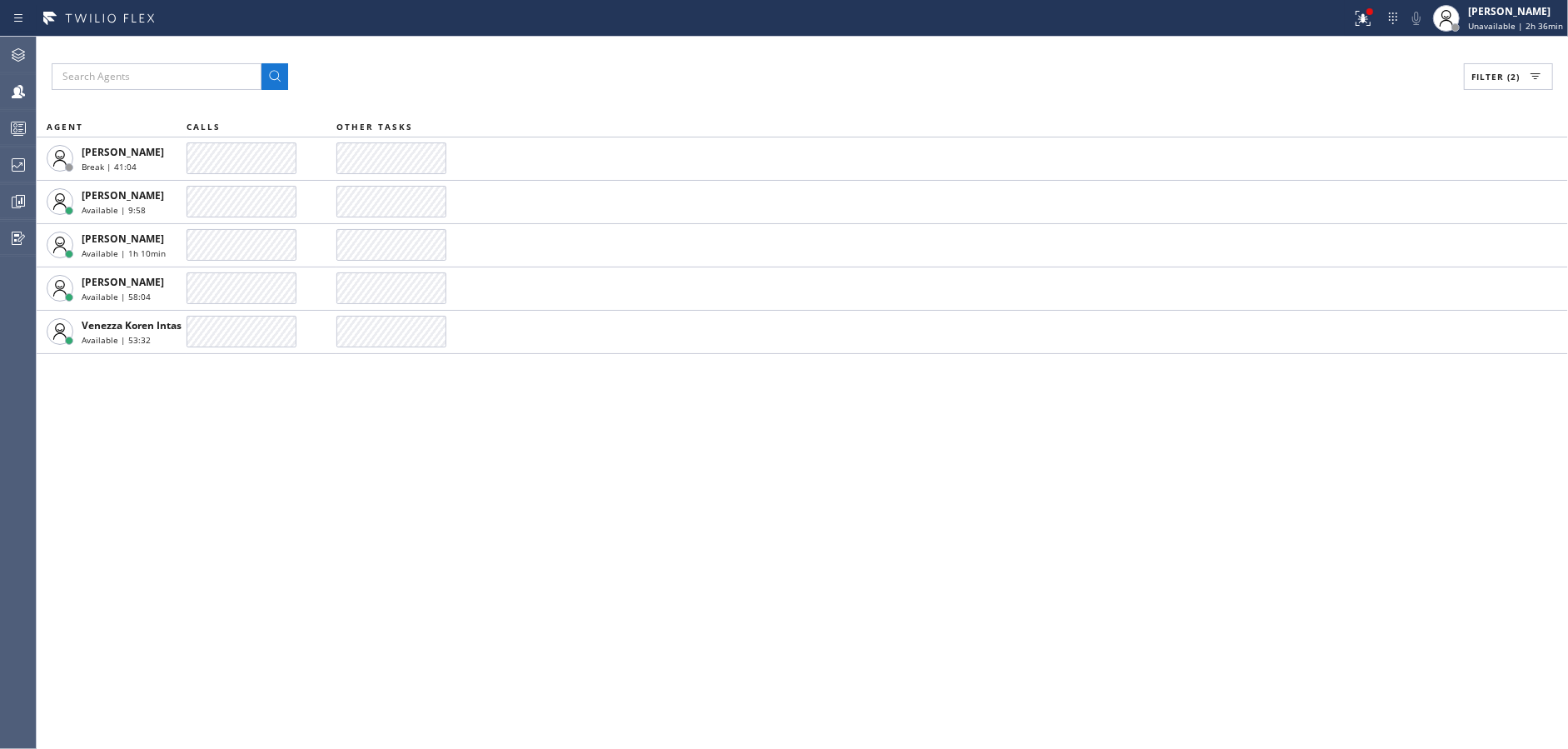
click at [465, 478] on div "Filter (2) AGENT CALLS OTHER TASKS [PERSON_NAME] Break | 41:04 [PERSON_NAME] Av…" at bounding box center [802, 393] width 1532 height 713
click at [563, 413] on div "Filter (2) AGENT CALLS OTHER TASKS [PERSON_NAME] Break | 41:56 [PERSON_NAME] Av…" at bounding box center [802, 393] width 1532 height 713
click at [0, 144] on div at bounding box center [18, 128] width 36 height 33
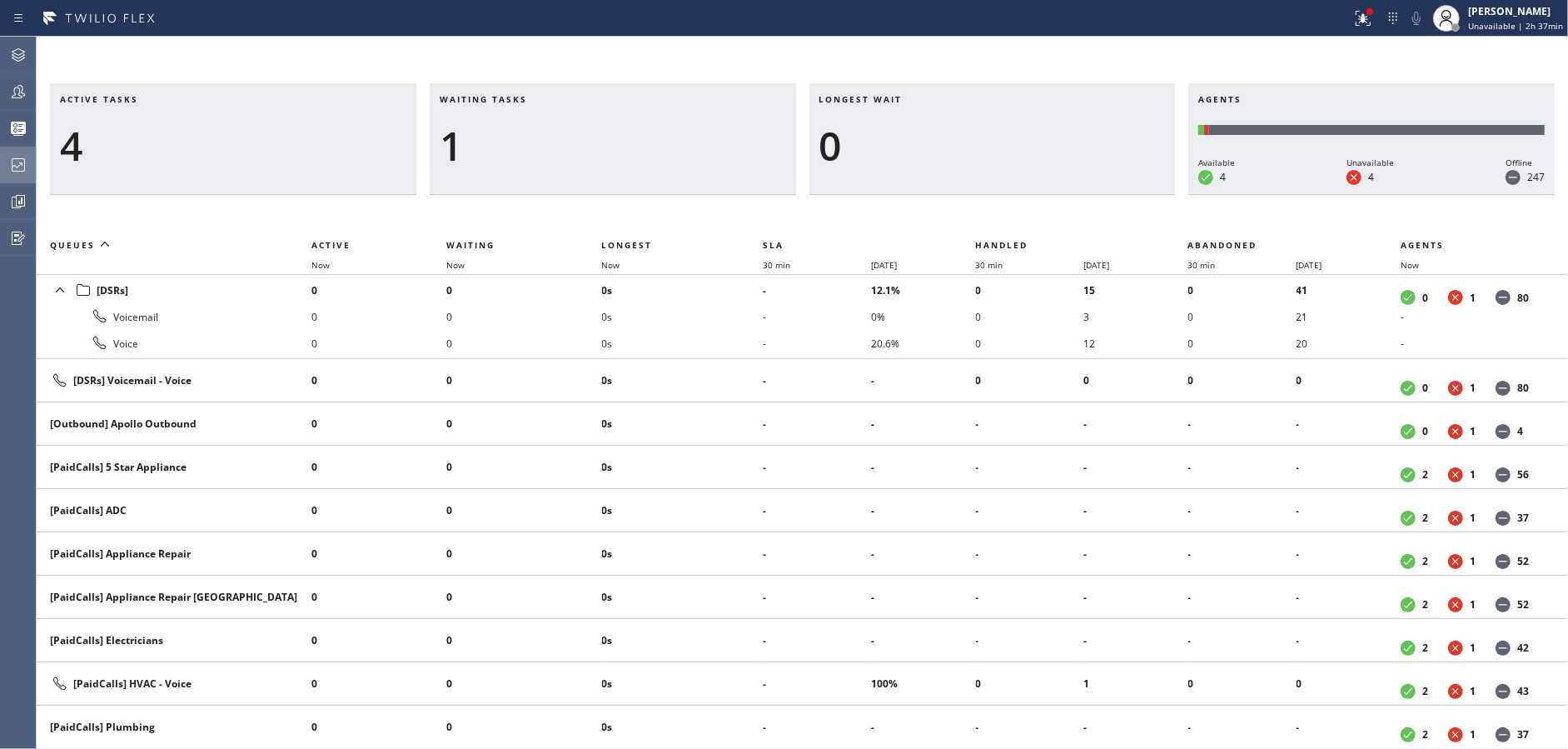
click at [14, 170] on icon at bounding box center [18, 164] width 20 height 20
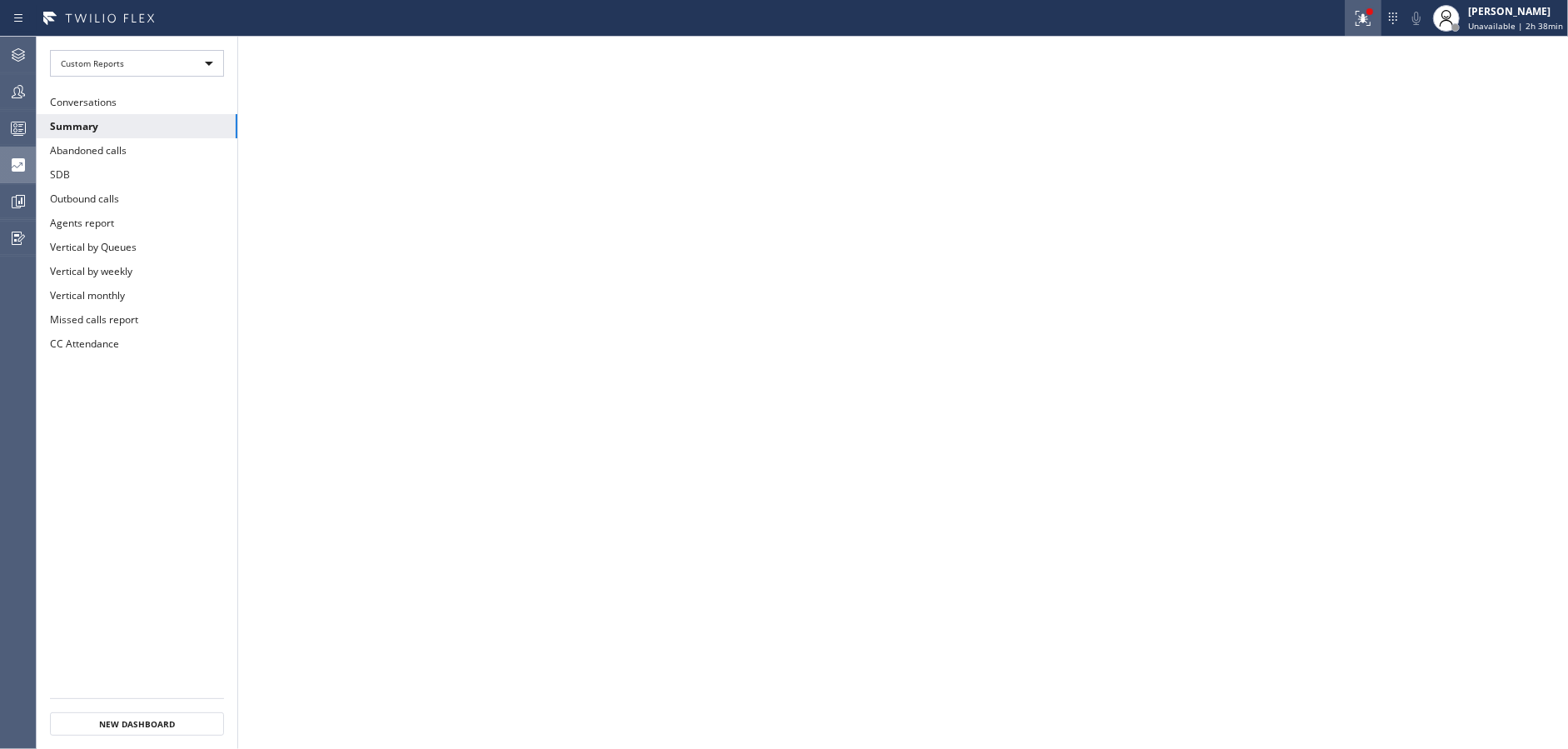
click at [1366, 18] on icon at bounding box center [1360, 17] width 10 height 12
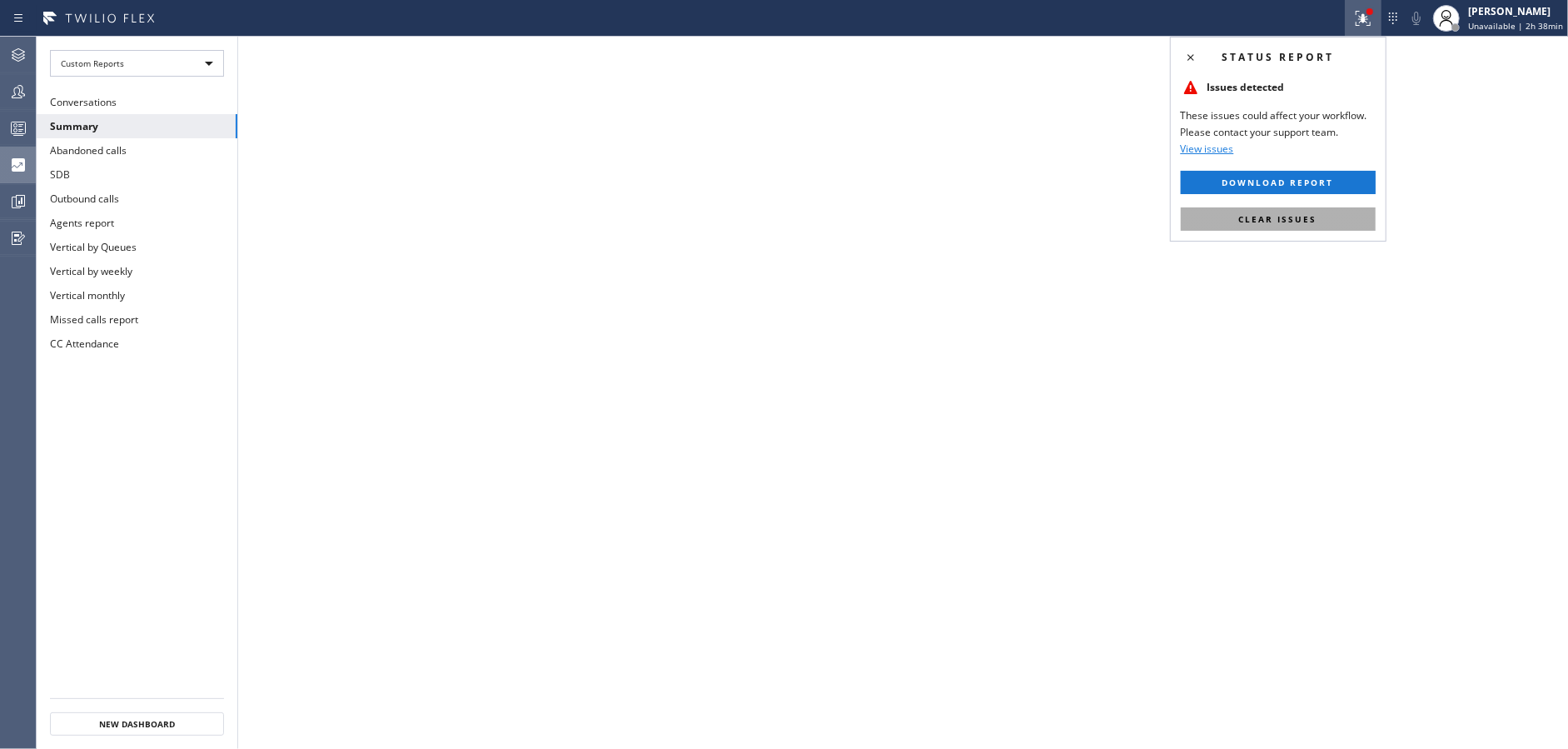
click at [1335, 215] on button "Clear issues" at bounding box center [1279, 219] width 195 height 24
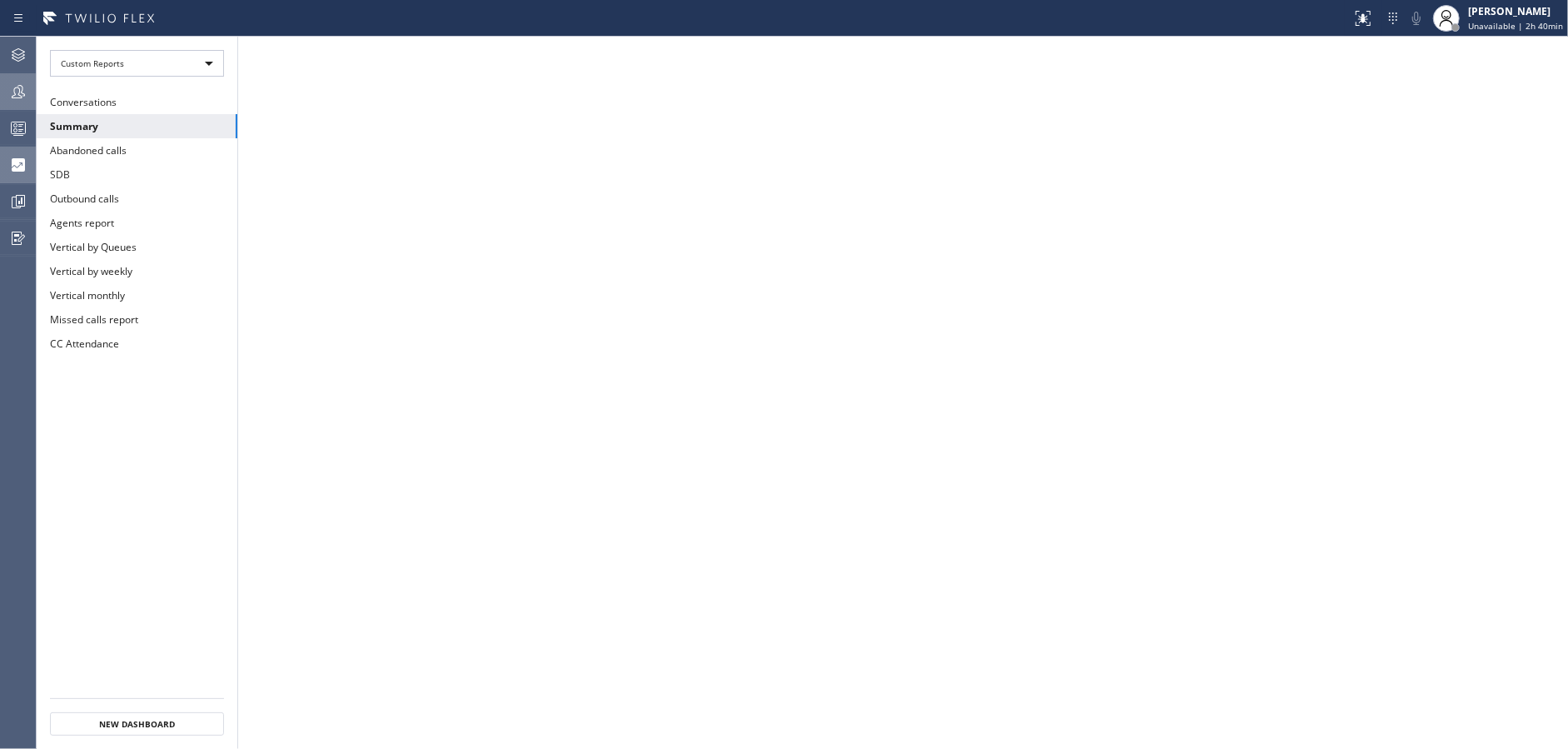
click at [16, 93] on icon at bounding box center [18, 92] width 20 height 20
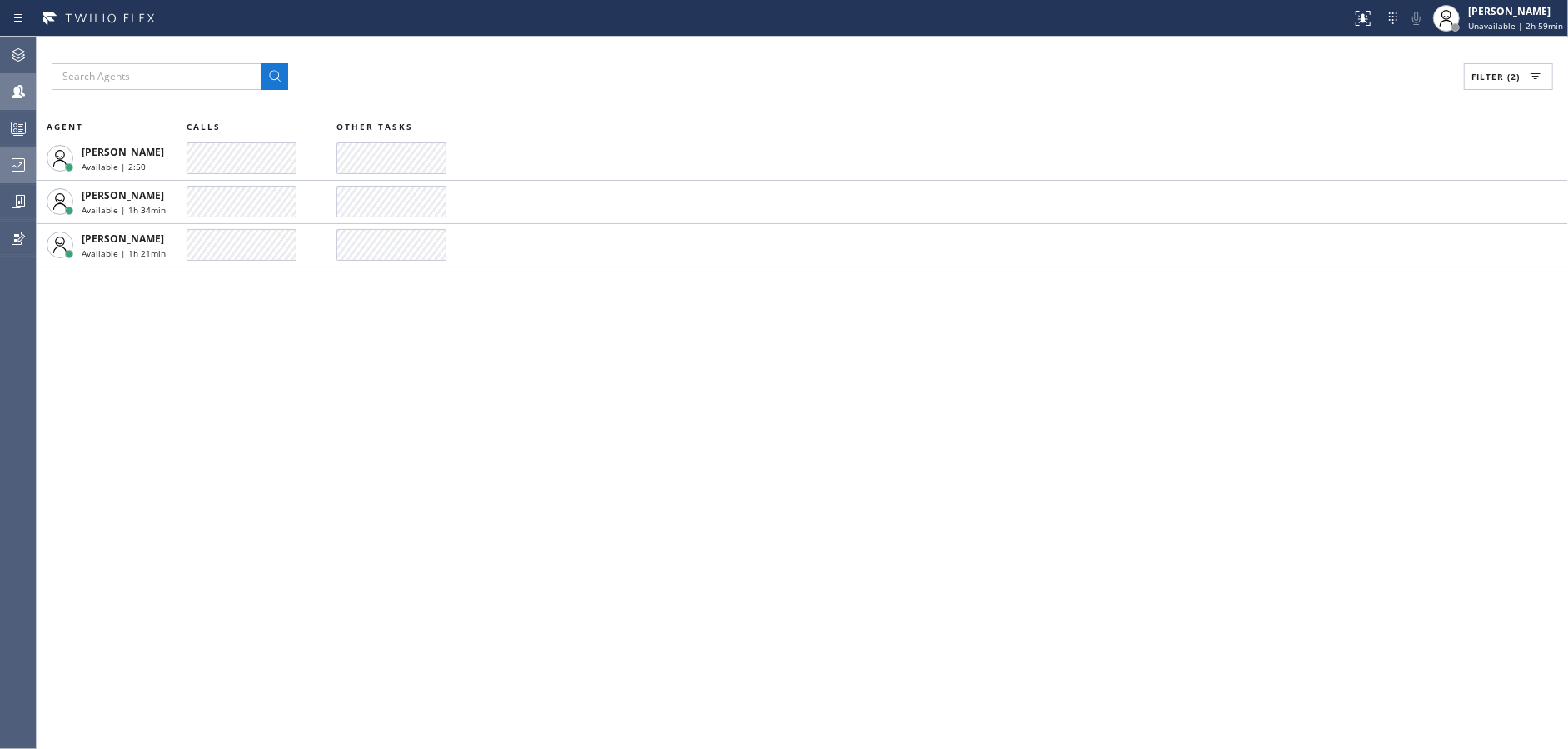
drag, startPoint x: 494, startPoint y: 461, endPoint x: 1040, endPoint y: 283, distance: 574.3
click at [494, 461] on div "Filter (2) AGENT CALLS OTHER TASKS [PERSON_NAME] Available | 2:50 [PERSON_NAME]…" at bounding box center [802, 393] width 1532 height 713
click at [1499, 71] on span "Filter (2)" at bounding box center [1495, 77] width 48 height 12
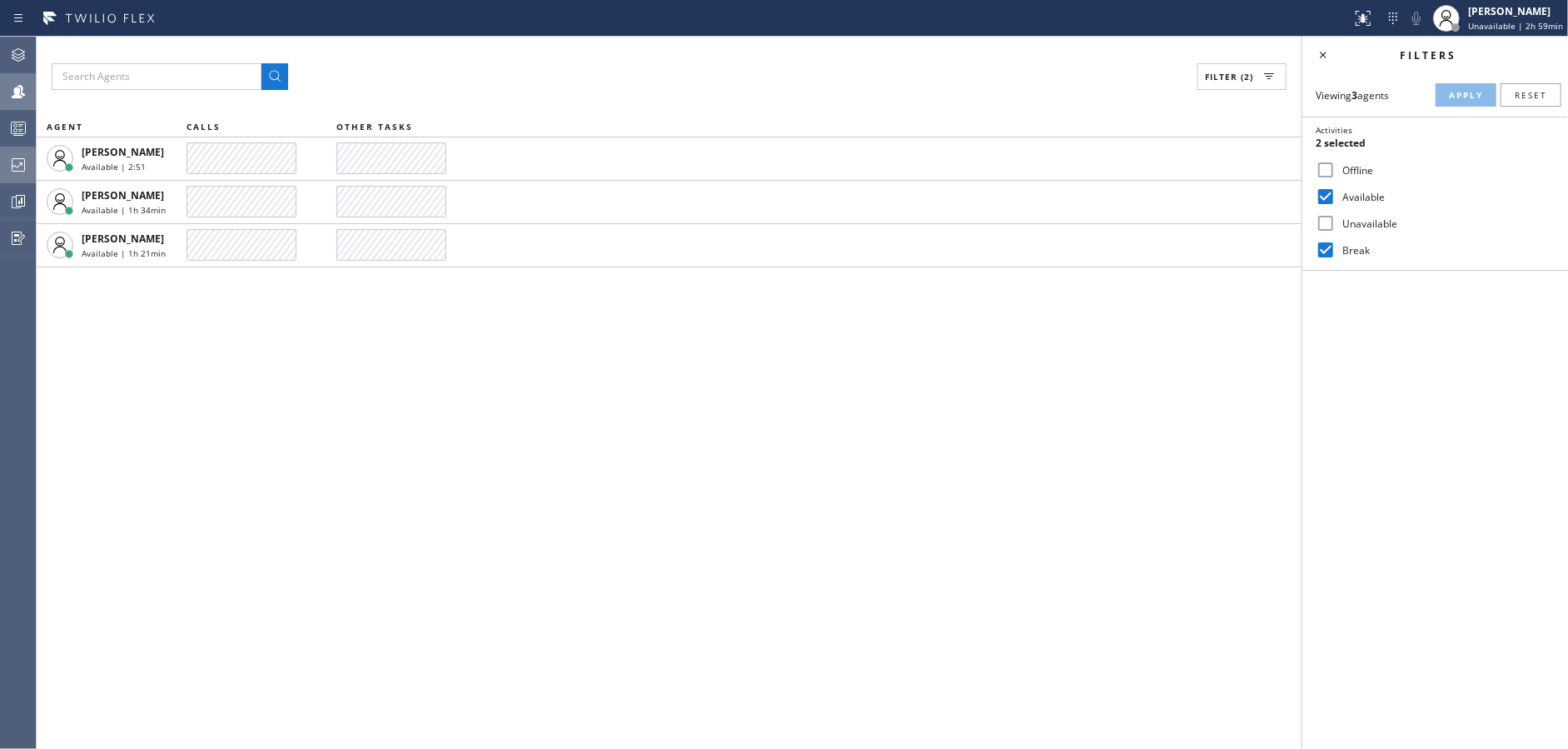
drag, startPoint x: 1323, startPoint y: 198, endPoint x: 1331, endPoint y: 226, distance: 29.1
click at [1324, 199] on input "Available" at bounding box center [1326, 197] width 20 height 20
checkbox input "false"
click at [1333, 246] on input "Break" at bounding box center [1326, 250] width 20 height 20
checkbox input "false"
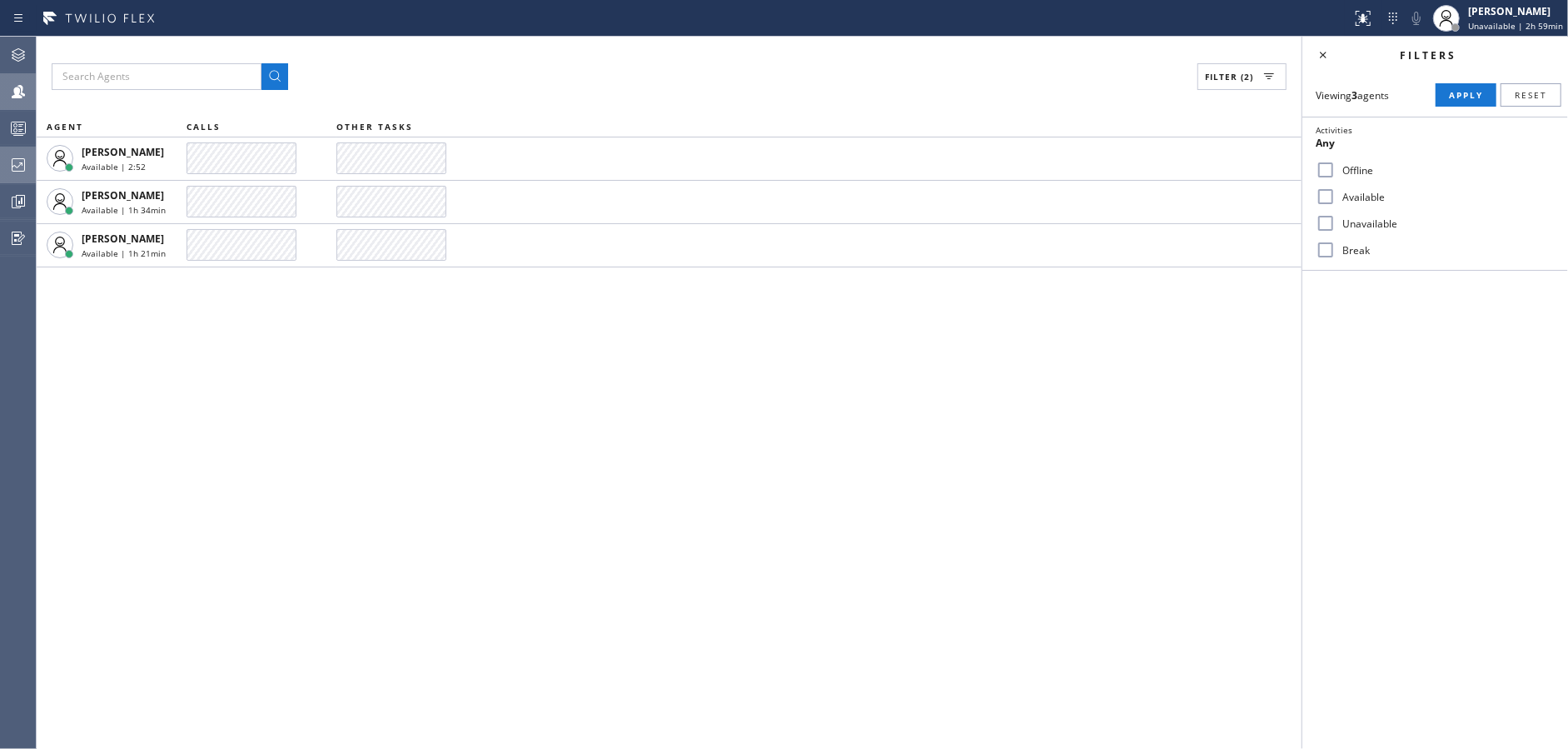
click at [1331, 223] on input "Unavailable" at bounding box center [1326, 223] width 20 height 20
checkbox input "true"
click at [1465, 86] on button "Apply" at bounding box center [1467, 95] width 61 height 24
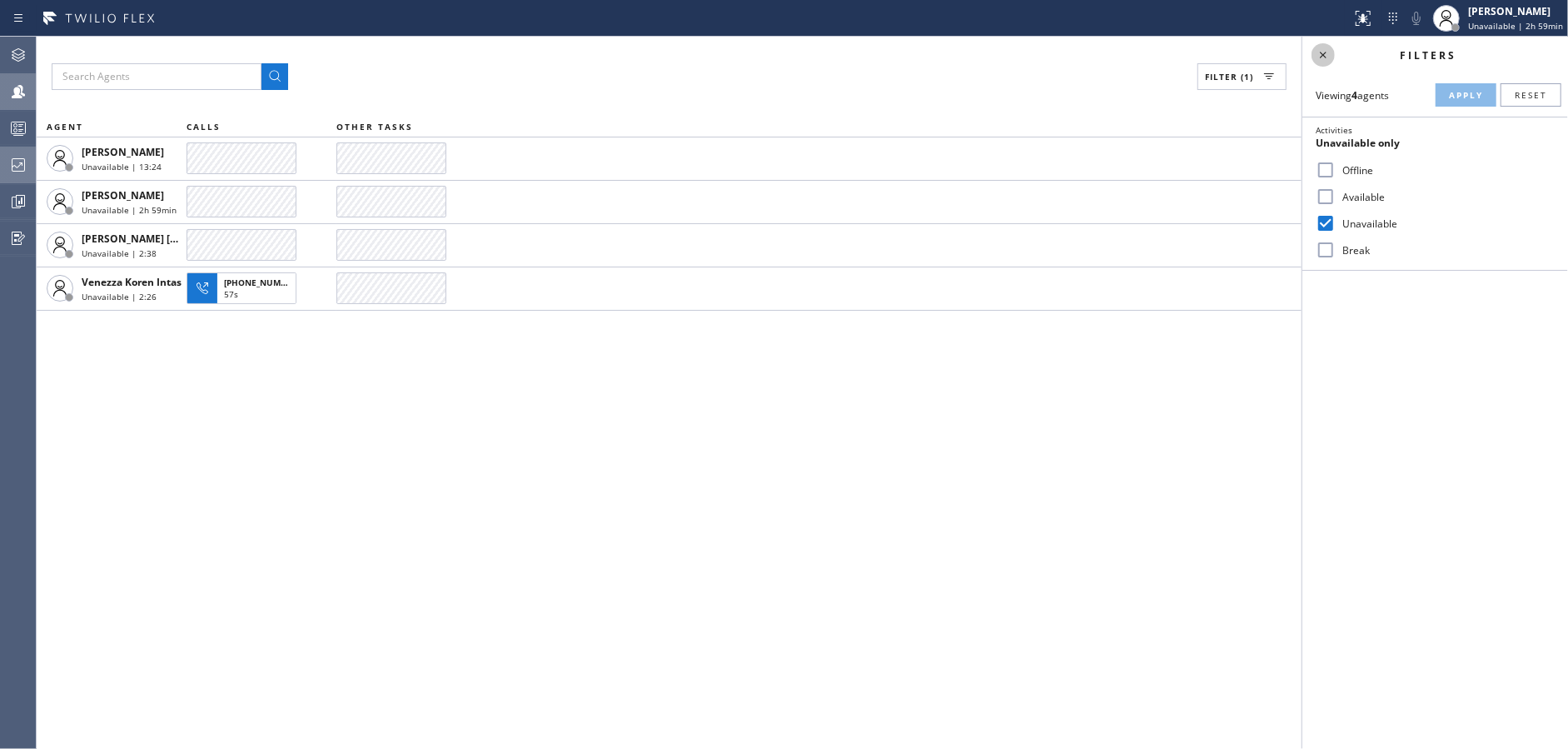
click at [1317, 51] on icon at bounding box center [1323, 55] width 20 height 20
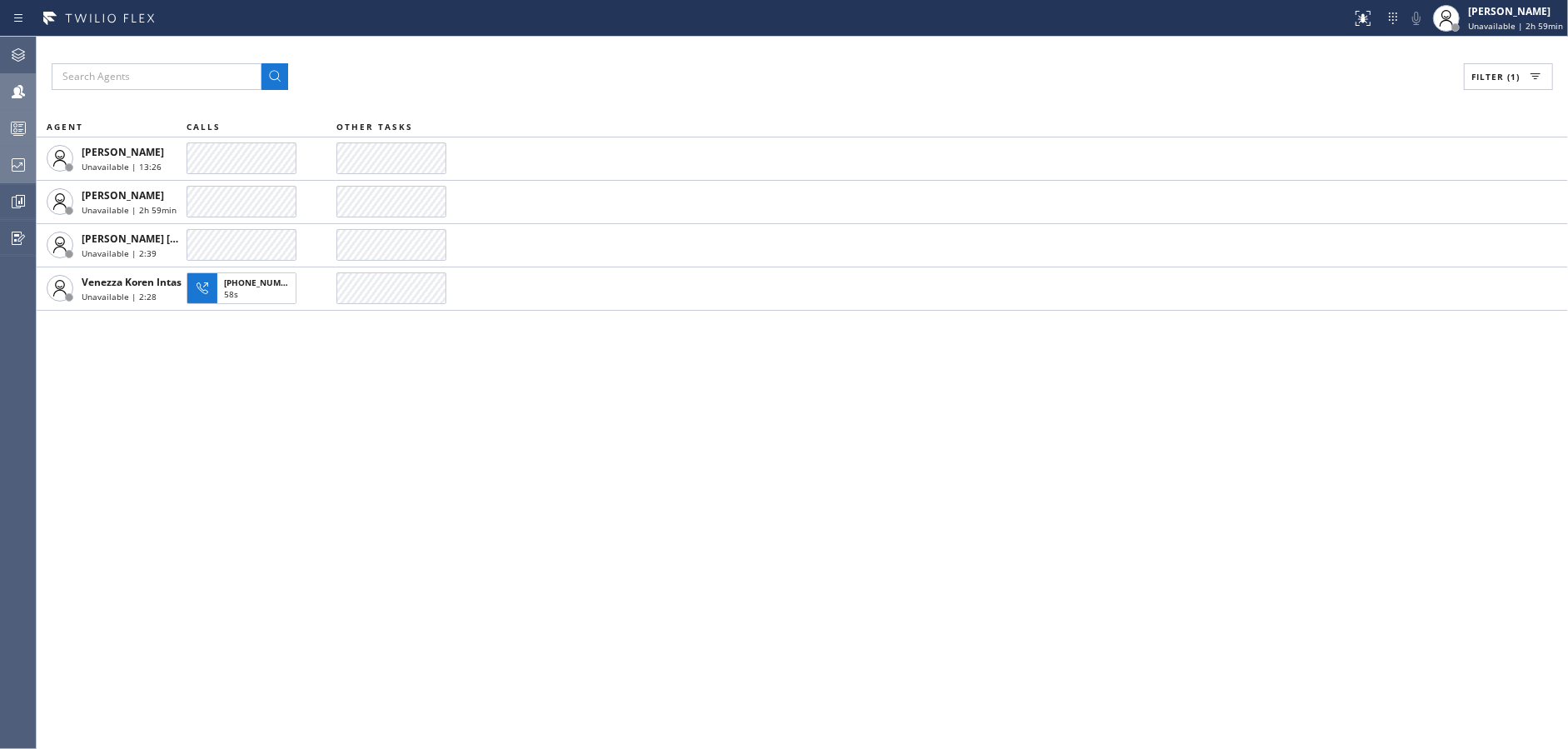
click at [0, 126] on div at bounding box center [18, 128] width 36 height 20
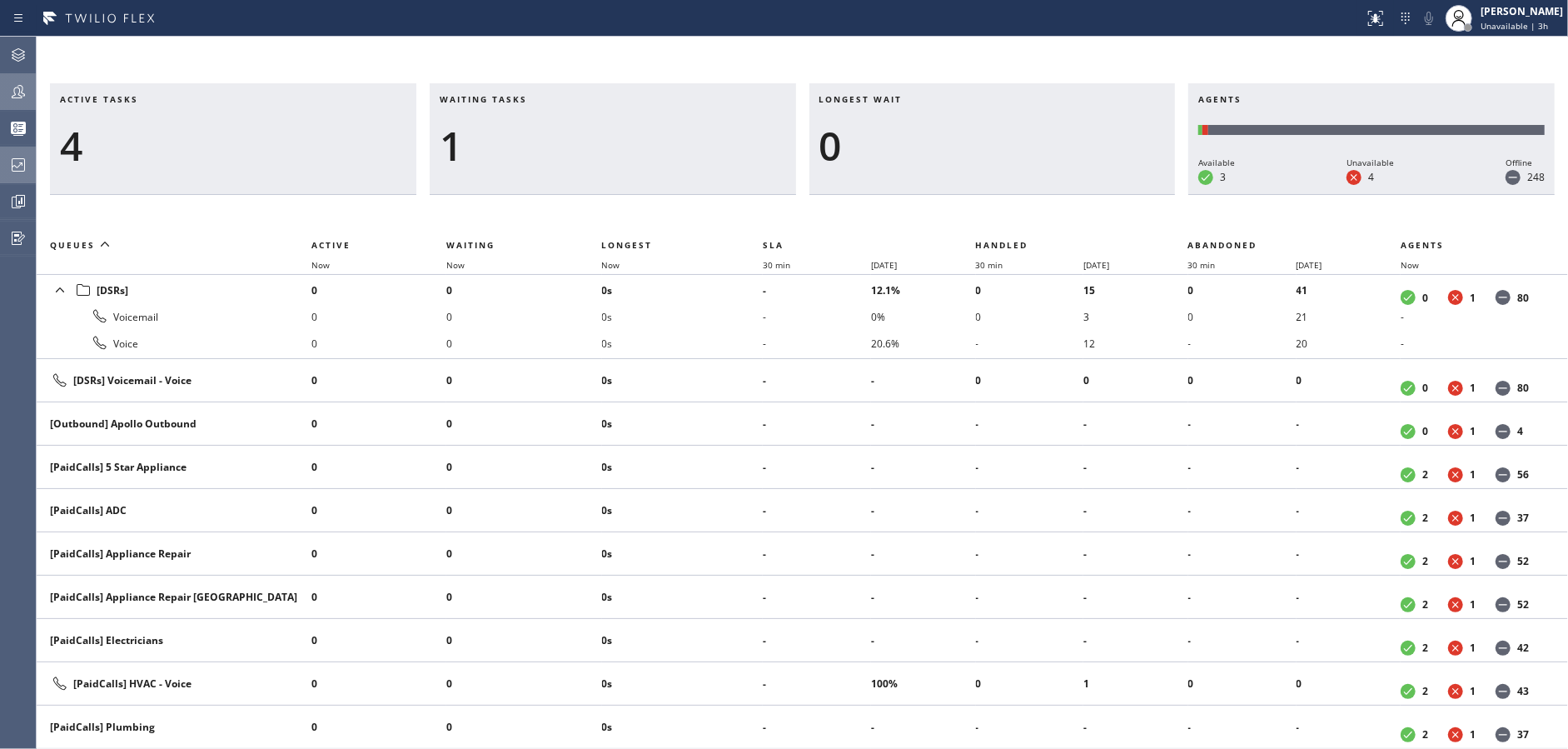
click at [303, 191] on div "Active tasks 4" at bounding box center [233, 139] width 367 height 111
click at [533, 160] on div "1" at bounding box center [613, 146] width 346 height 48
click at [1542, 27] on span "Unavailable | 3h 4min" at bounding box center [1518, 26] width 90 height 12
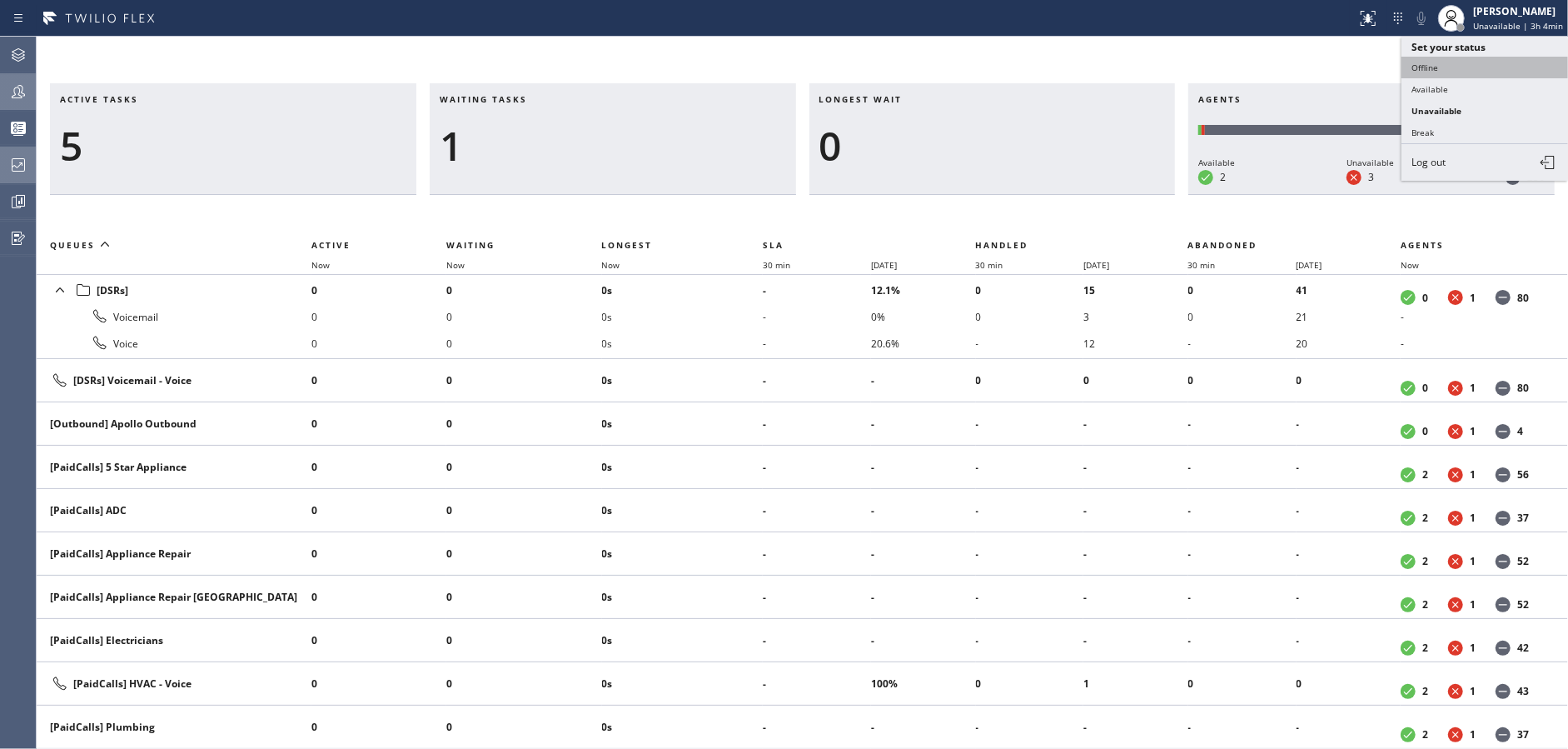
click at [1451, 70] on button "Offline" at bounding box center [1484, 68] width 166 height 22
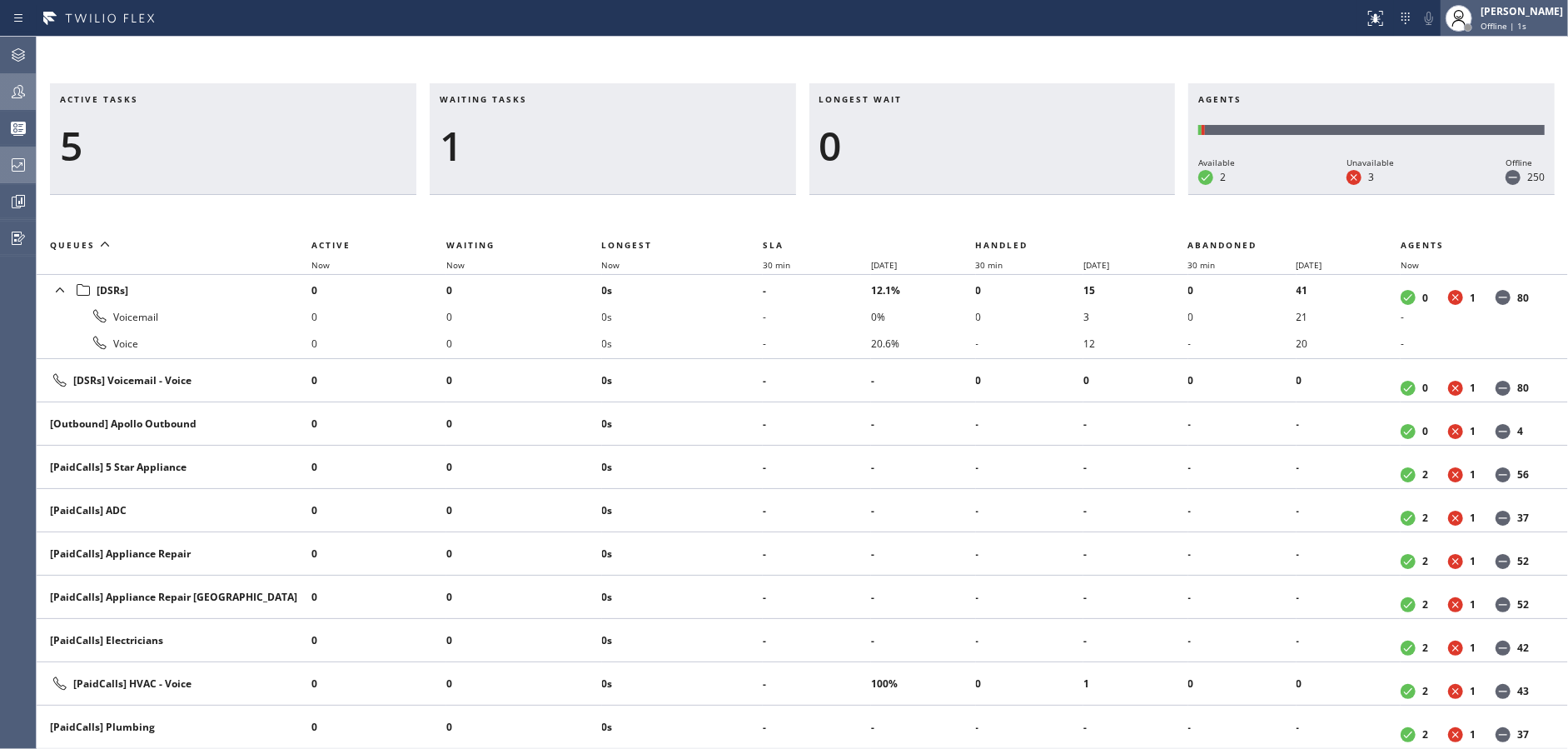
click at [1551, 24] on div "Offline | 1s" at bounding box center [1522, 26] width 83 height 12
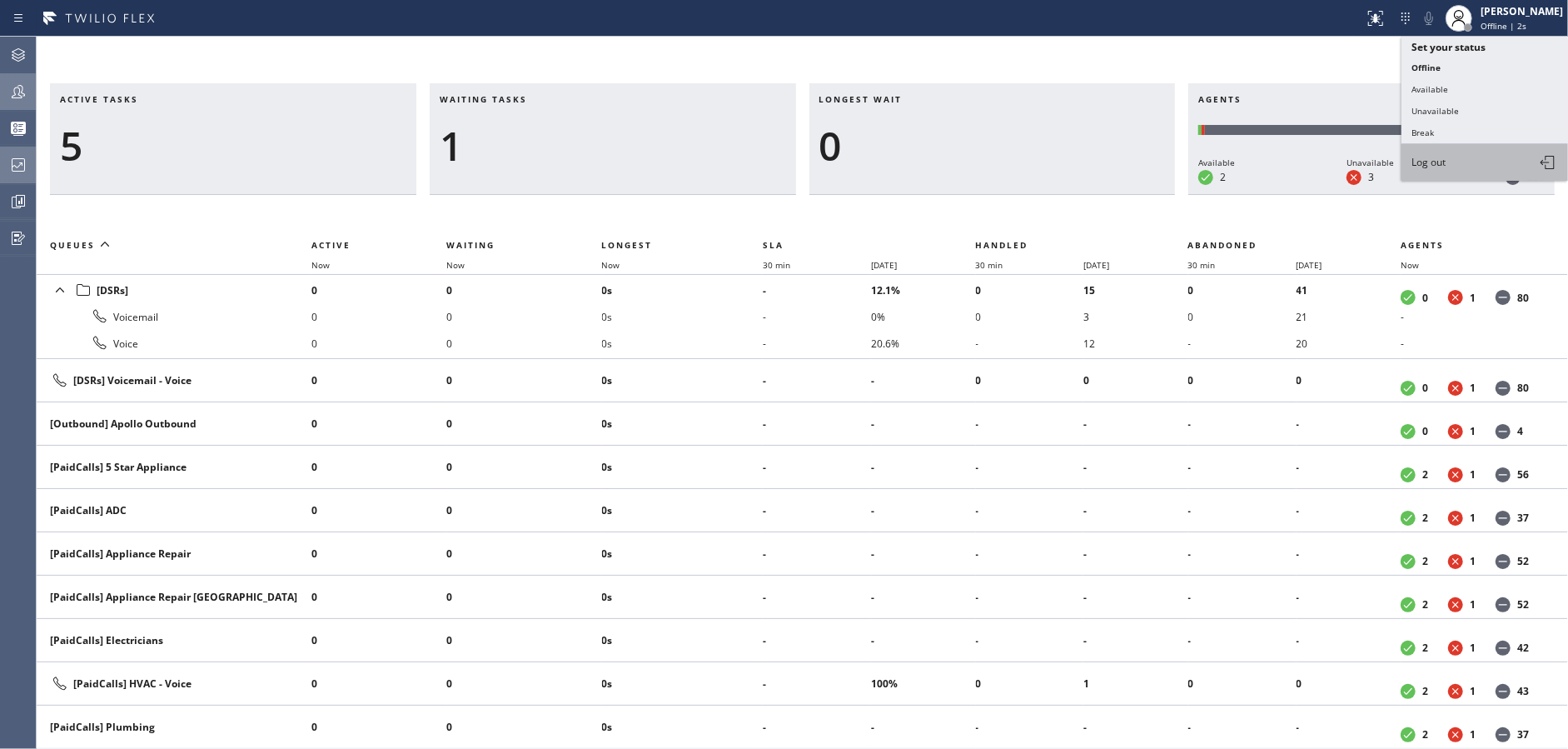
click at [1479, 156] on button "Log out" at bounding box center [1484, 161] width 166 height 36
